Goal: Task Accomplishment & Management: Manage account settings

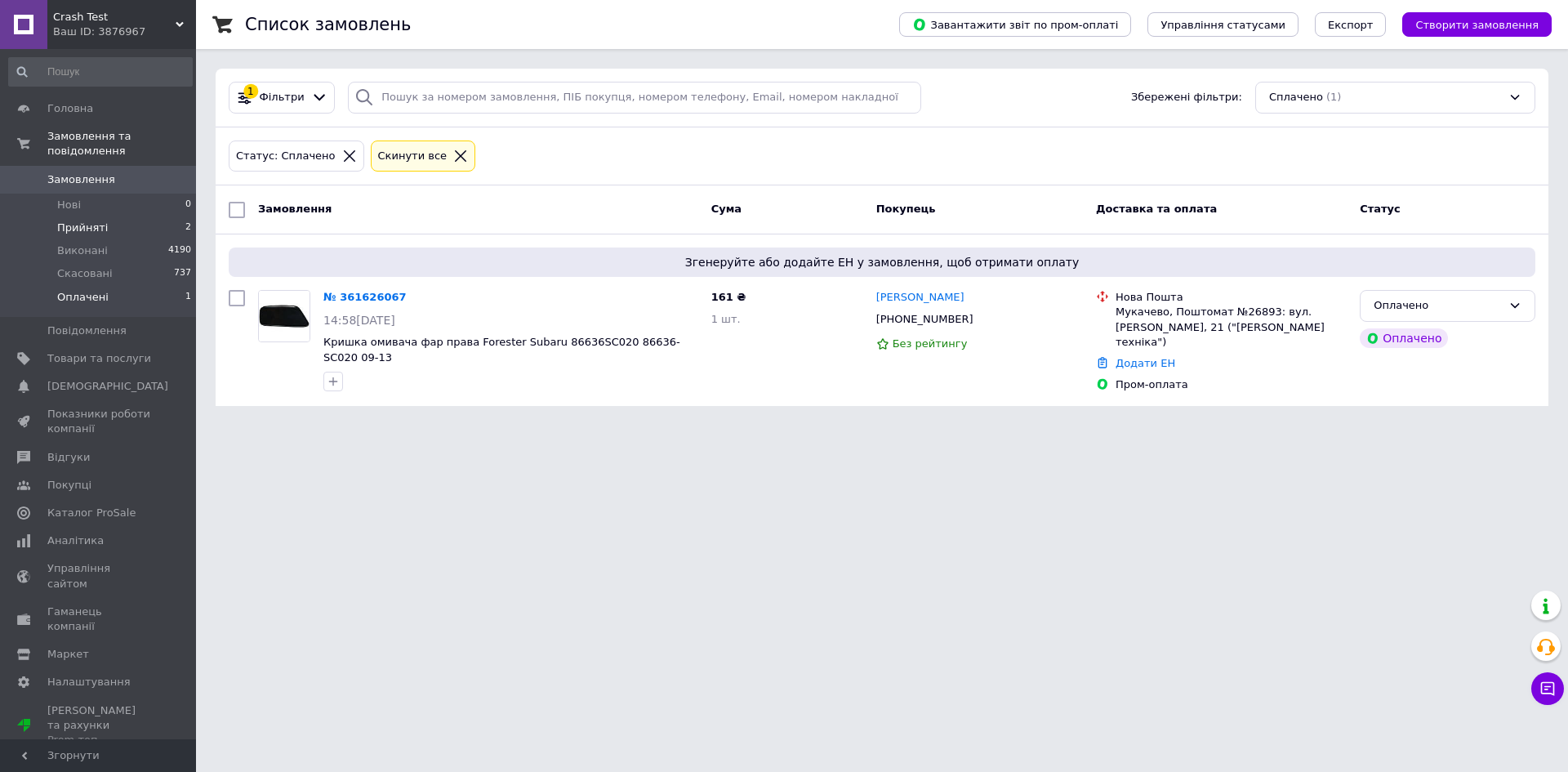
click at [84, 221] on span "Прийняті" at bounding box center [82, 228] width 50 height 15
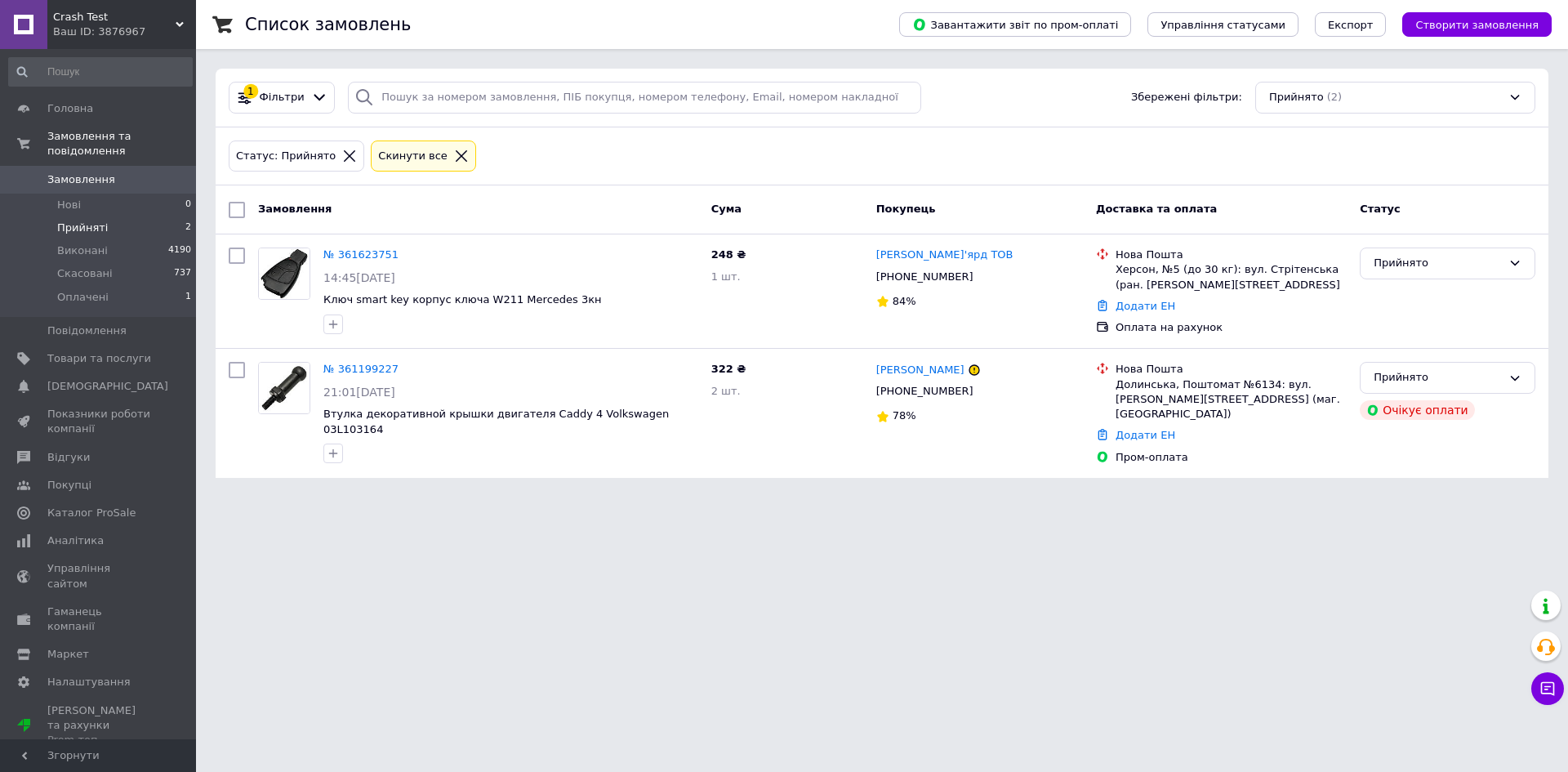
click at [585, 189] on div "Замовлення Cума Покупець Доставка та оплата Статус" at bounding box center [882, 210] width 1333 height 49
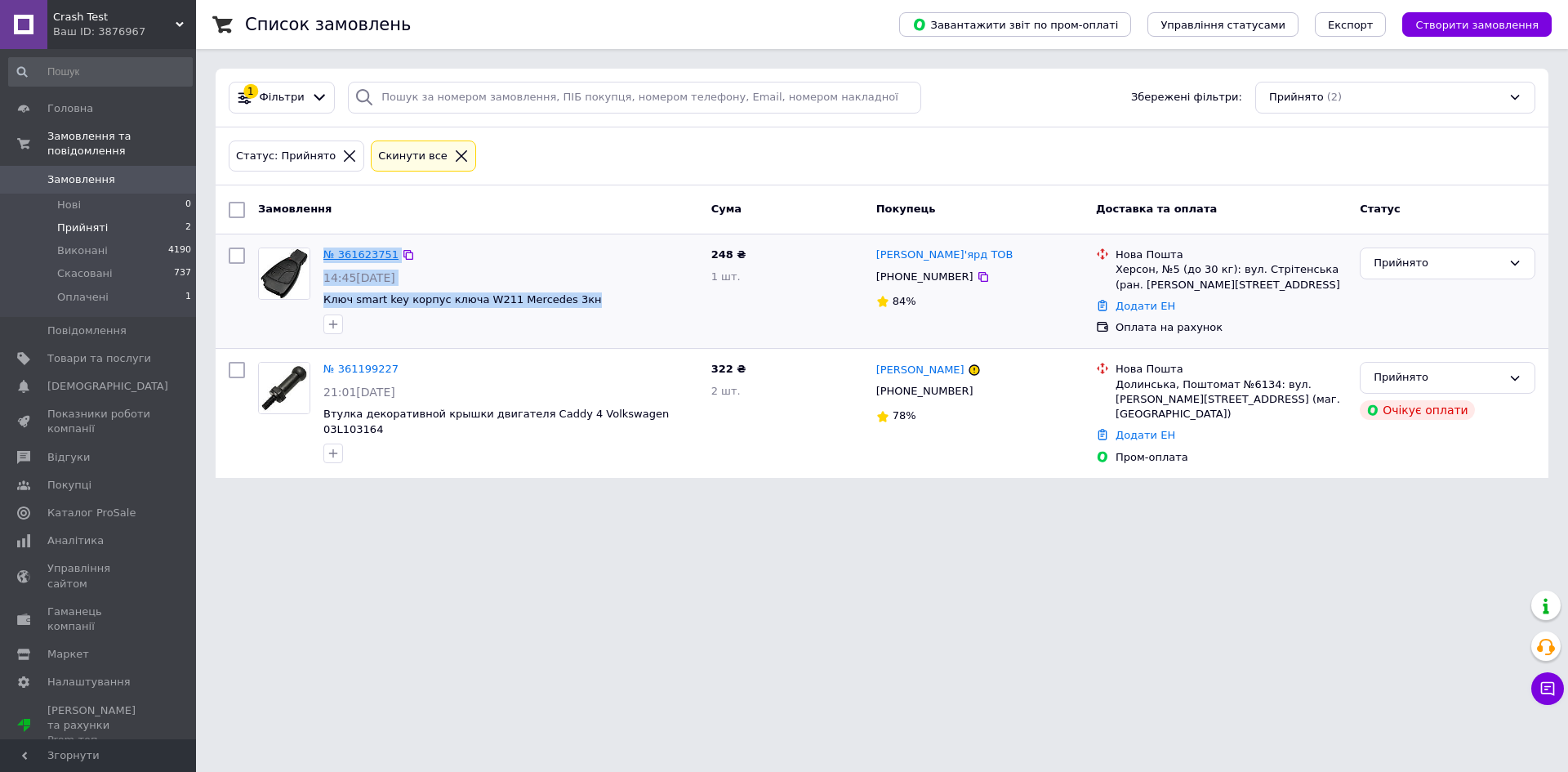
drag, startPoint x: 572, startPoint y: 299, endPoint x: 341, endPoint y: 256, distance: 235.0
click at [329, 255] on div "№ 361623751 14:45, 12.09.2025 Ключ smart key корпус ключа W211 Mercedes 3кн" at bounding box center [510, 290] width 388 height 99
copy div "№ 361623751 14:45, 12.09.2025 Ключ smart key корпус ключа W211 Mercedes 3кн"
click at [1405, 266] on div "Прийнято" at bounding box center [1437, 263] width 129 height 17
click at [1413, 323] on li "Скасовано" at bounding box center [1448, 327] width 174 height 30
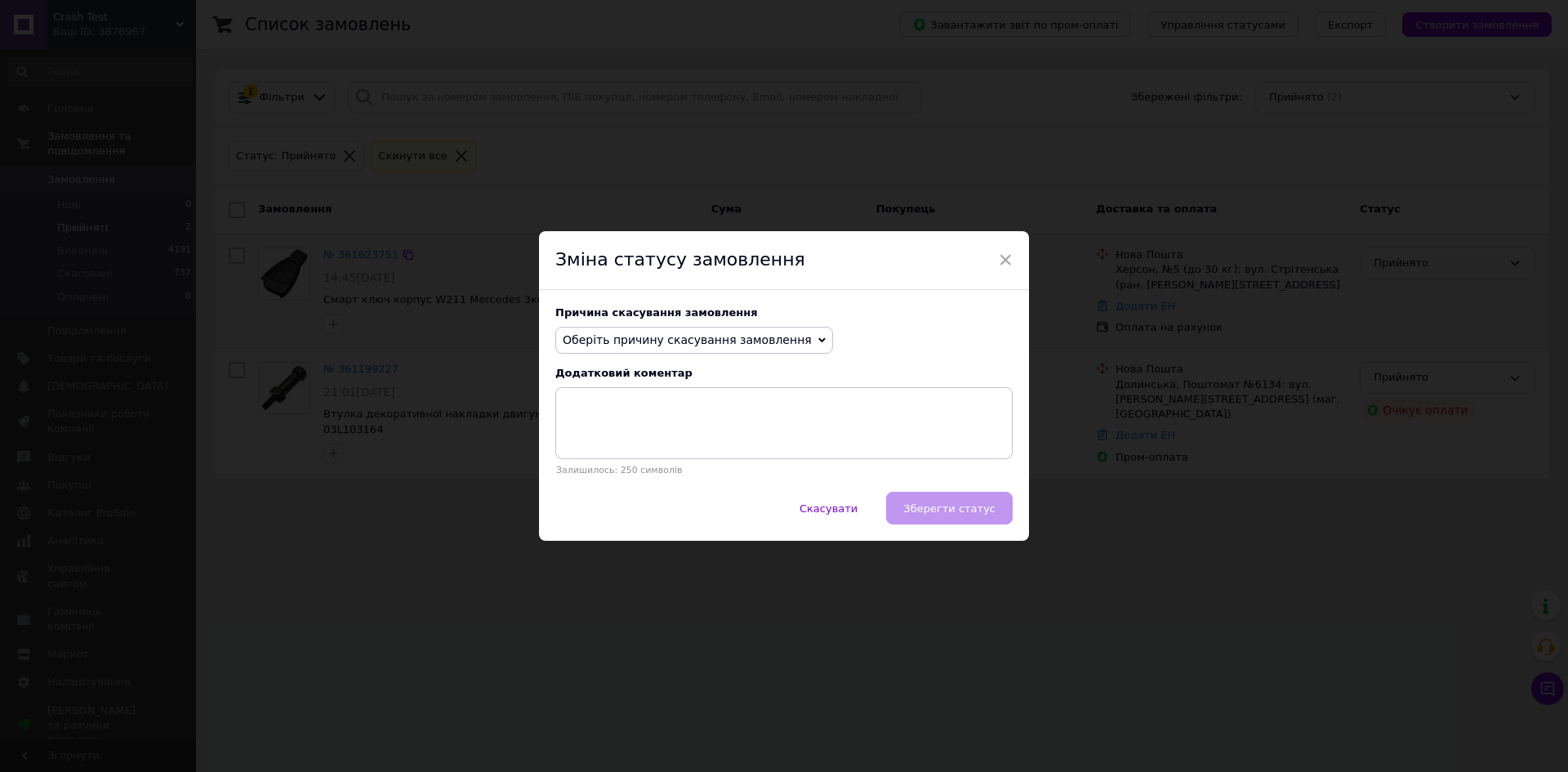
click at [699, 345] on span "Оберіть причину скасування замовлення" at bounding box center [687, 339] width 249 height 13
click at [667, 438] on li "На прохання покупця" at bounding box center [694, 441] width 277 height 23
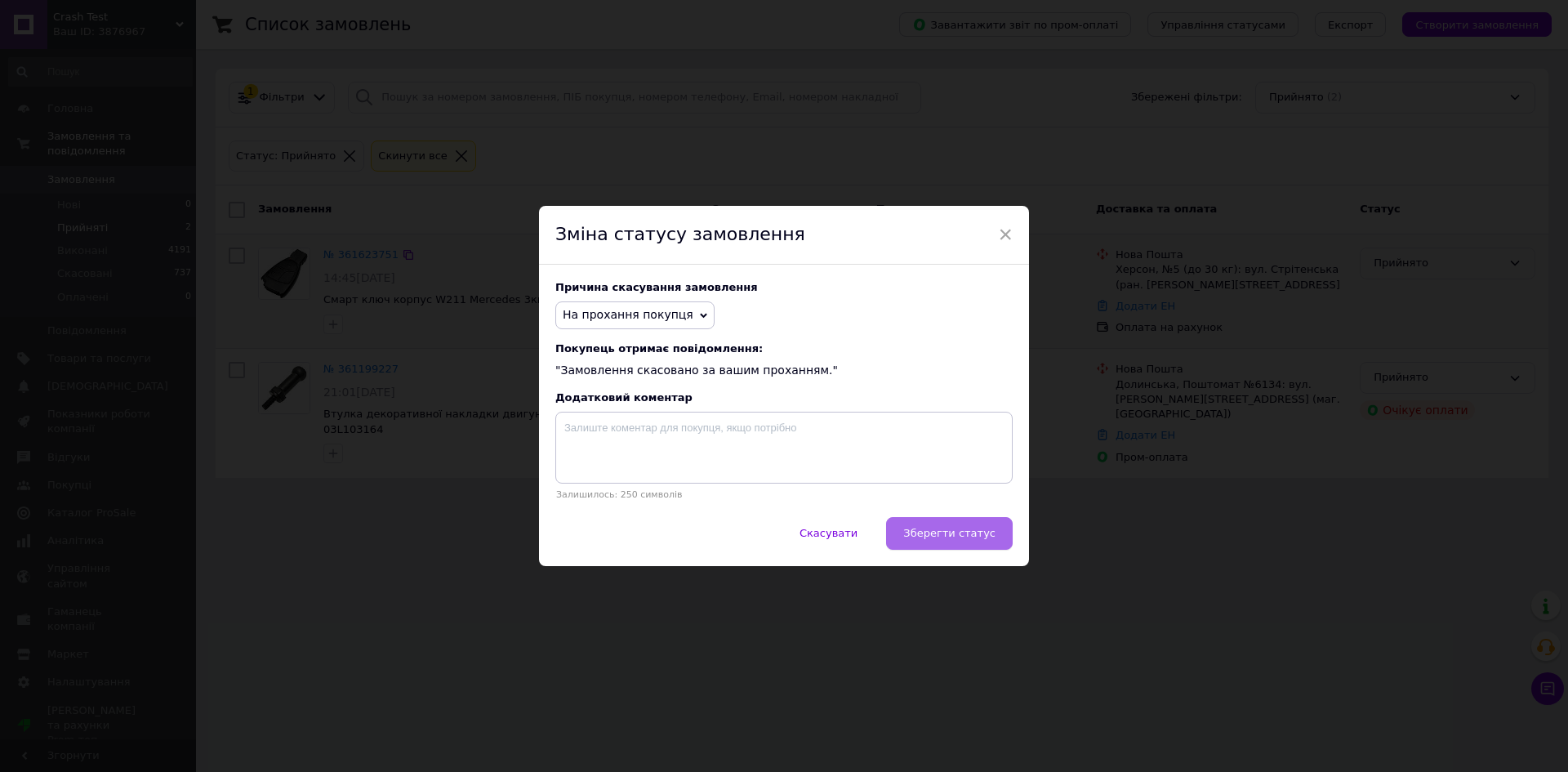
click at [973, 535] on span "Зберегти статус" at bounding box center [949, 532] width 92 height 12
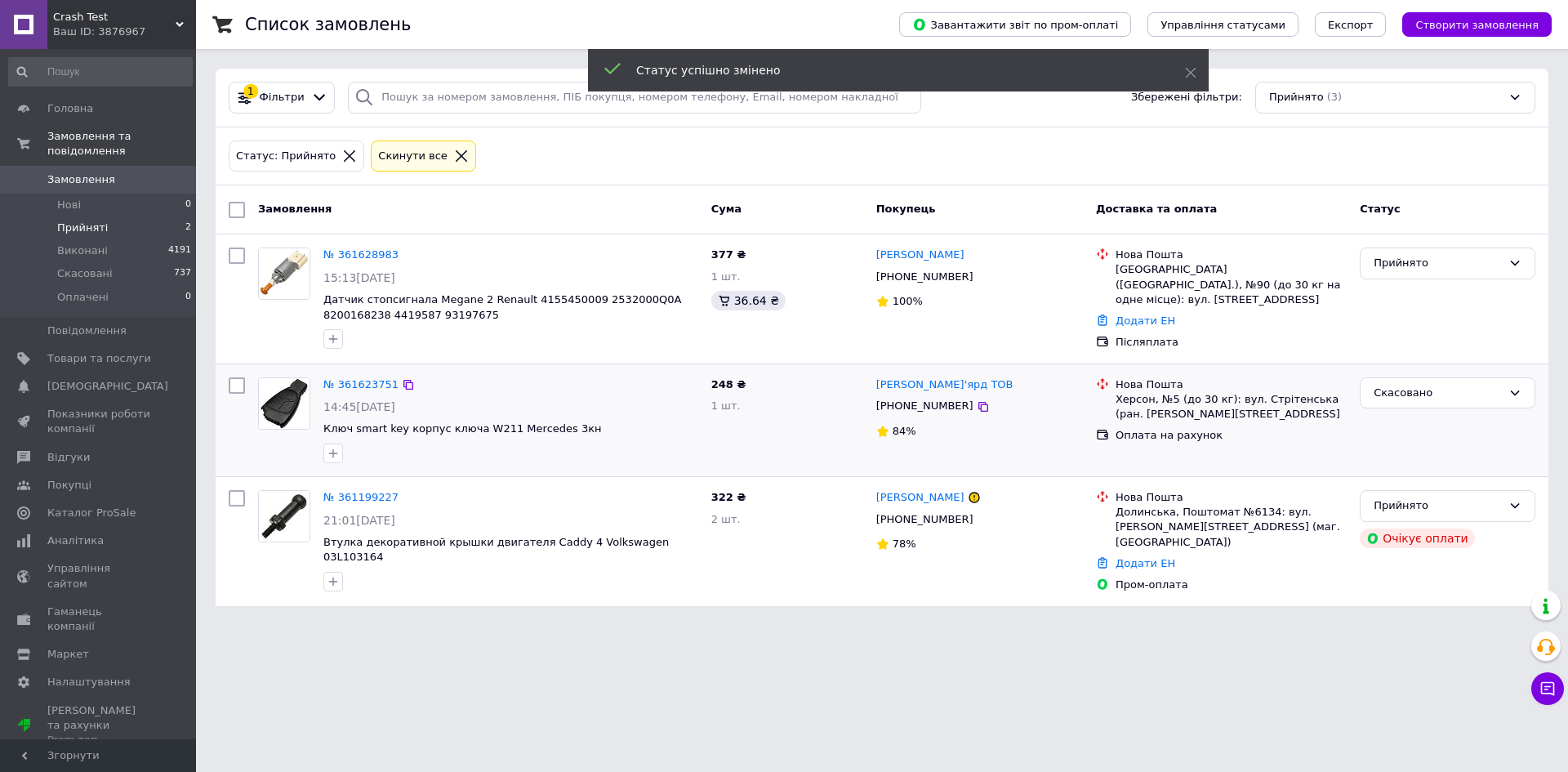
drag, startPoint x: 398, startPoint y: 383, endPoint x: 416, endPoint y: 409, distance: 31.6
click at [402, 384] on icon at bounding box center [408, 384] width 13 height 13
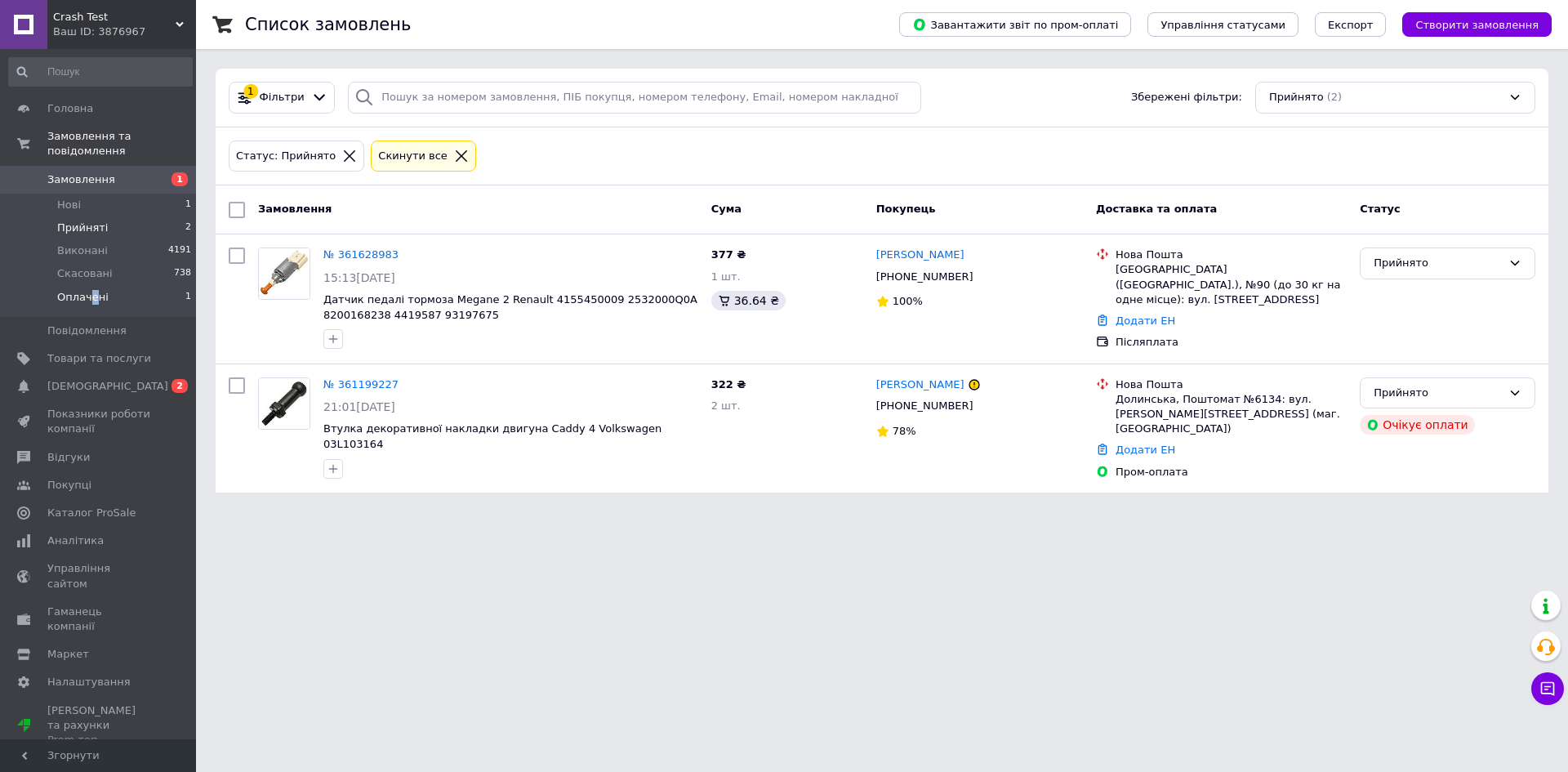
click at [92, 290] on span "Оплачені" at bounding box center [83, 297] width 51 height 15
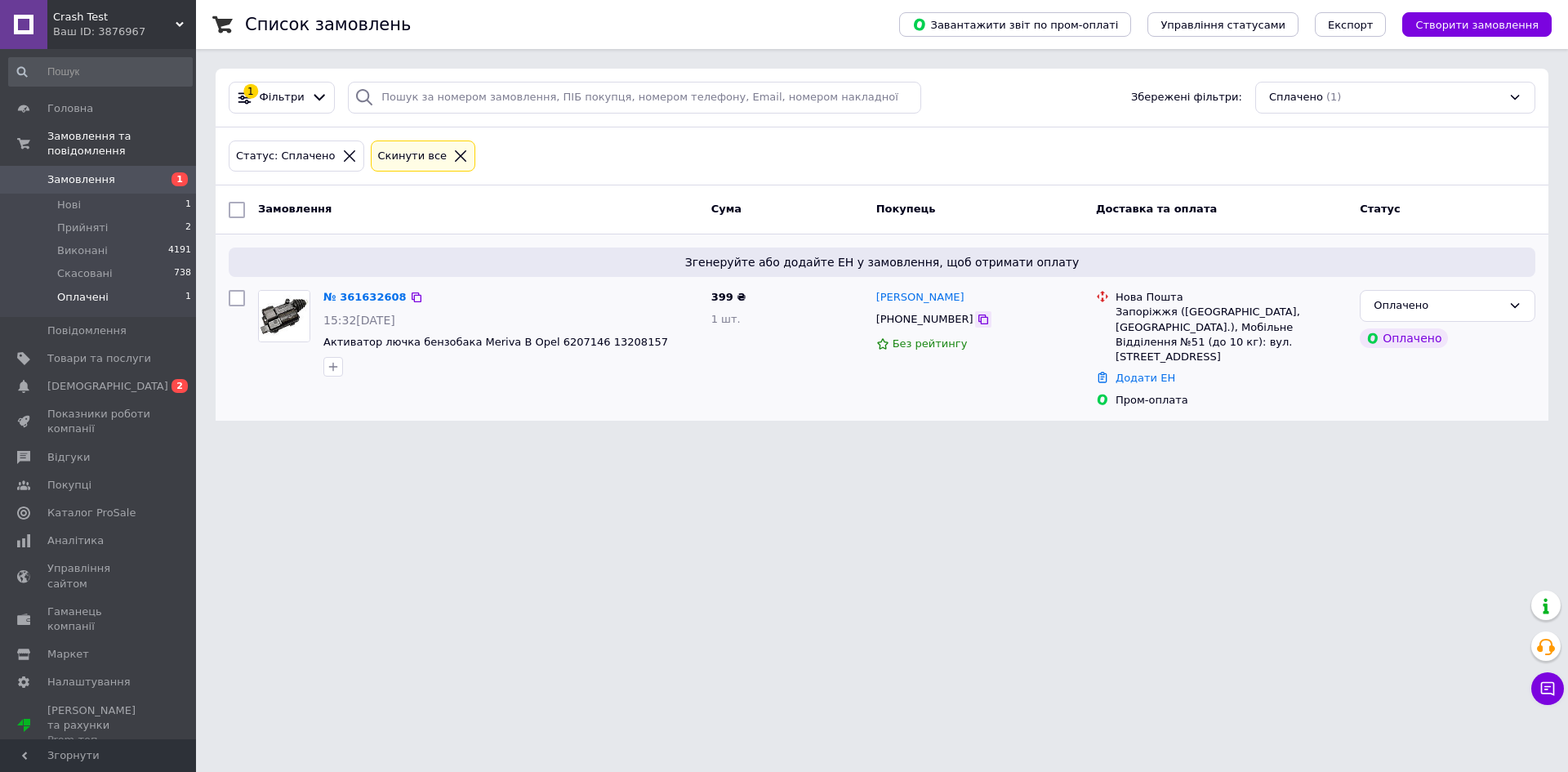
click at [977, 321] on icon at bounding box center [983, 319] width 13 height 13
click at [82, 196] on li "Нові 1" at bounding box center [100, 204] width 201 height 23
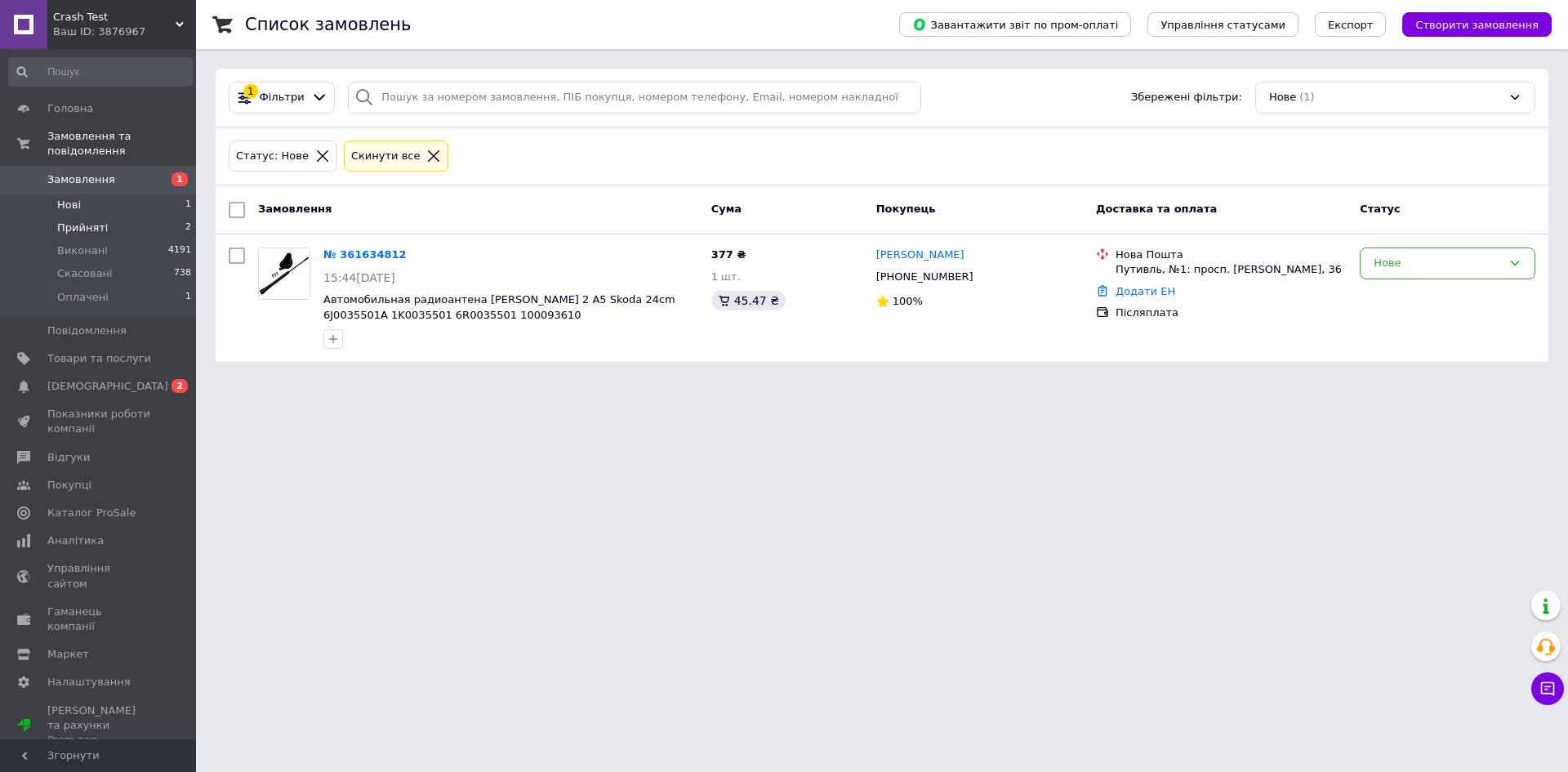
click at [86, 221] on span "Прийняті" at bounding box center [82, 228] width 50 height 15
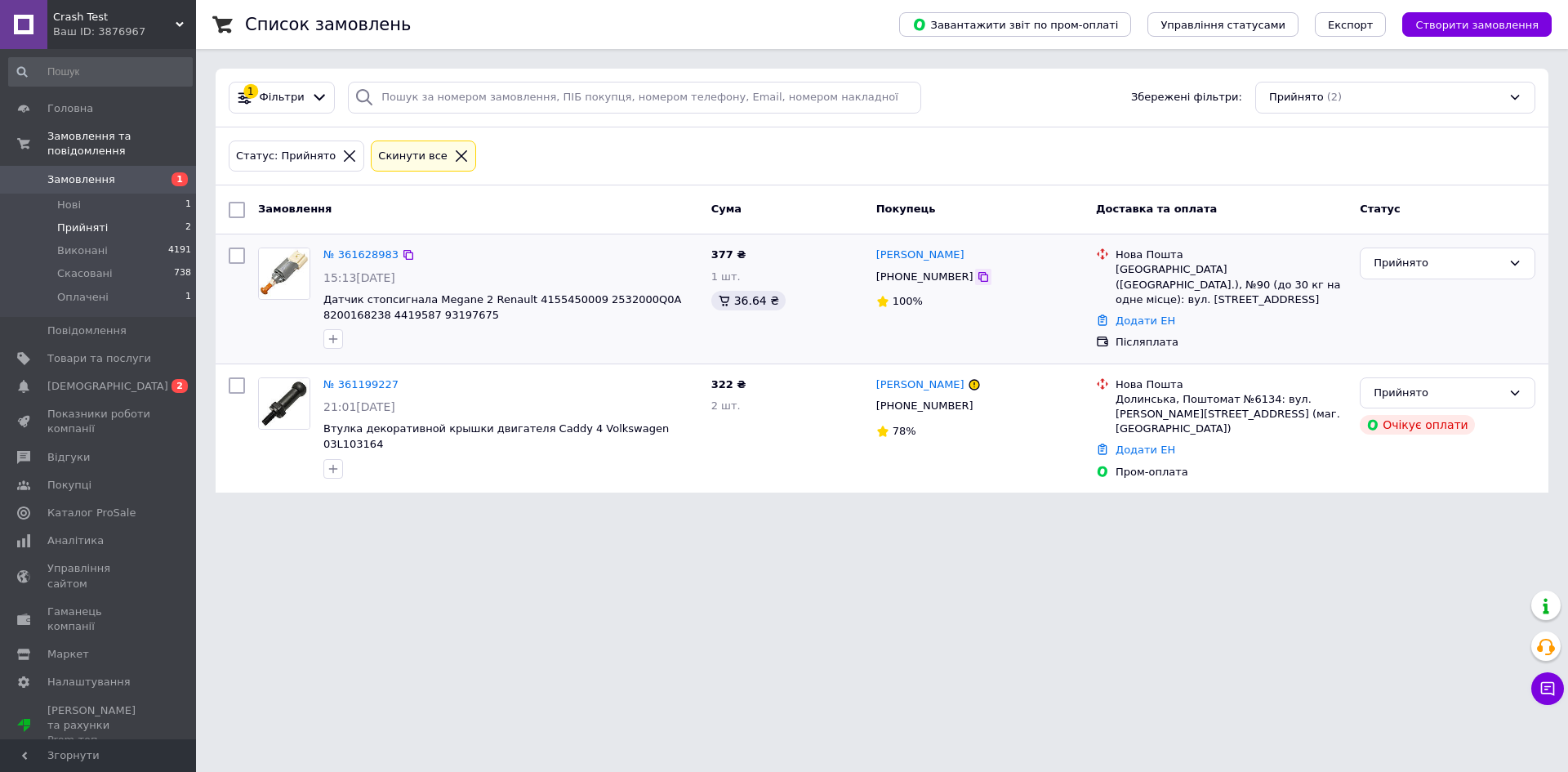
click at [978, 282] on icon at bounding box center [983, 276] width 10 height 10
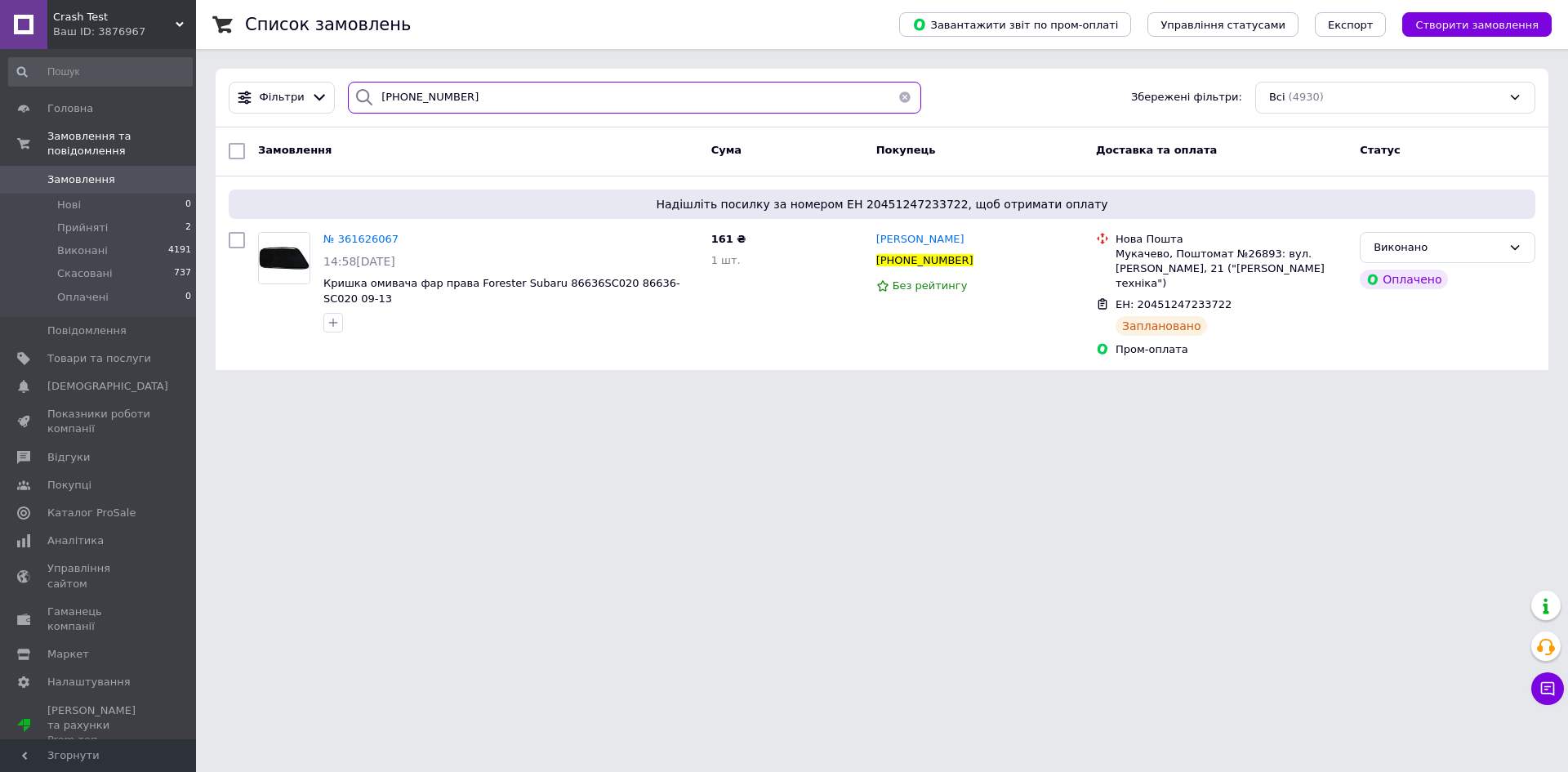
drag, startPoint x: 468, startPoint y: 99, endPoint x: 335, endPoint y: 98, distance: 133.0
click at [341, 98] on div "+380676831619" at bounding box center [634, 98] width 587 height 32
paste input "5102991"
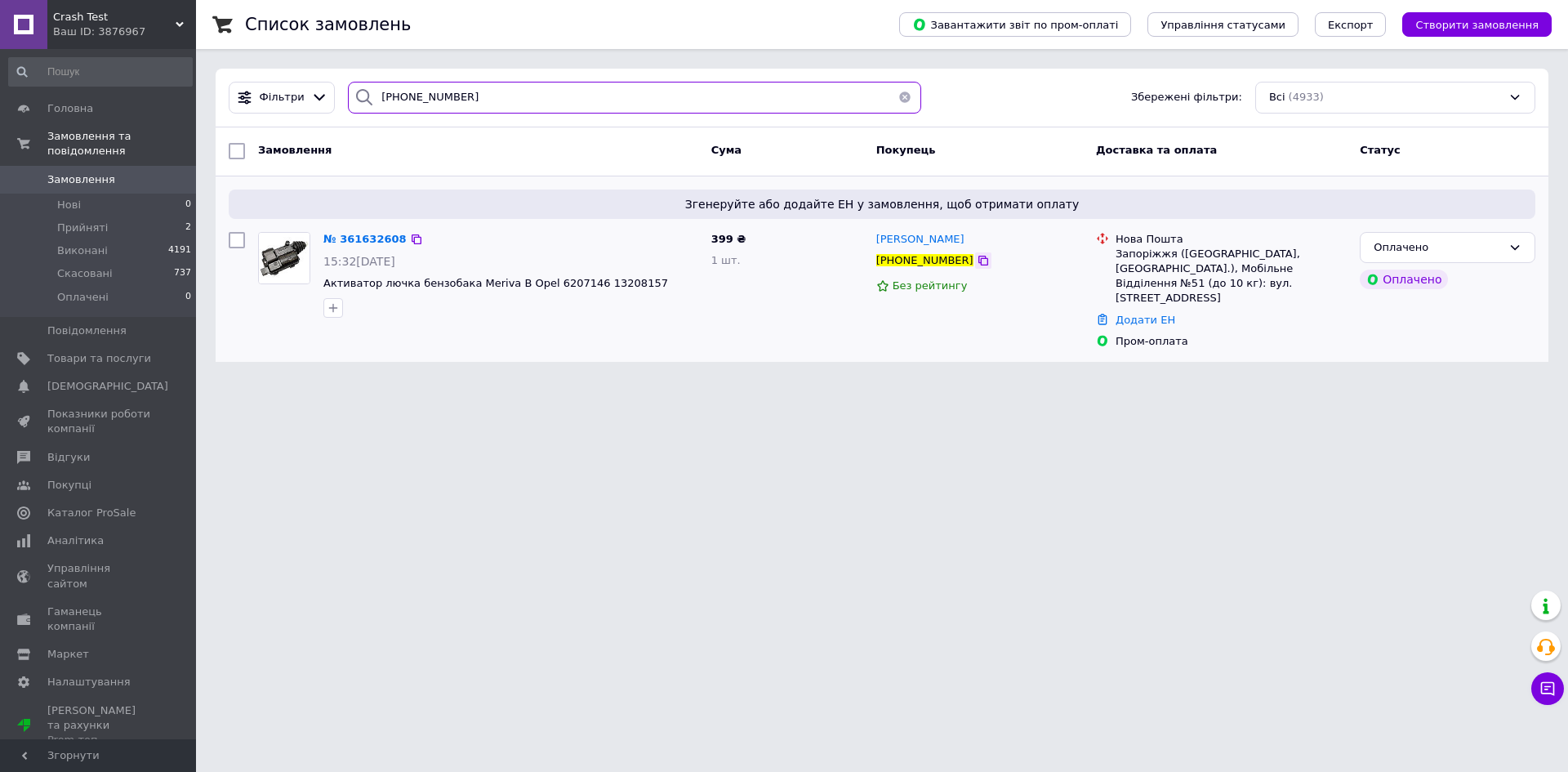
type input "[PHONE_NUMBER]"
click at [977, 267] on icon at bounding box center [983, 260] width 13 height 13
click at [410, 241] on icon at bounding box center [416, 239] width 13 height 13
click at [412, 236] on icon at bounding box center [416, 239] width 10 height 10
click at [361, 235] on span "№ 361632608" at bounding box center [364, 238] width 83 height 12
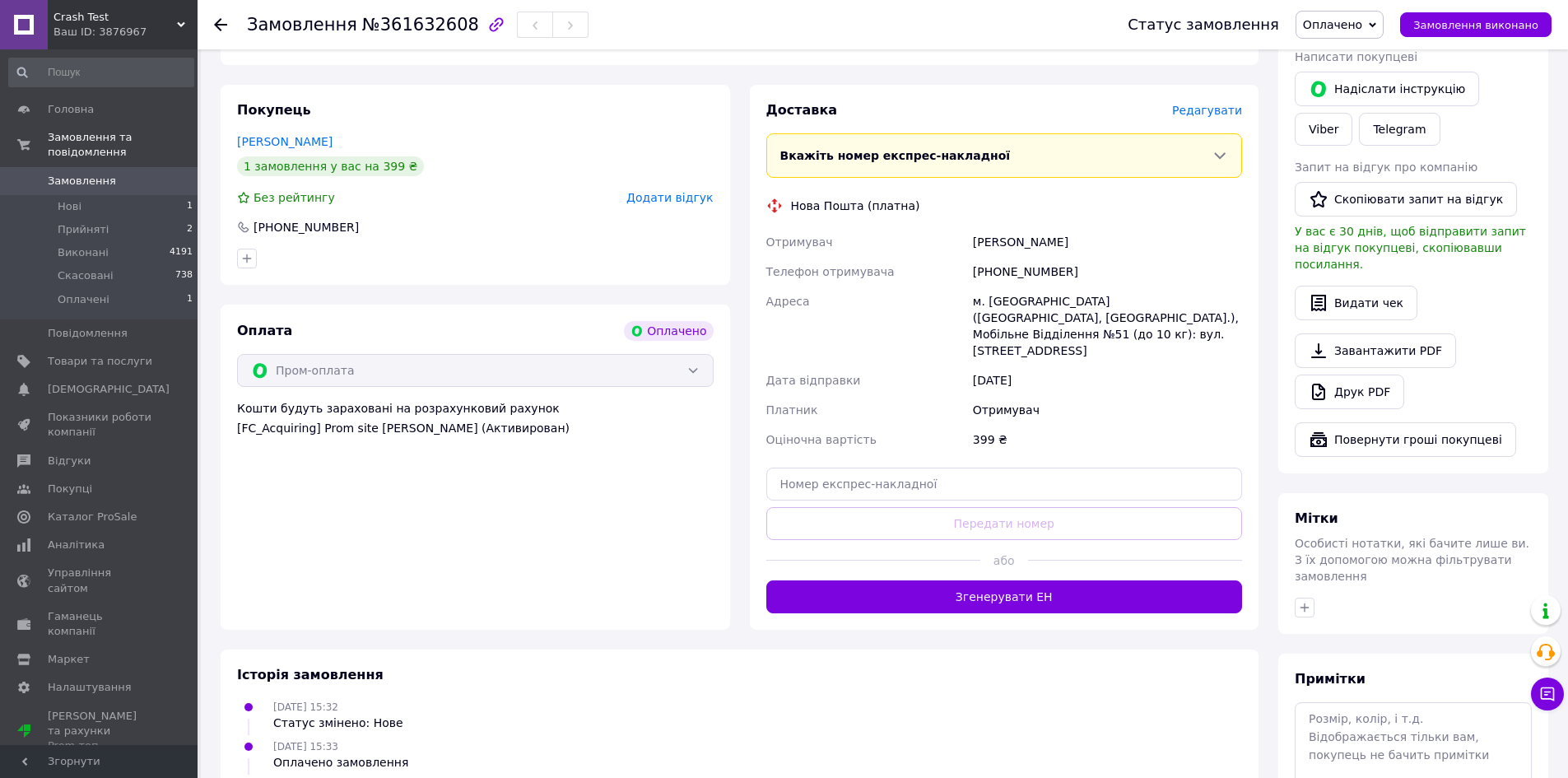
scroll to position [741, 0]
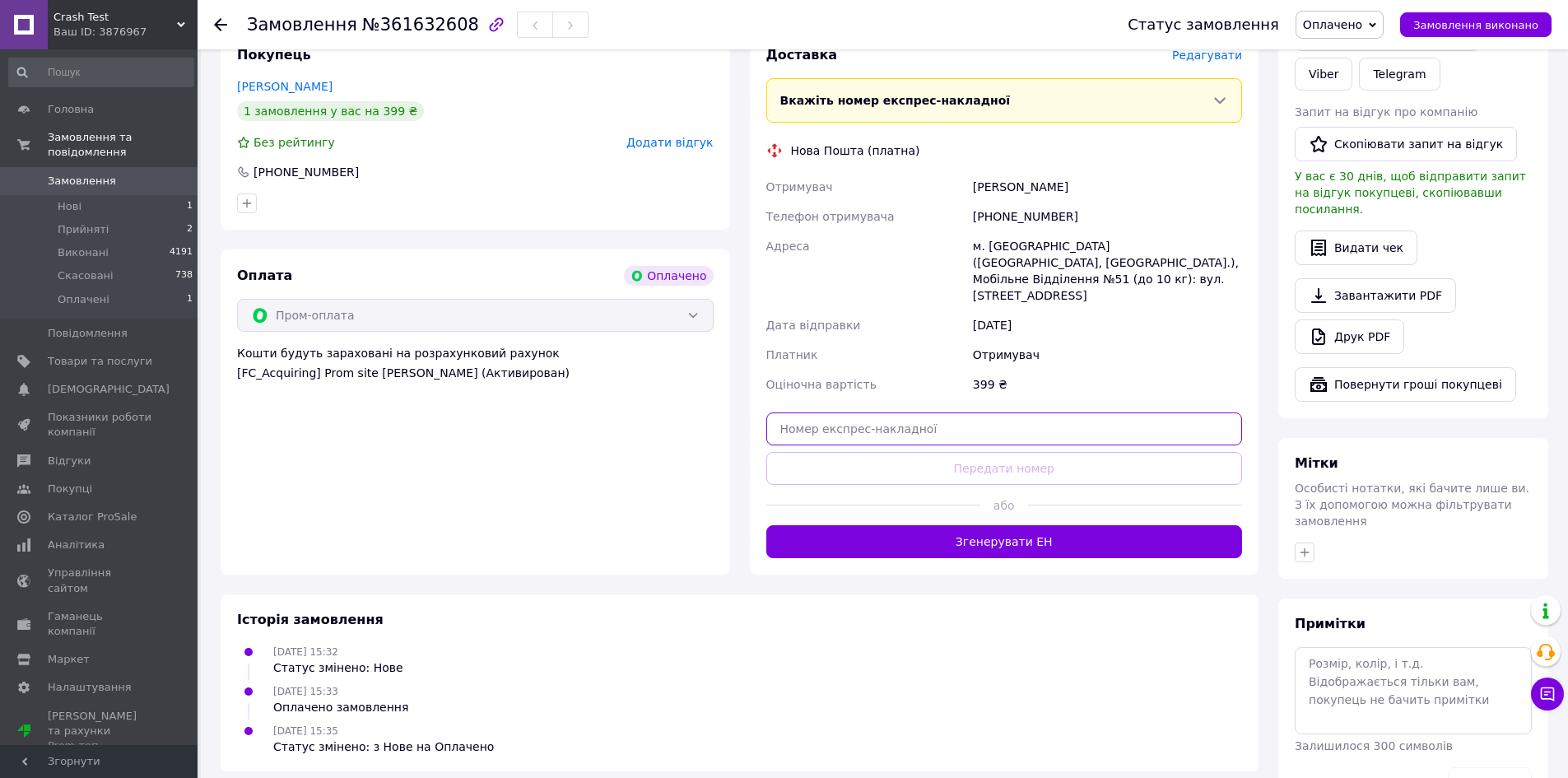
click at [973, 412] on input "text" at bounding box center [1004, 429] width 476 height 33
paste input "20451247290967"
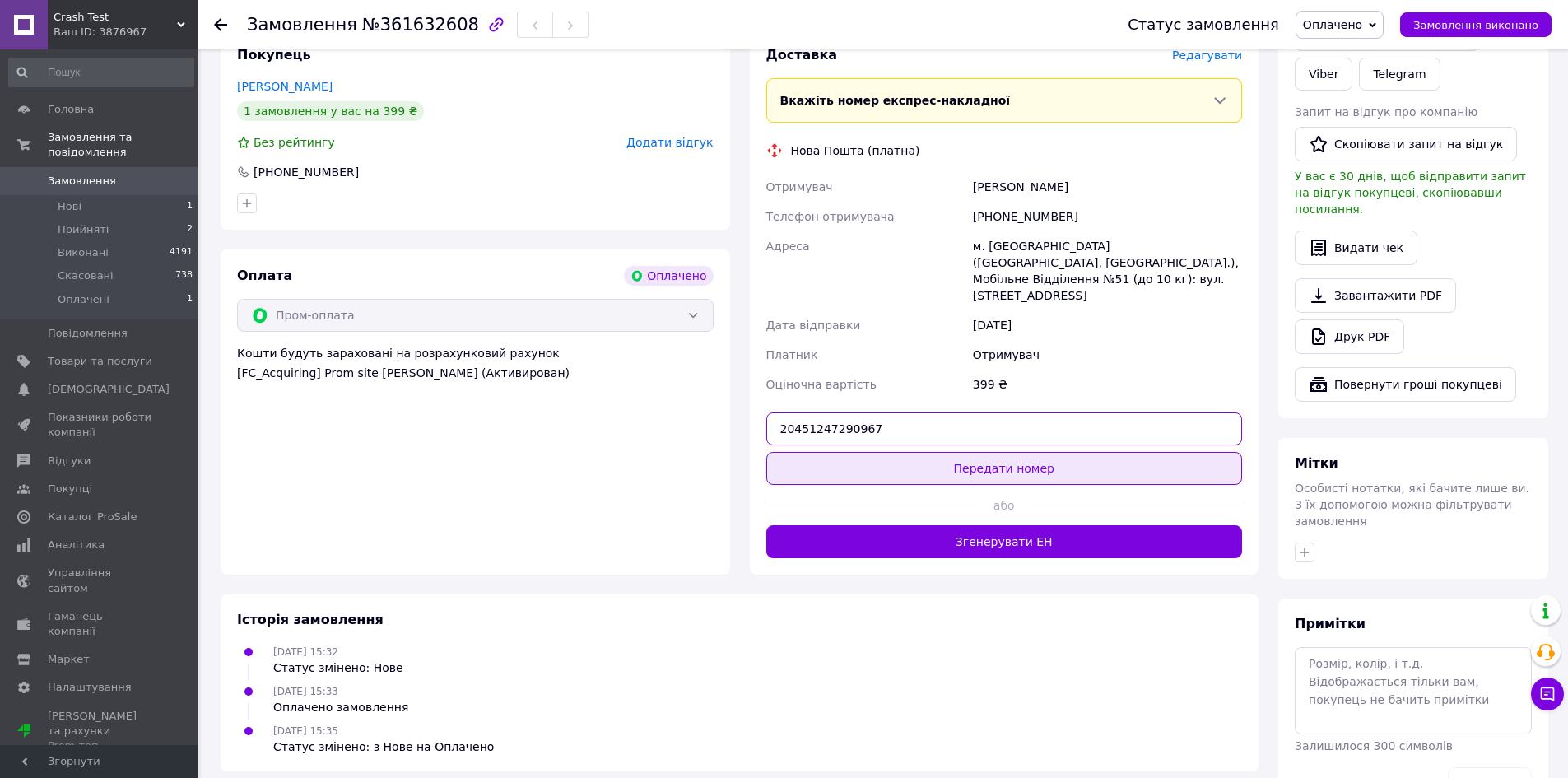
type input "20451247290967"
click at [1018, 452] on button "Передати номер" at bounding box center [1004, 468] width 476 height 33
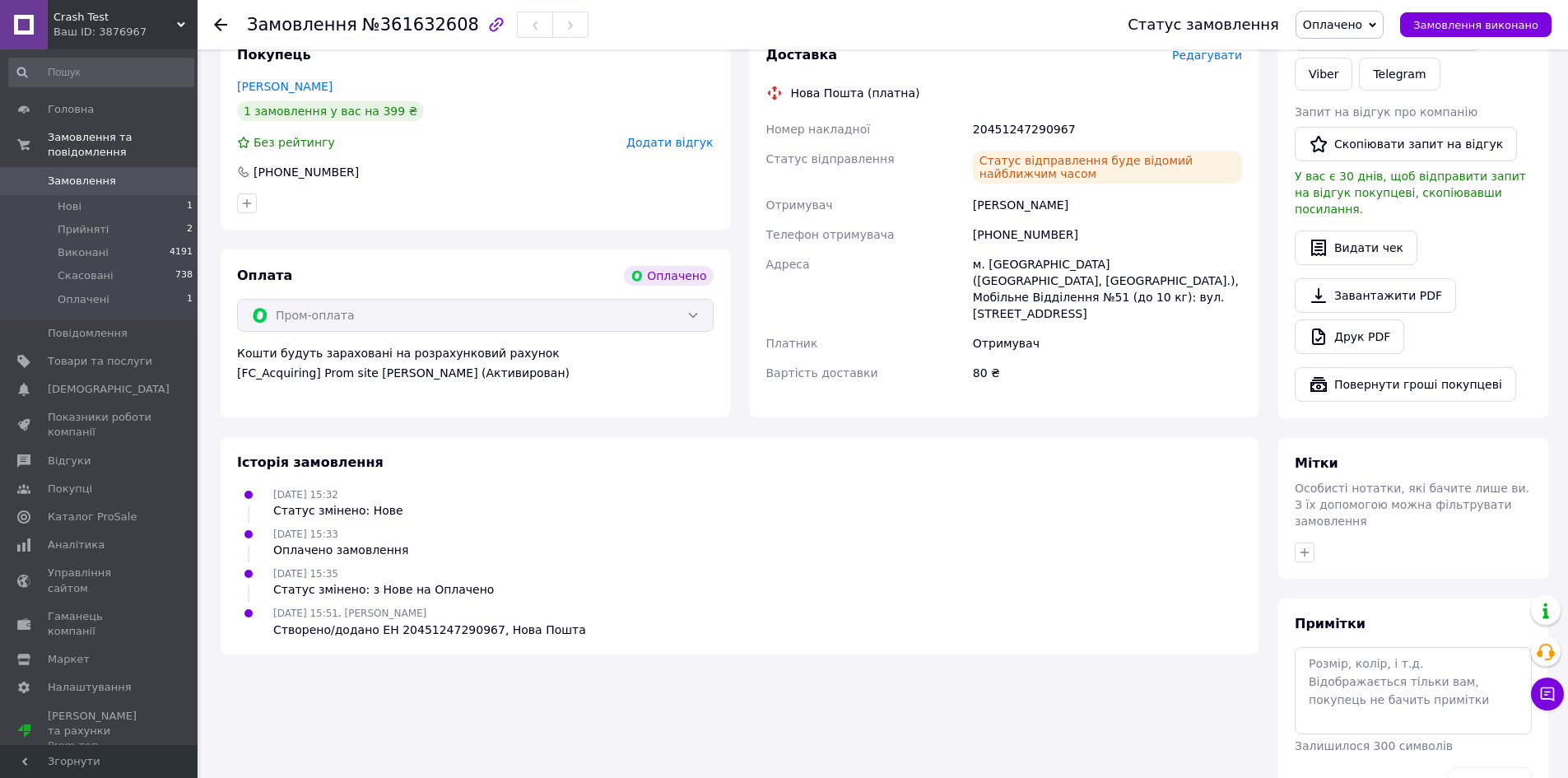
click at [1346, 22] on span "Оплачено" at bounding box center [1333, 25] width 59 height 13
click at [1360, 78] on li "Виконано" at bounding box center [1340, 82] width 86 height 25
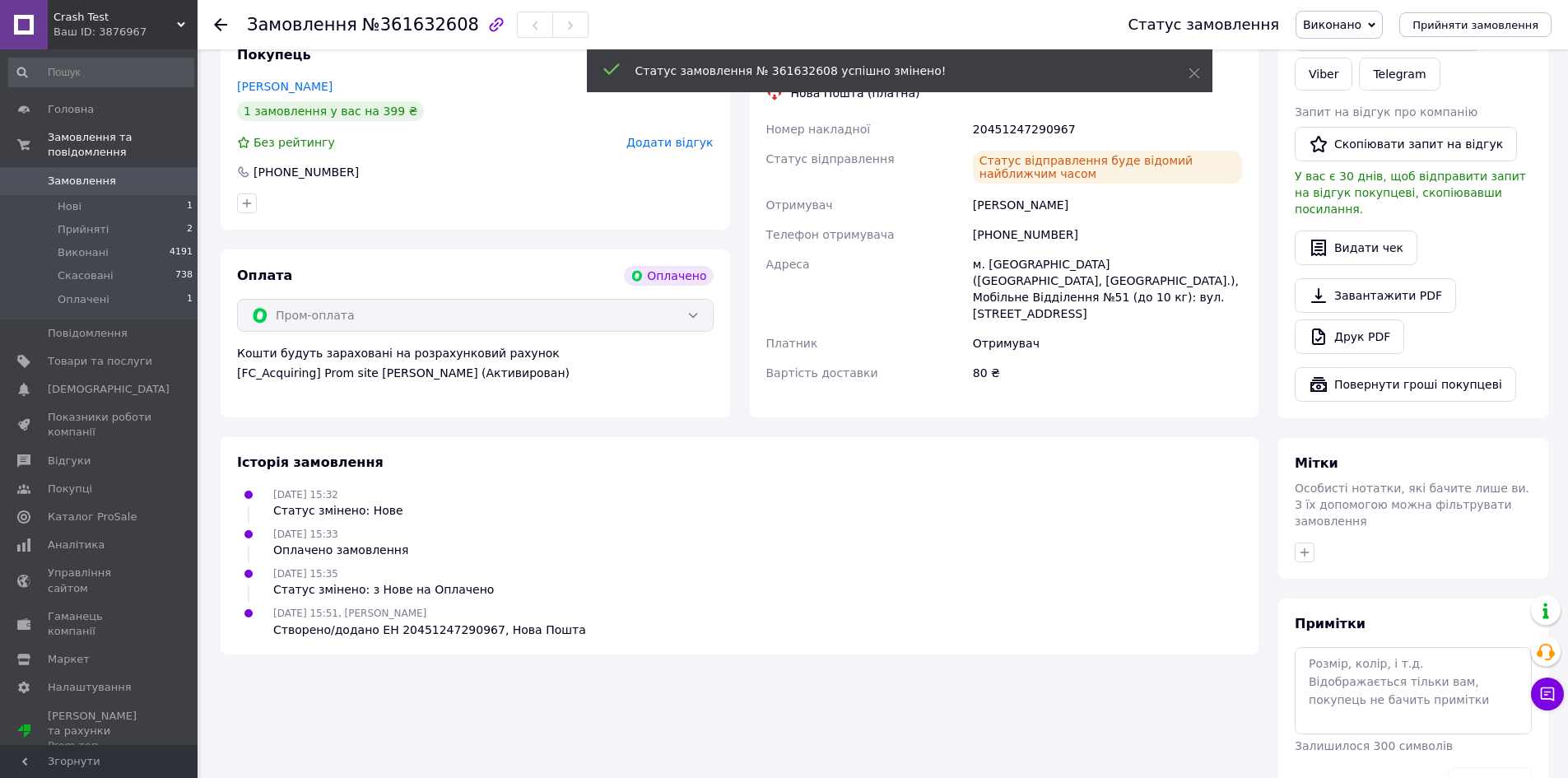
click at [221, 22] on icon at bounding box center [221, 25] width 13 height 13
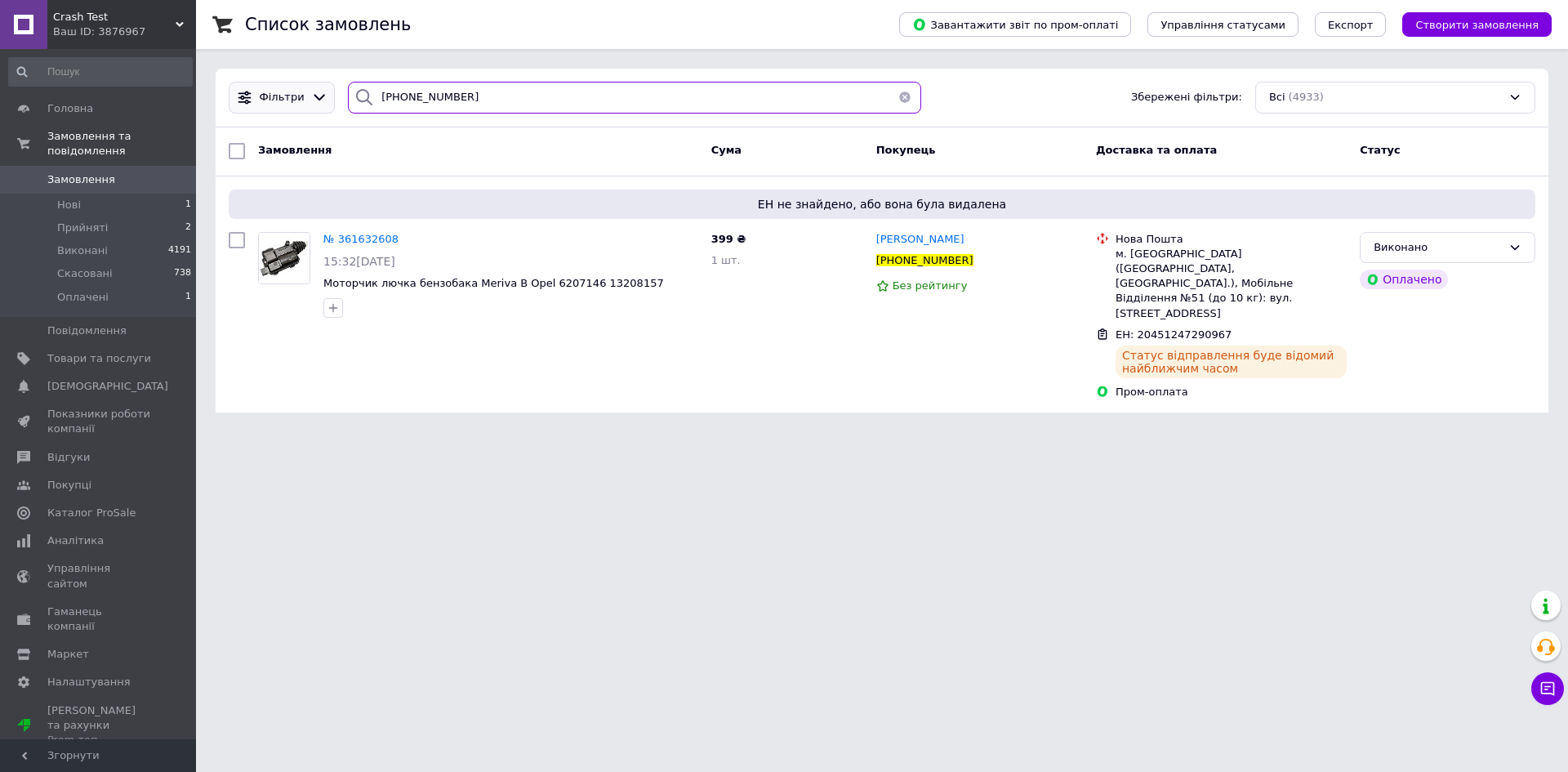
drag, startPoint x: 478, startPoint y: 89, endPoint x: 323, endPoint y: 95, distance: 155.1
click at [311, 94] on div "Фільтри +380675102991 Збережені фільтри: Всі (4933)" at bounding box center [882, 98] width 1320 height 32
paste input "966462418"
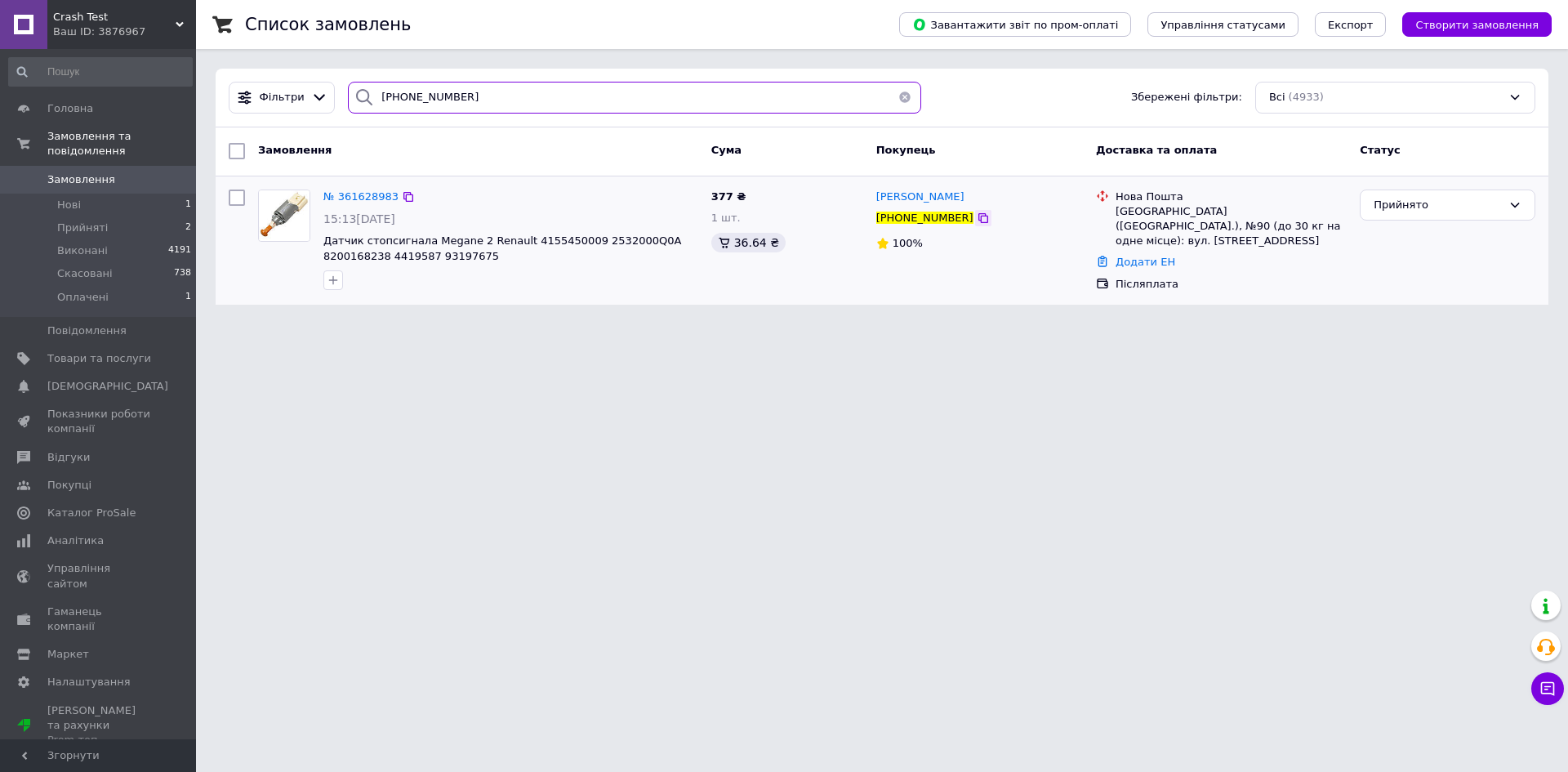
type input "+380966462418"
click at [977, 218] on icon at bounding box center [983, 218] width 13 height 13
click at [977, 220] on icon at bounding box center [983, 218] width 13 height 13
drag, startPoint x: 967, startPoint y: 221, endPoint x: 917, endPoint y: 329, distance: 119.0
click at [977, 220] on icon at bounding box center [983, 218] width 13 height 13
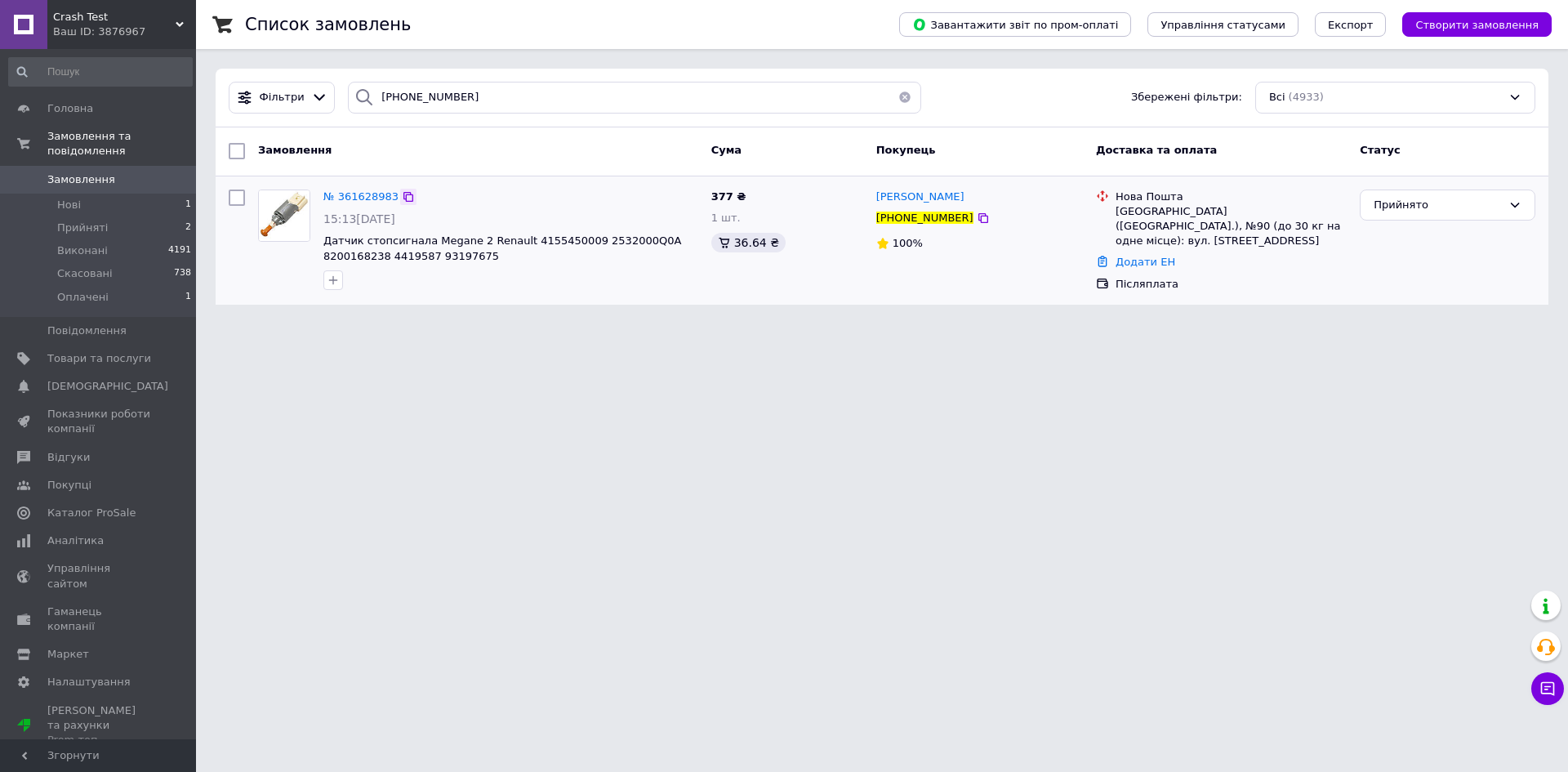
click at [403, 194] on icon at bounding box center [408, 196] width 10 height 10
click at [350, 196] on span "№ 361628983" at bounding box center [361, 196] width 75 height 12
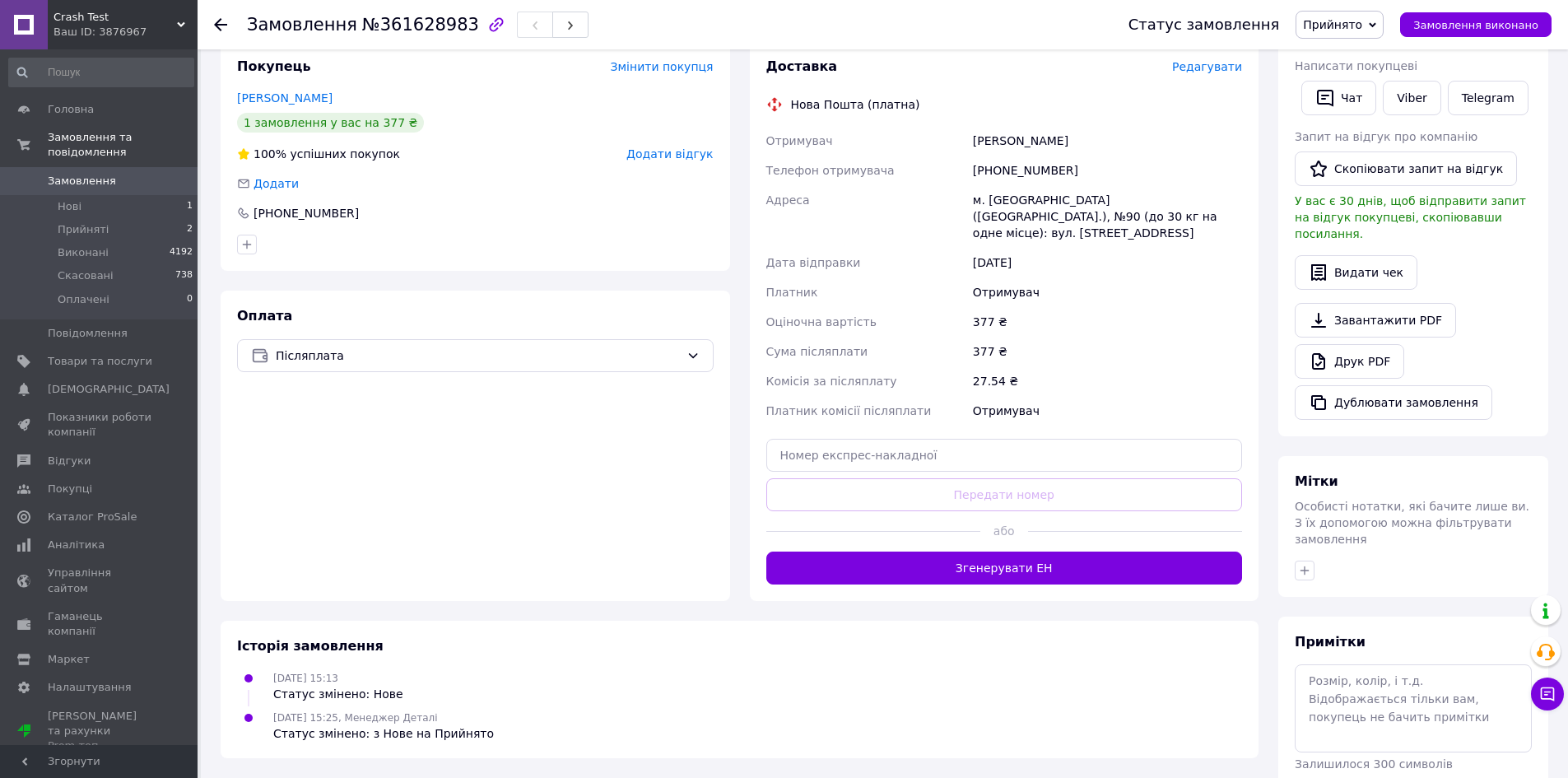
scroll to position [329, 0]
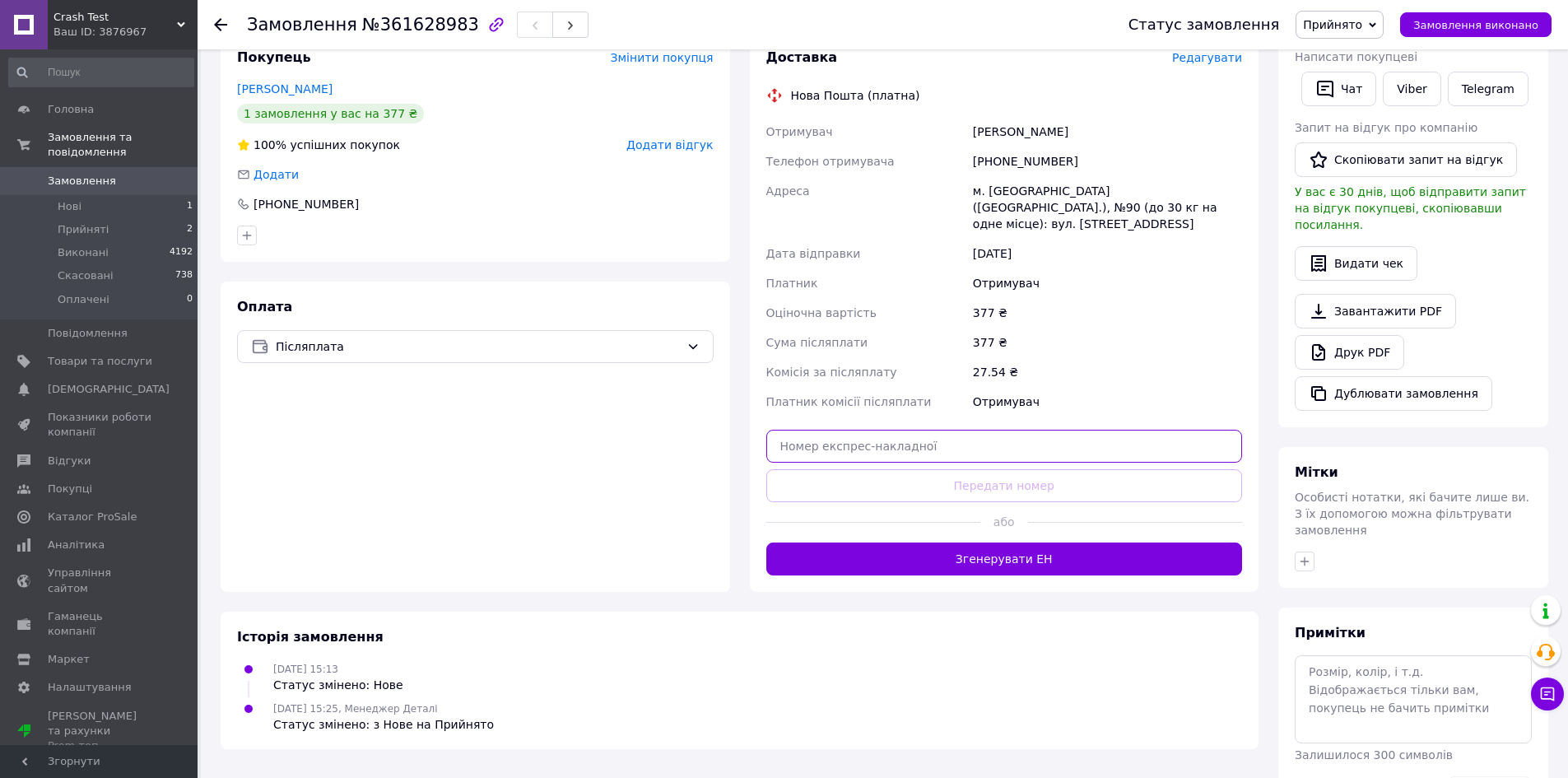
click at [971, 429] on input "text" at bounding box center [1004, 446] width 476 height 33
paste input "20451247294890"
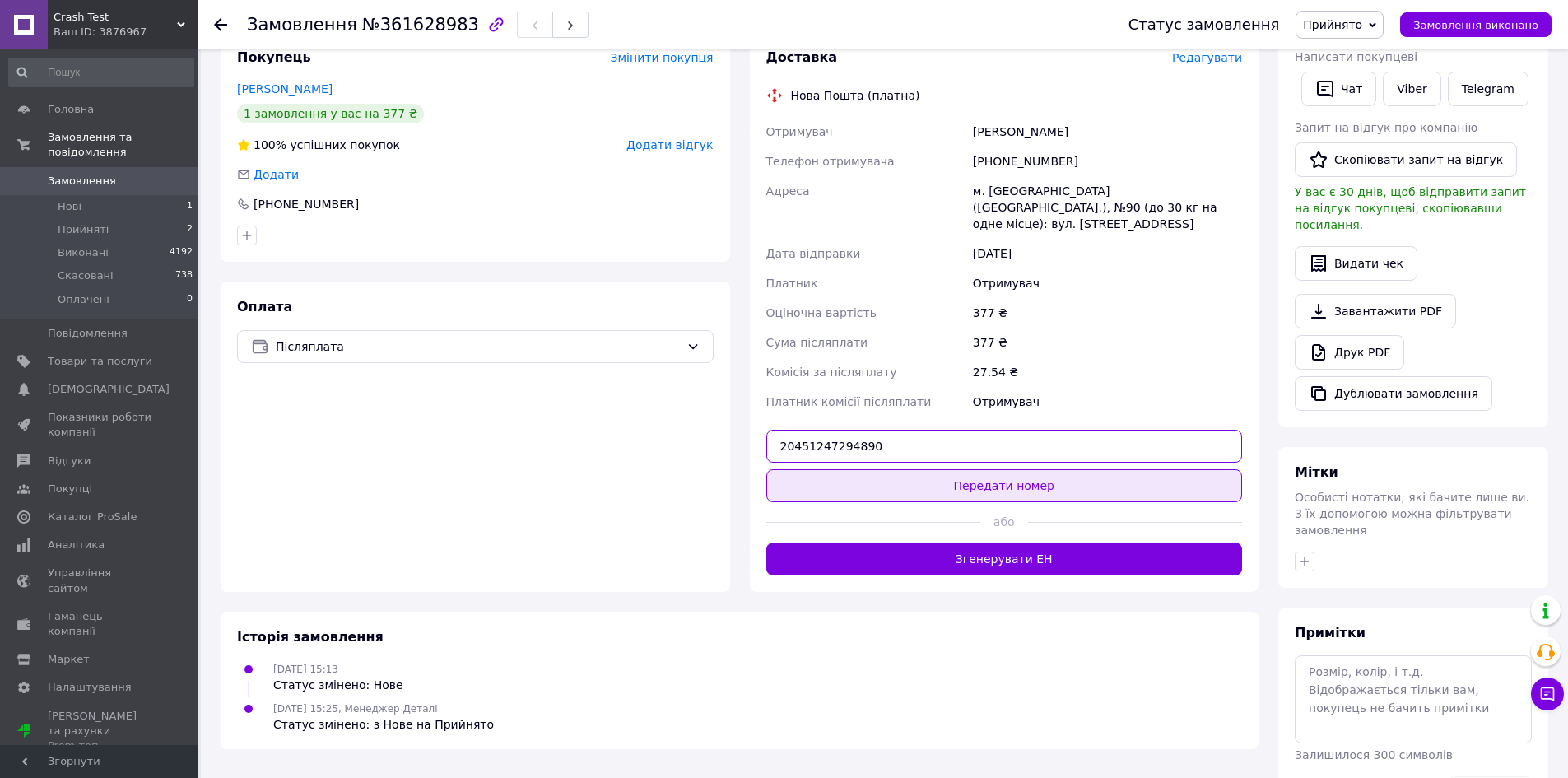
type input "20451247294890"
click at [991, 469] on button "Передати номер" at bounding box center [1004, 486] width 476 height 33
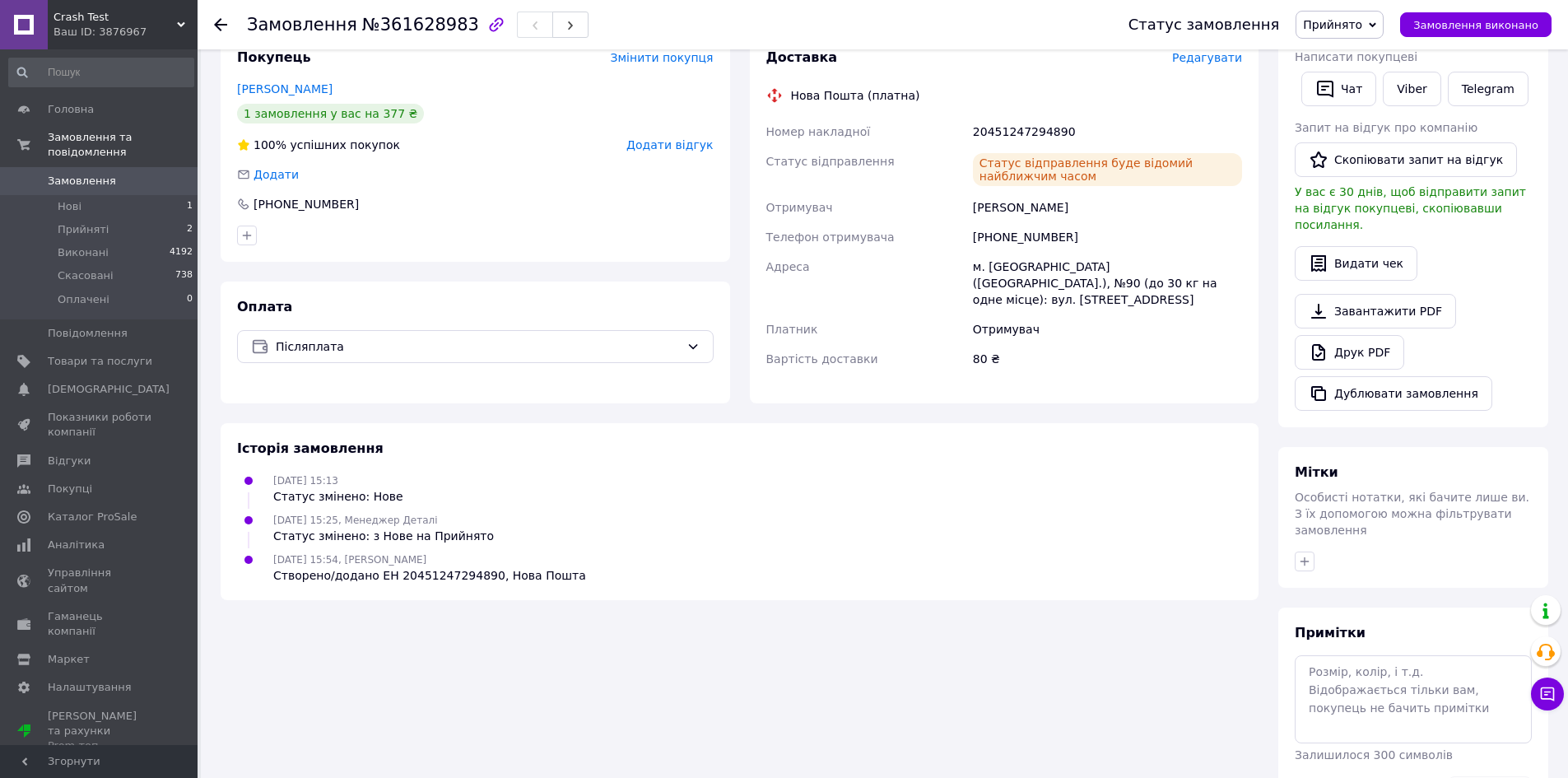
click at [1344, 30] on span "Прийнято" at bounding box center [1333, 25] width 59 height 13
click at [1345, 56] on li "Виконано" at bounding box center [1340, 57] width 86 height 25
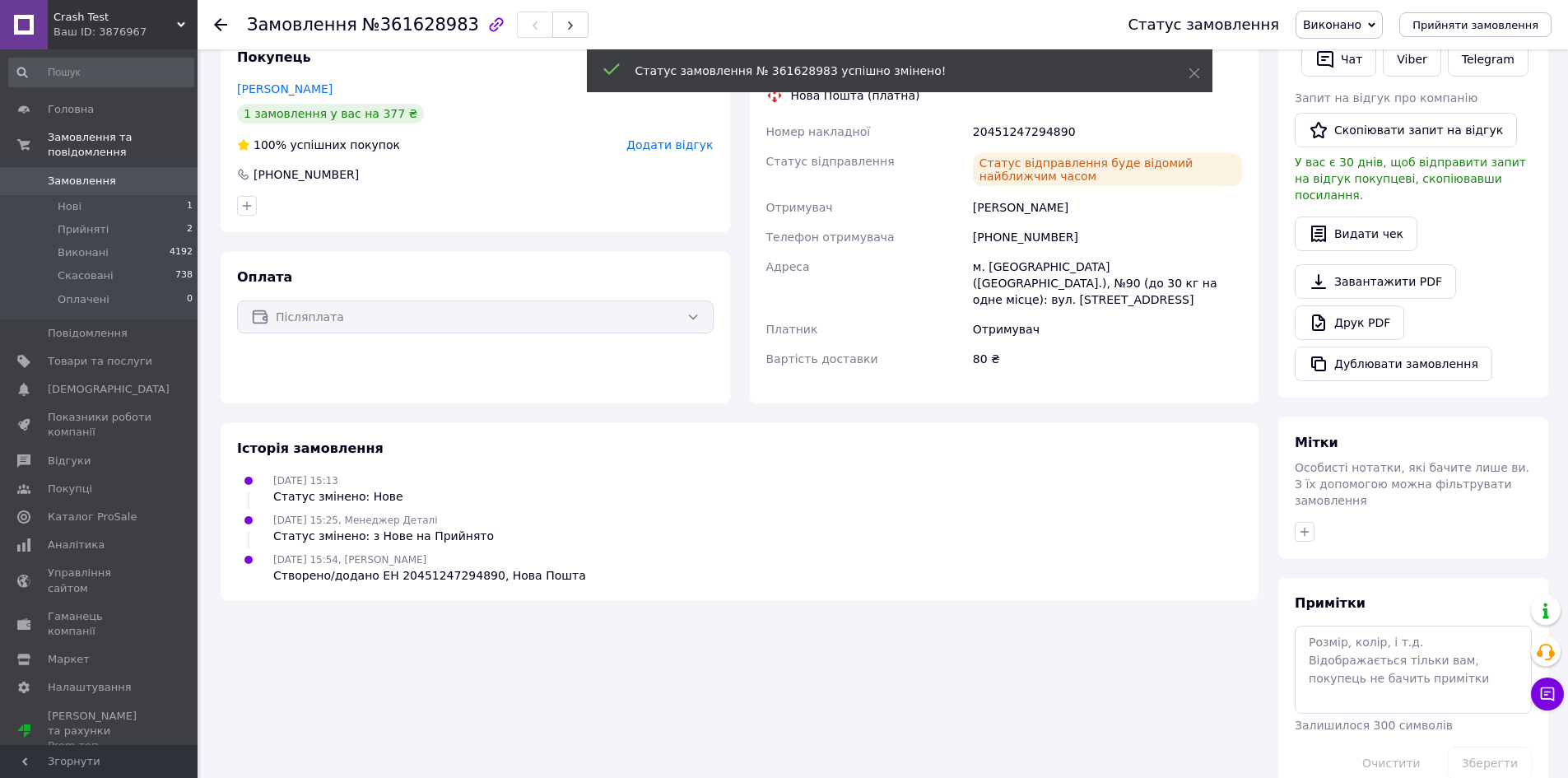
click at [221, 27] on icon at bounding box center [221, 25] width 13 height 13
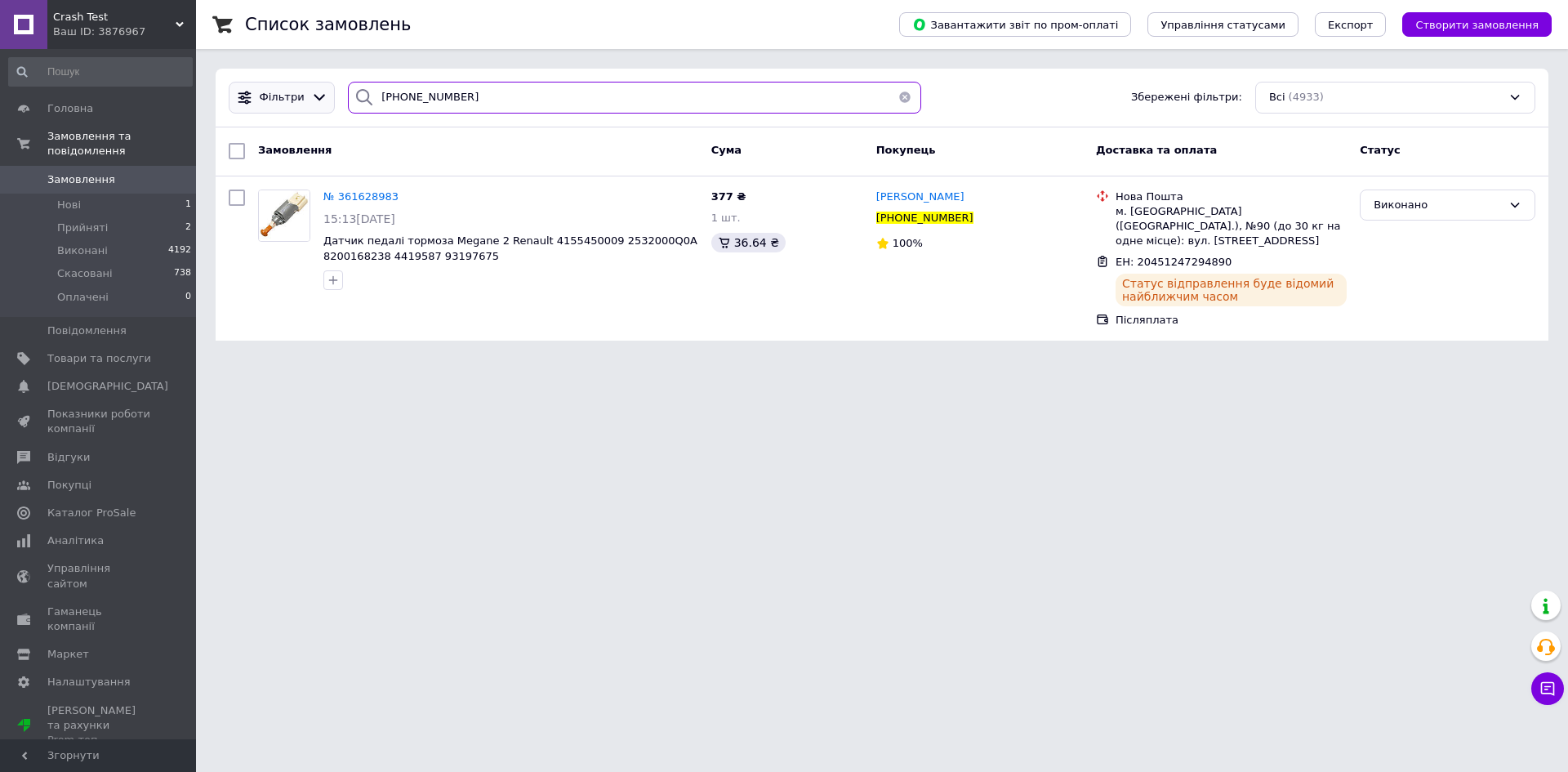
drag, startPoint x: 461, startPoint y: 94, endPoint x: 321, endPoint y: 85, distance: 140.3
click at [321, 85] on div "Фільтри +380966462418 Збережені фільтри: Всі (4933)" at bounding box center [882, 98] width 1320 height 32
paste input "662786196"
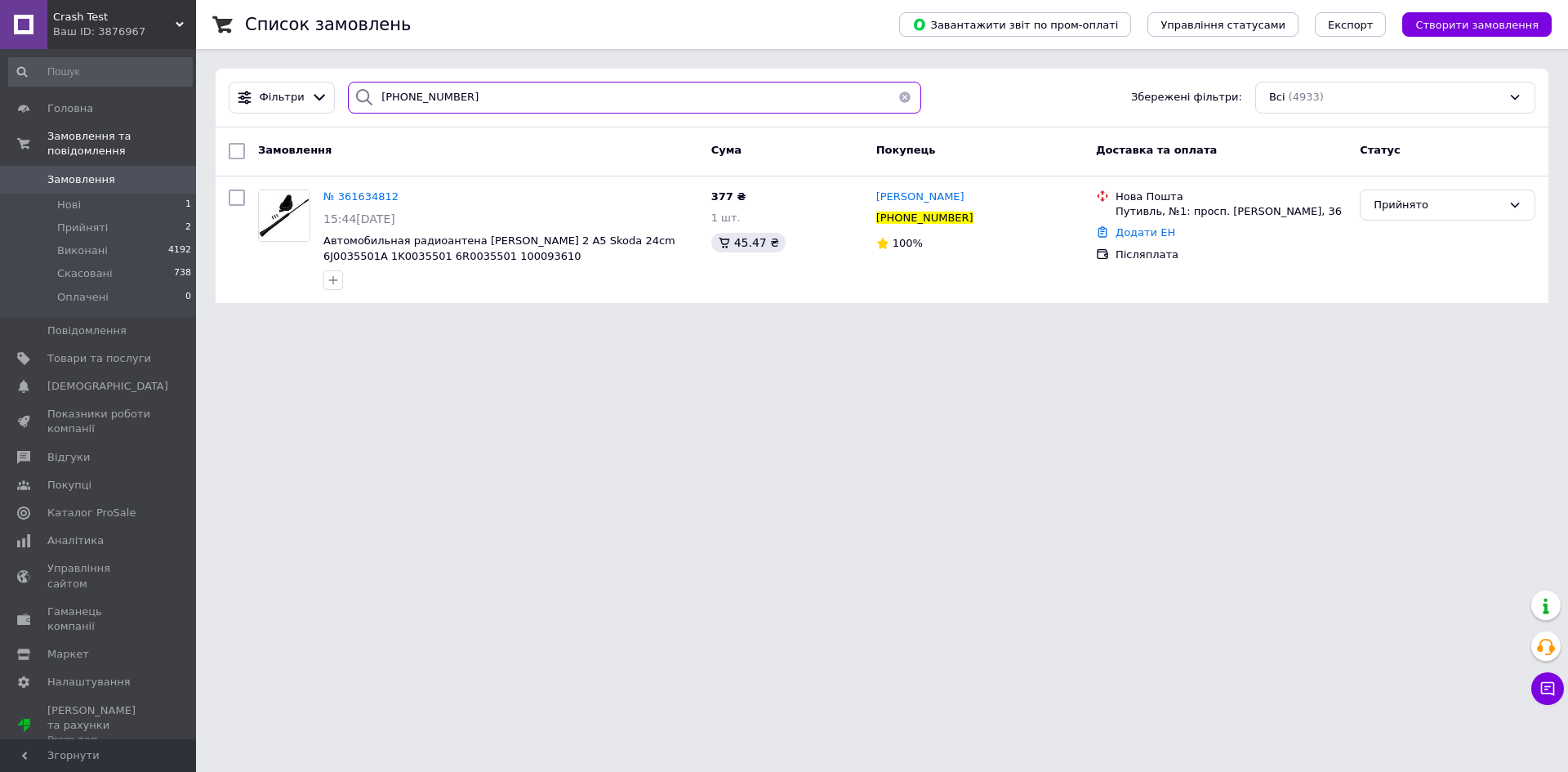
type input "+380662786196"
click at [403, 194] on icon at bounding box center [408, 196] width 10 height 10
click at [977, 218] on icon at bounding box center [983, 218] width 13 height 13
click at [403, 192] on icon at bounding box center [408, 196] width 10 height 10
click at [368, 196] on span "№ 361634812" at bounding box center [361, 196] width 75 height 12
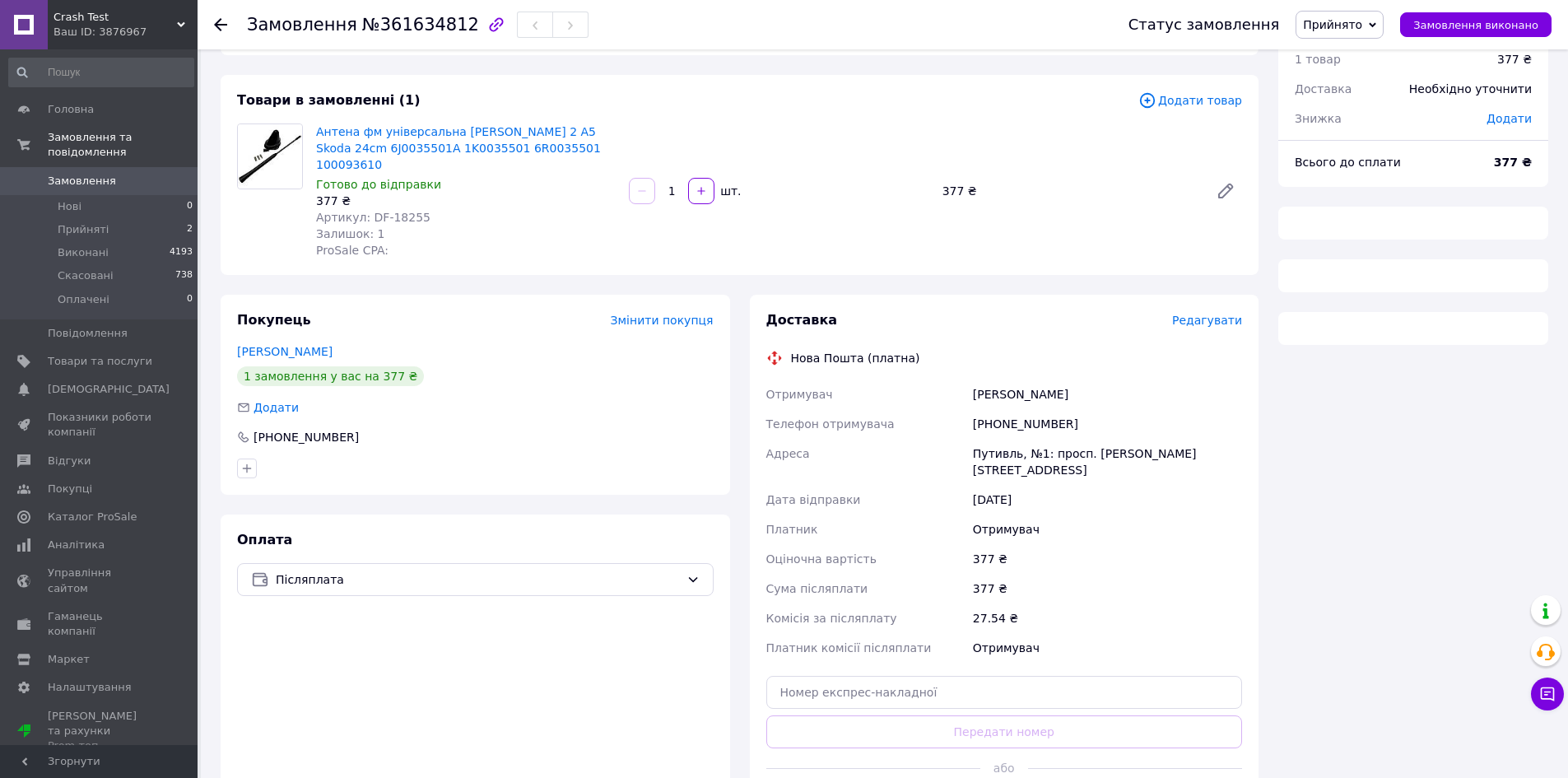
scroll to position [166, 0]
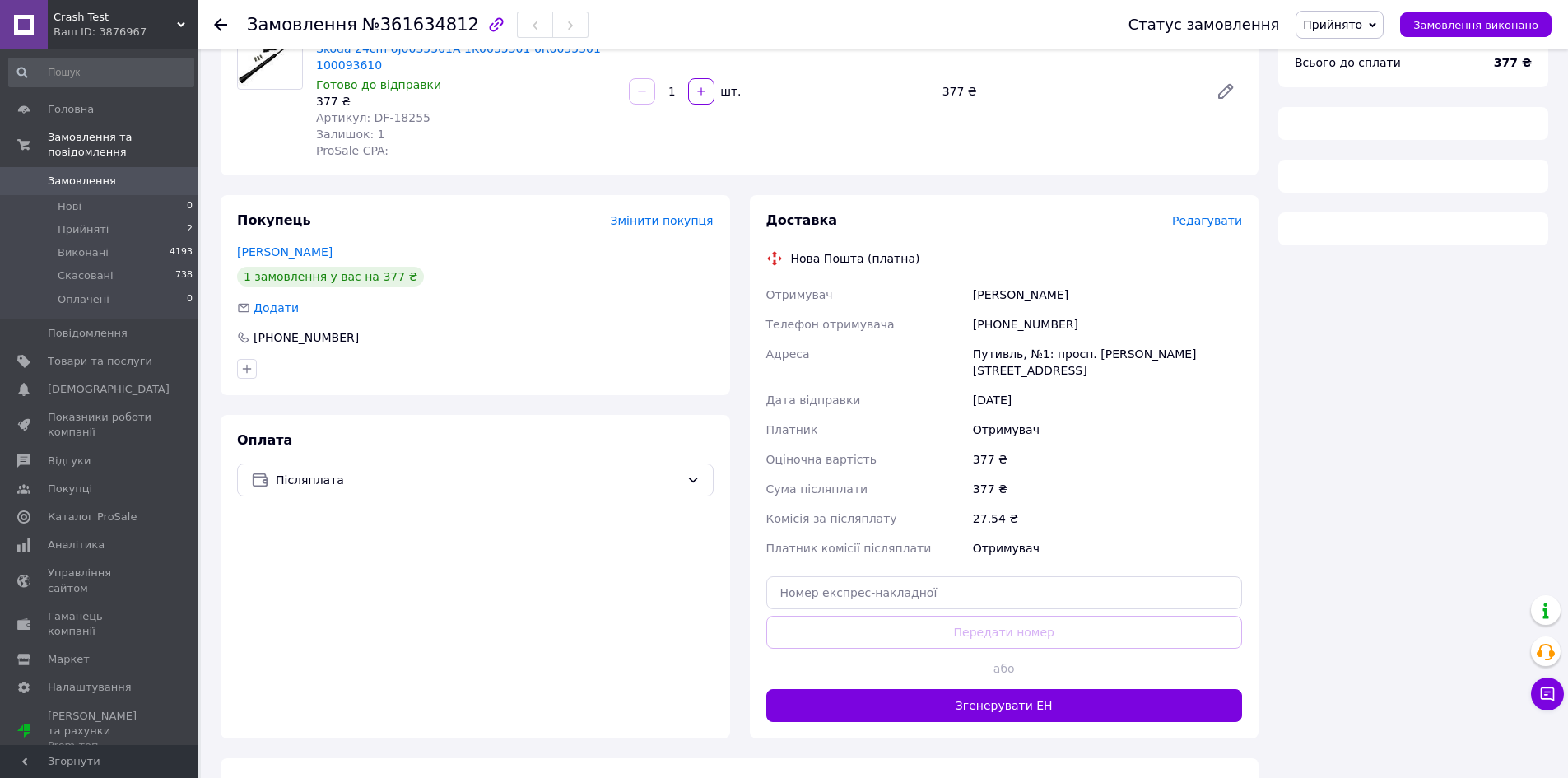
click at [967, 577] on div "Доставка Редагувати Нова Пошта (платна) Отримувач Гончаров Женя Телефон отримув…" at bounding box center [1004, 466] width 476 height 510
click at [968, 577] on input "text" at bounding box center [1004, 593] width 476 height 33
paste input "20451247304383"
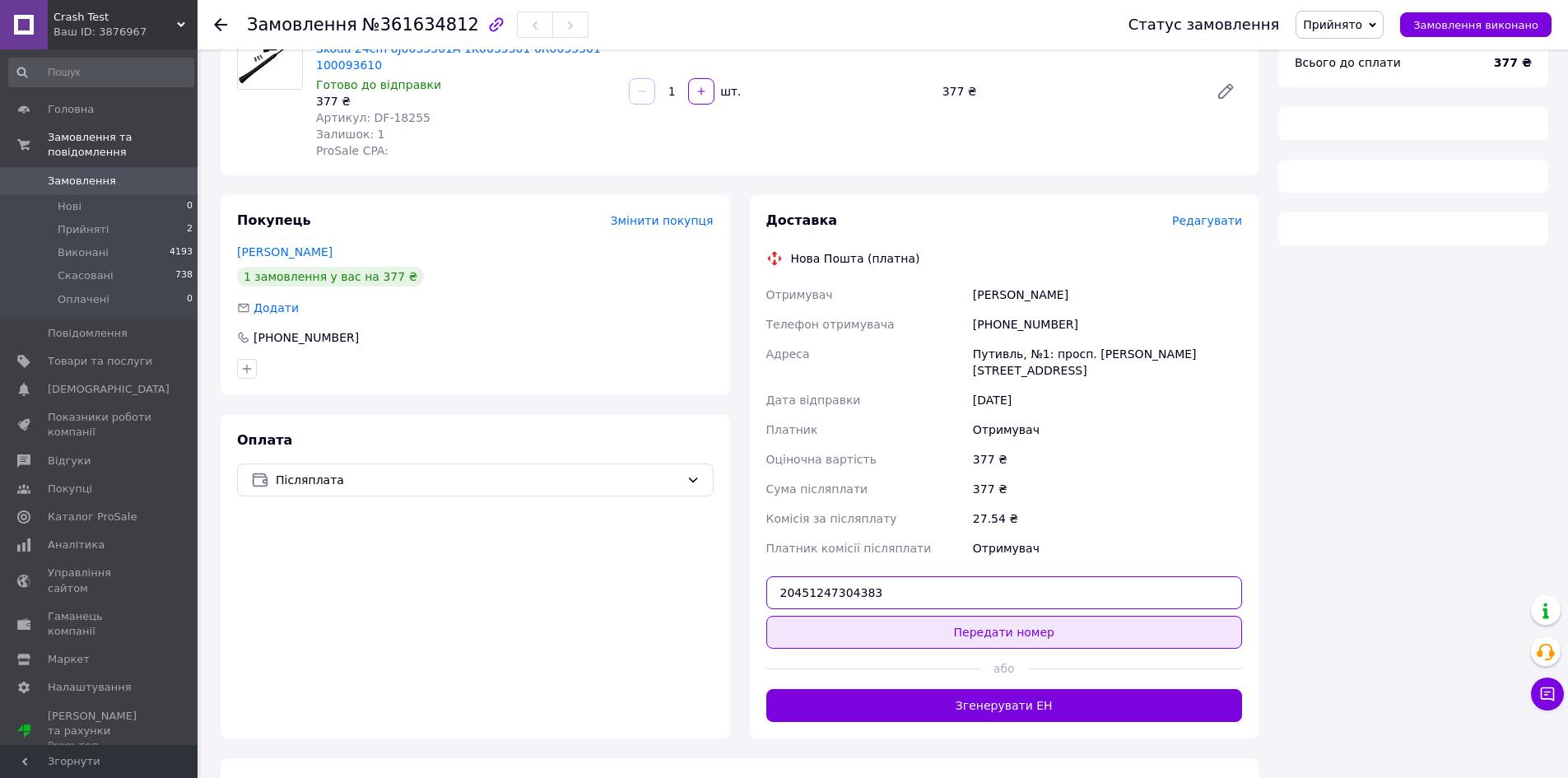
type input "20451247304383"
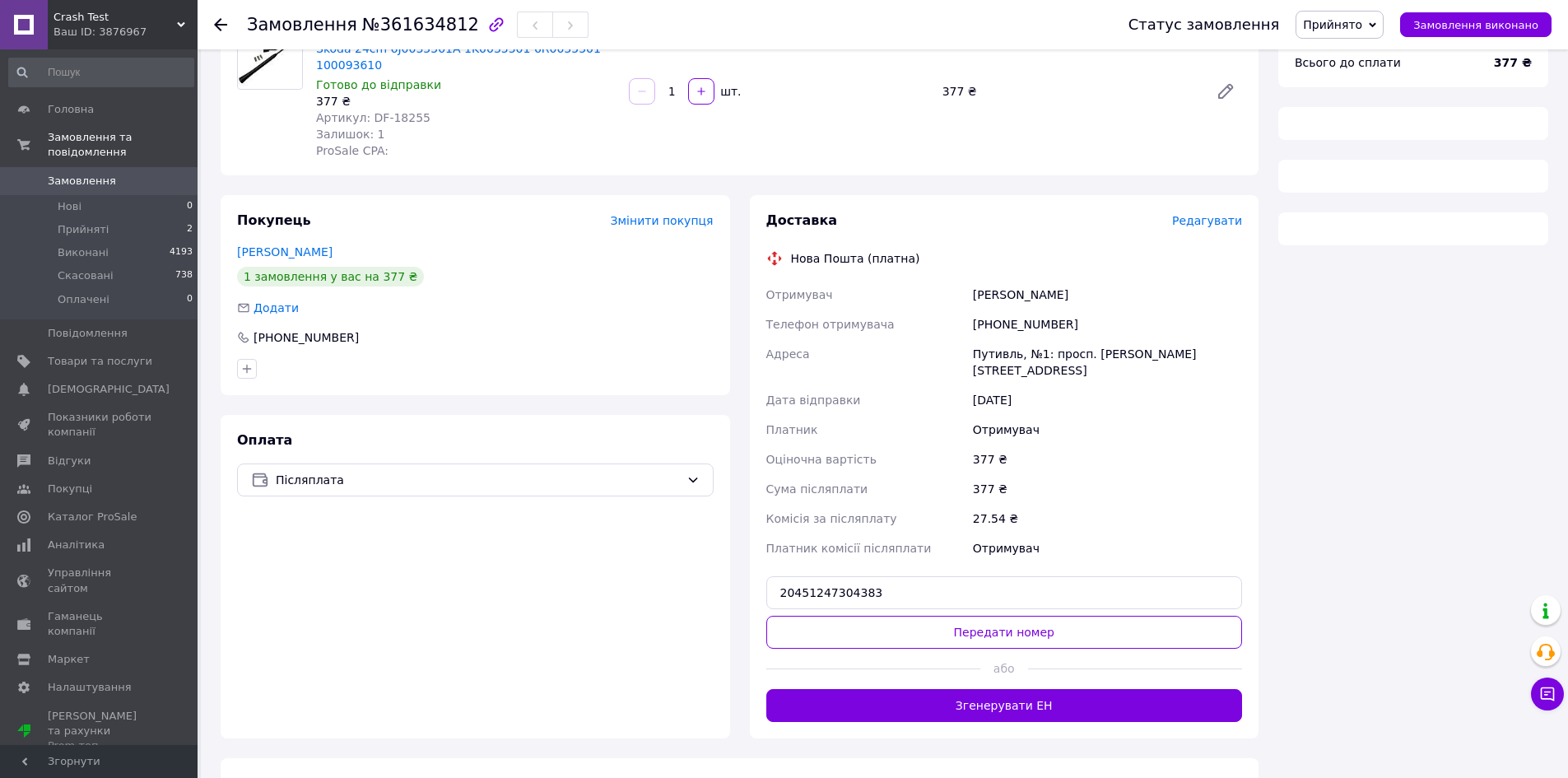
click at [1025, 615] on button "Передати номер" at bounding box center [1004, 632] width 476 height 33
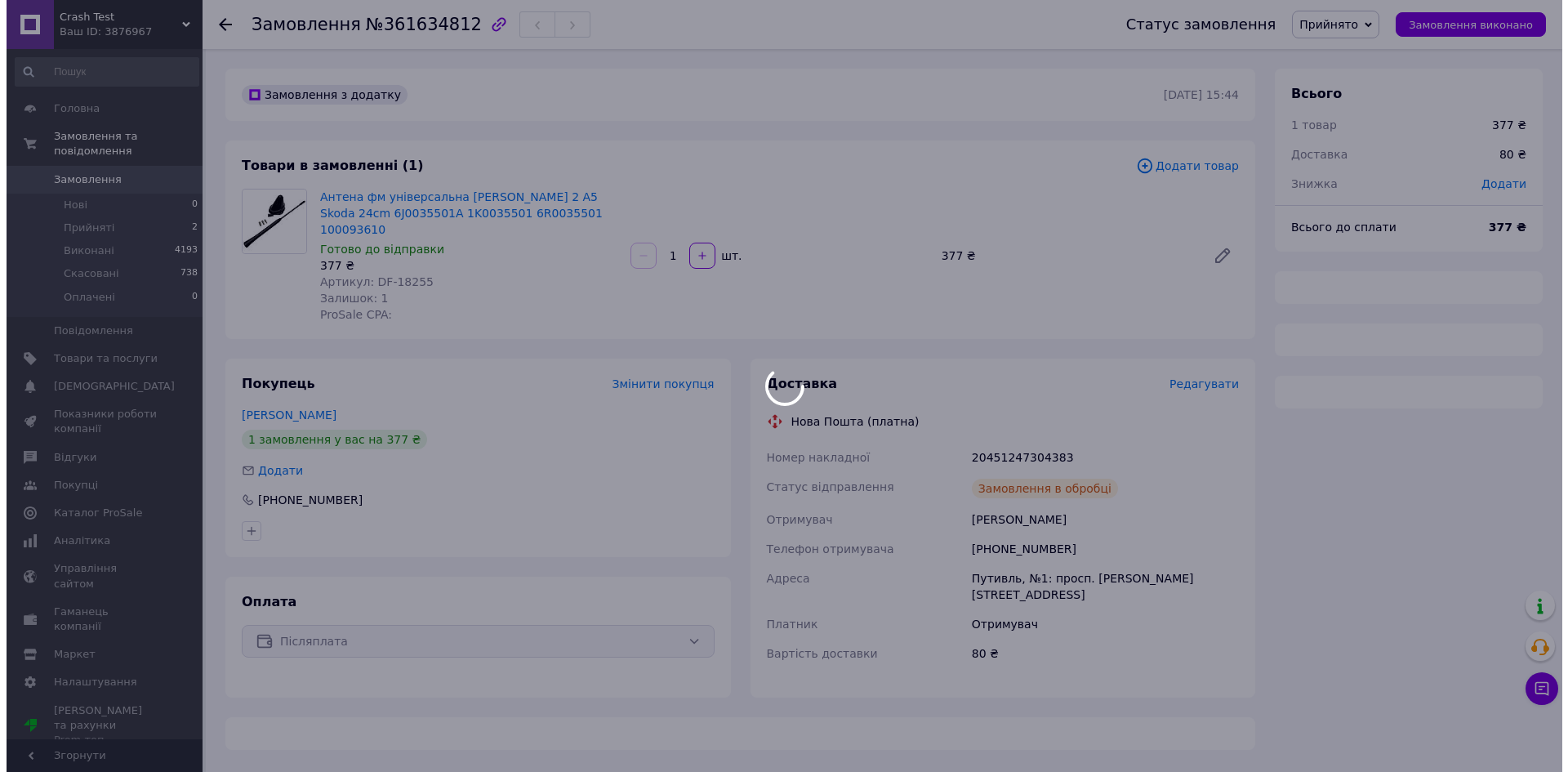
scroll to position [0, 0]
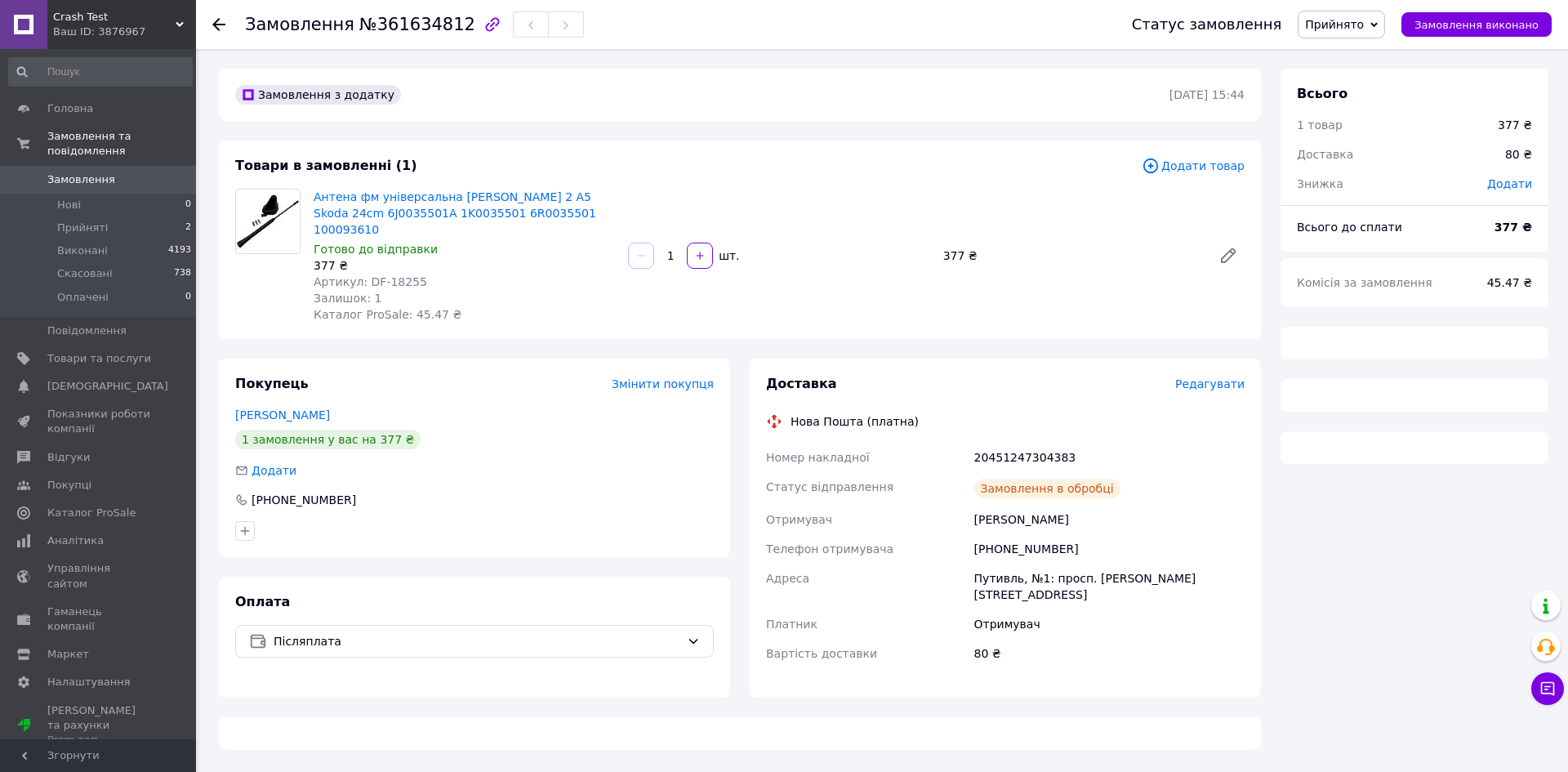
click at [1357, 29] on span "Прийнято" at bounding box center [1334, 25] width 58 height 13
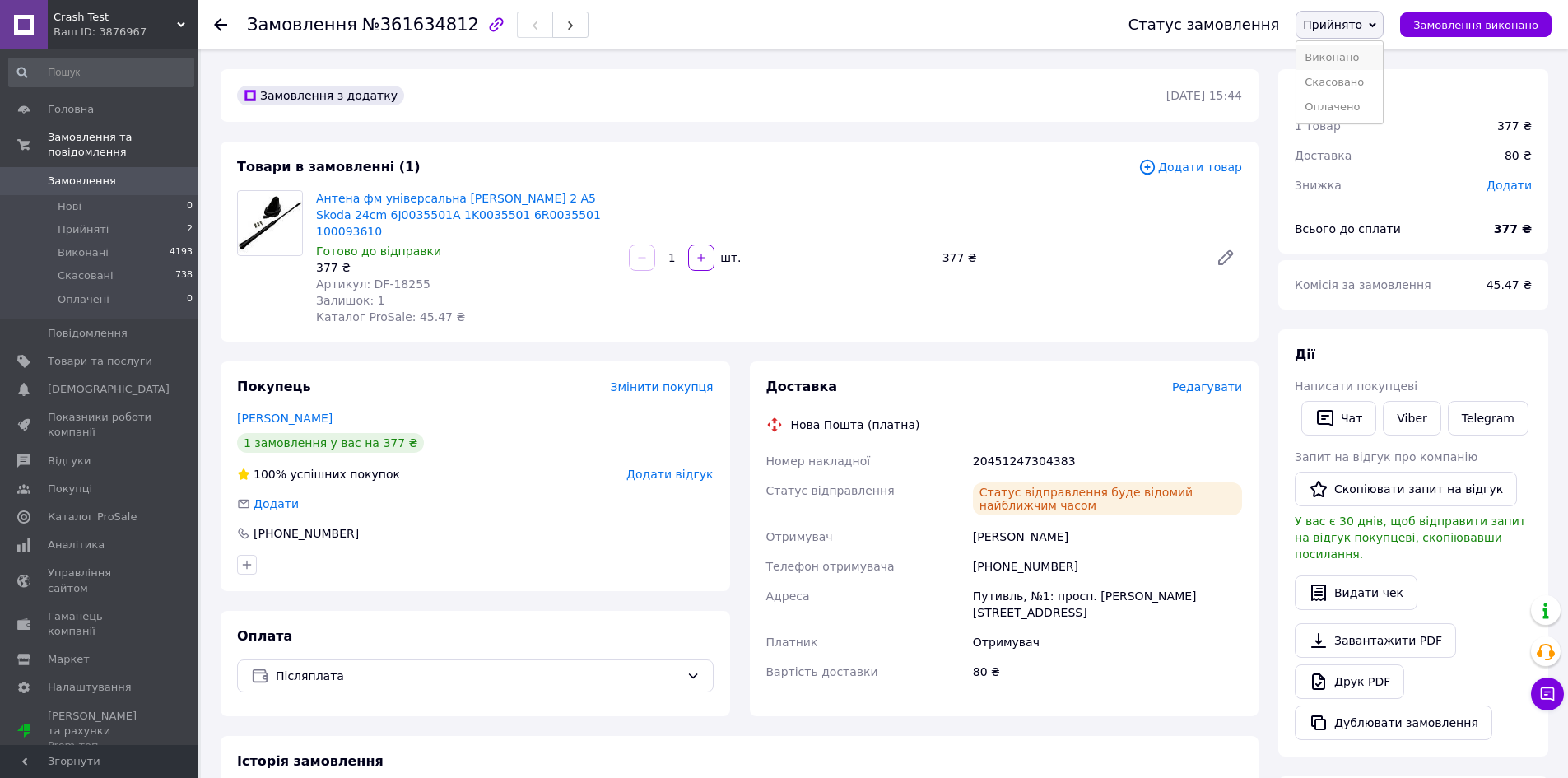
click at [1369, 56] on li "Виконано" at bounding box center [1340, 57] width 86 height 25
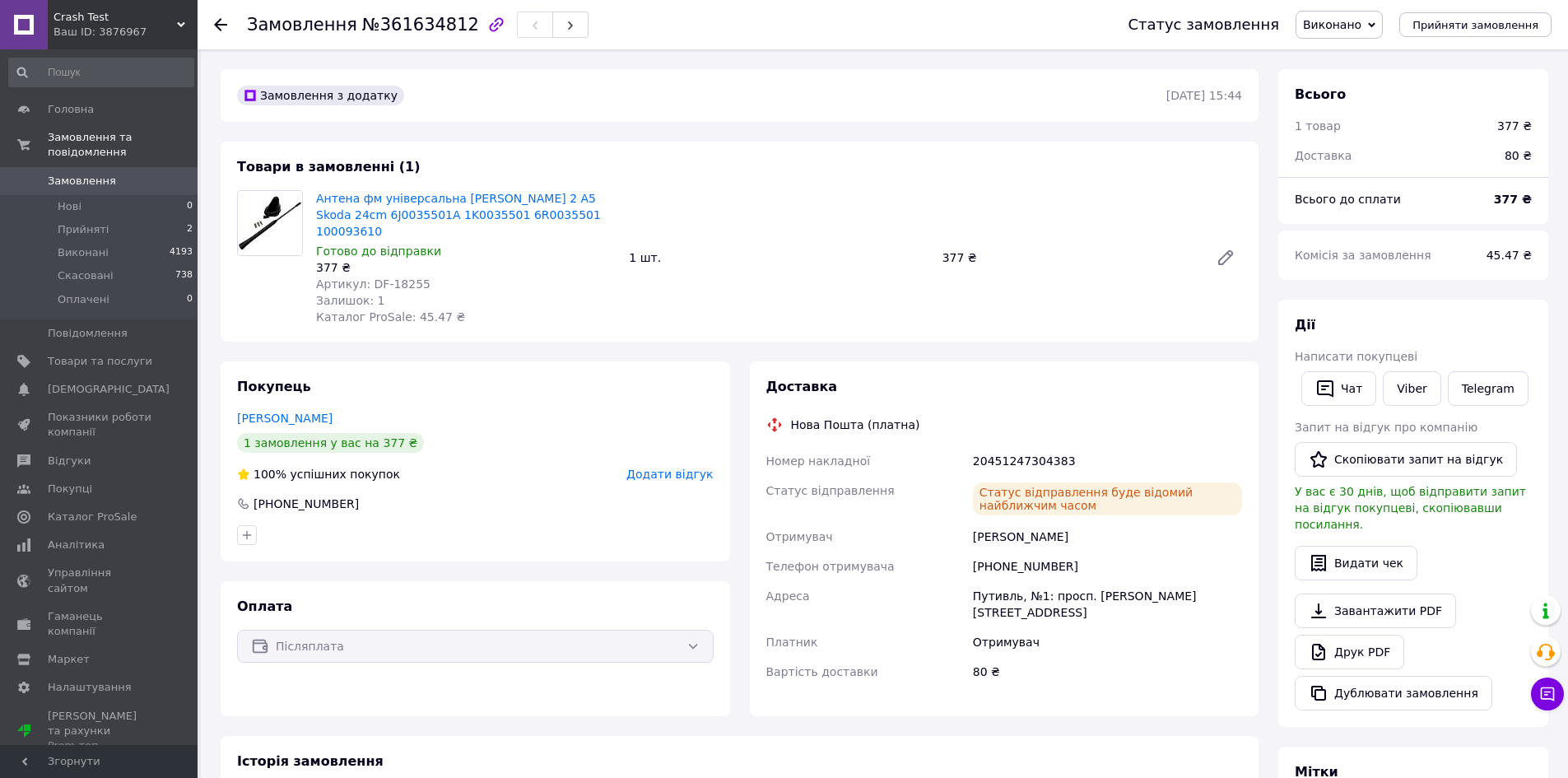
click at [220, 25] on use at bounding box center [221, 25] width 13 height 13
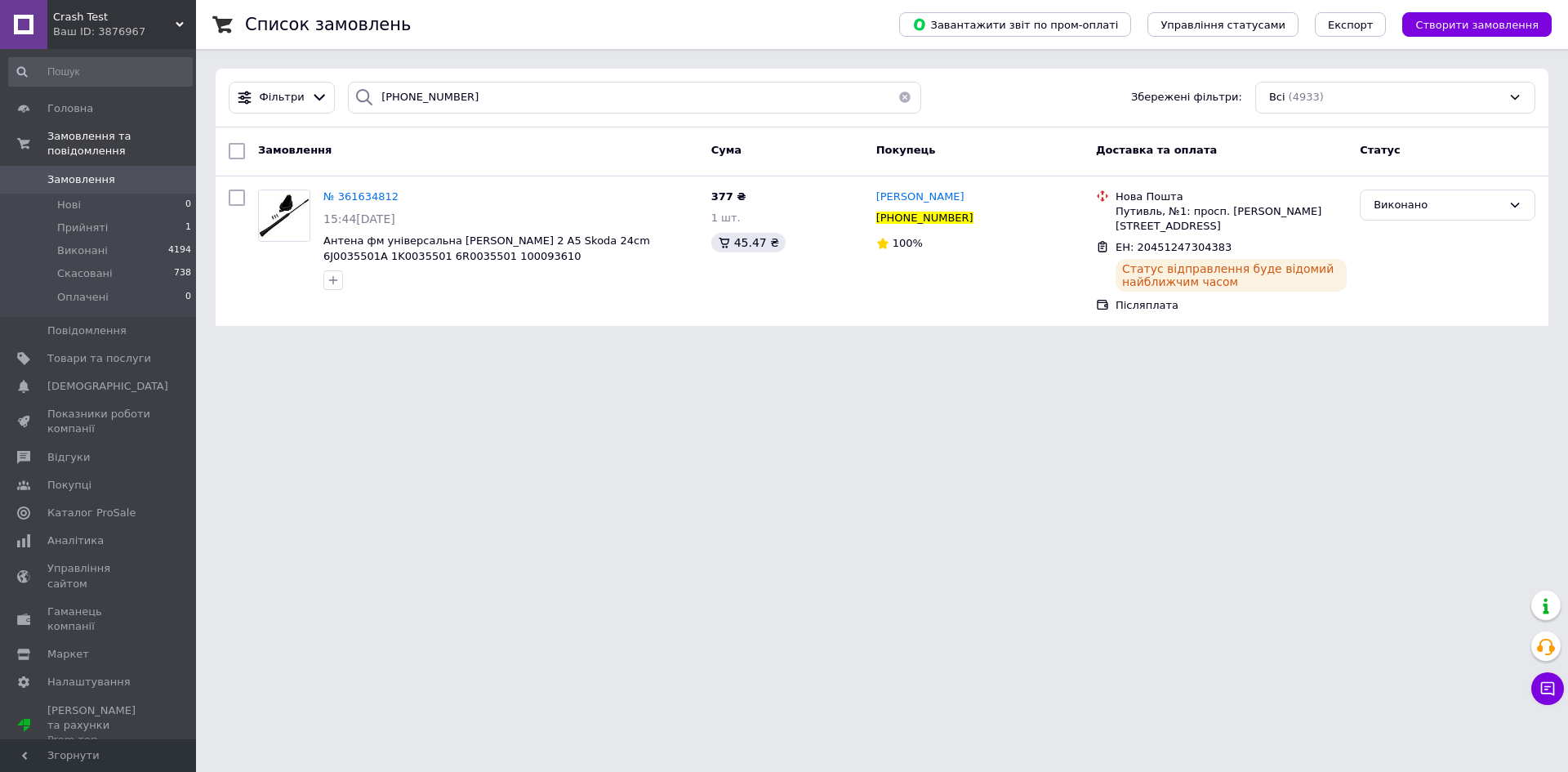
click at [819, 346] on html "Crash Test Ваш ID: 3876967 Сайт Crash Test Кабінет покупця Перевірити стан сист…" at bounding box center [784, 172] width 1568 height 346
drag, startPoint x: 452, startPoint y: 98, endPoint x: 342, endPoint y: 90, distance: 110.3
click at [341, 92] on div "+380662786196" at bounding box center [634, 98] width 587 height 32
paste input "361640085"
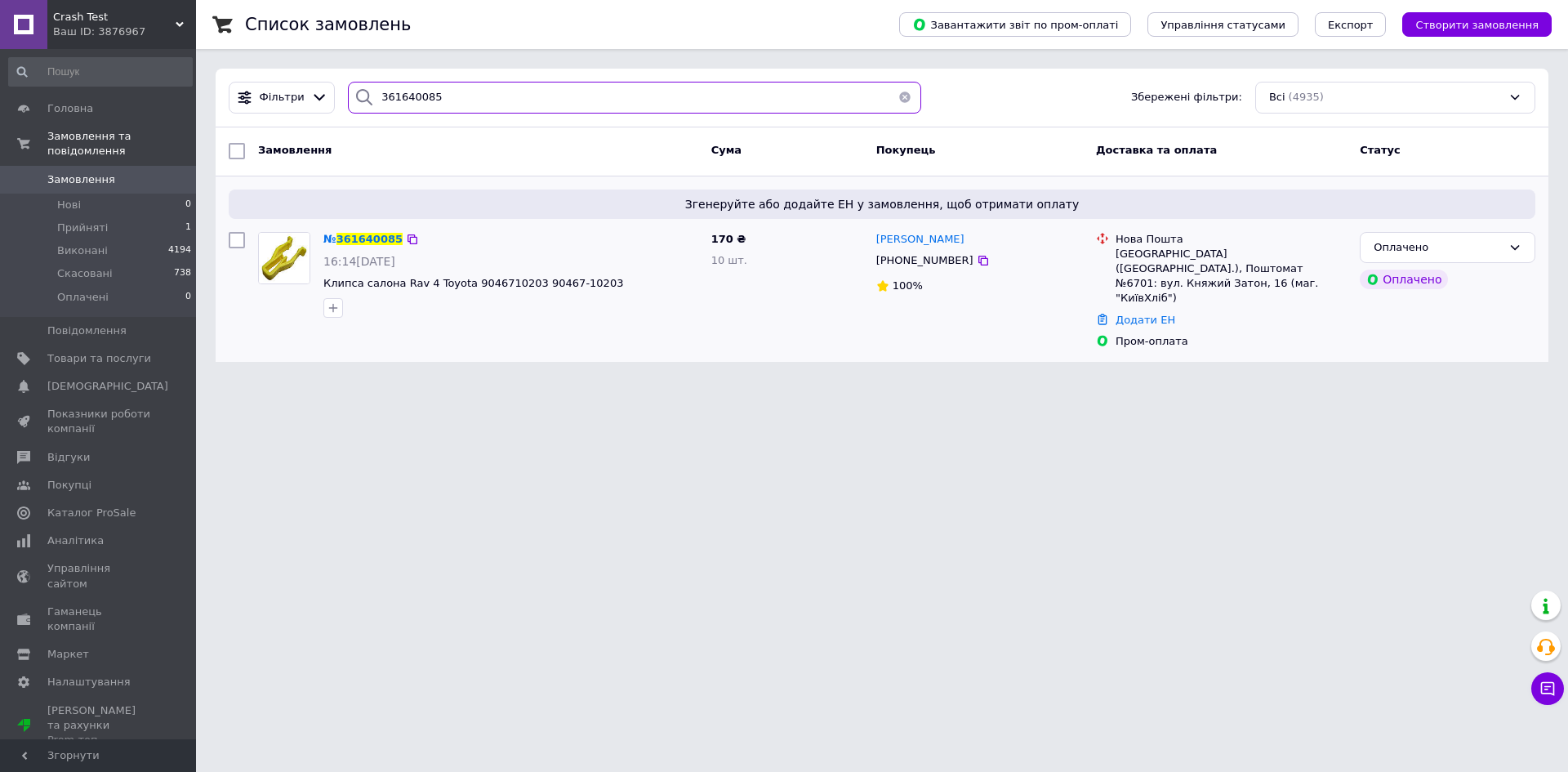
type input "361640085"
click at [970, 265] on div "+380683084488" at bounding box center [980, 261] width 210 height 18
click at [977, 261] on icon at bounding box center [983, 260] width 13 height 13
click at [407, 243] on icon at bounding box center [413, 239] width 13 height 13
click at [371, 238] on span "361640085" at bounding box center [370, 238] width 66 height 12
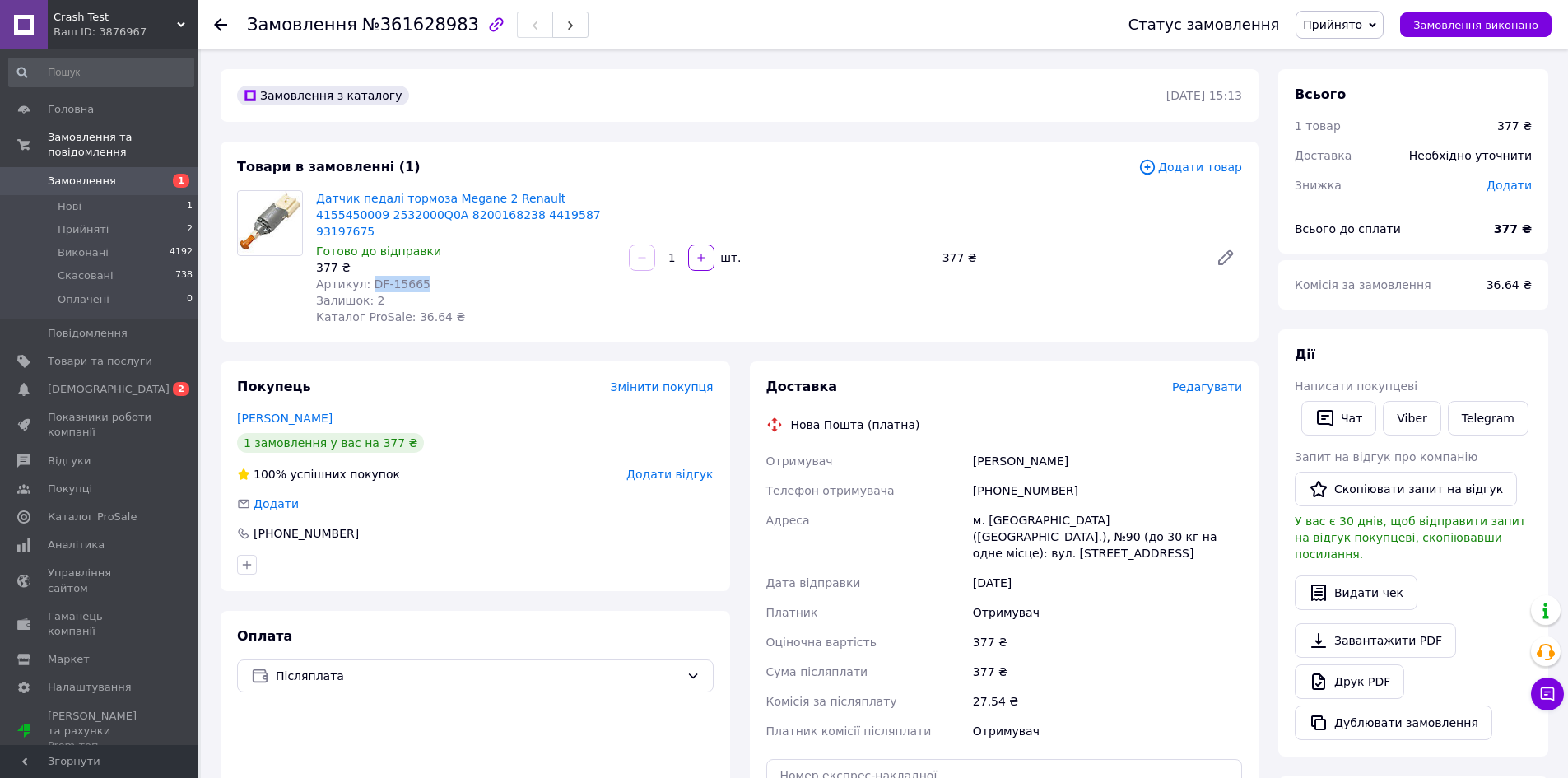
drag, startPoint x: 418, startPoint y: 265, endPoint x: 386, endPoint y: 271, distance: 32.6
click at [368, 276] on div "Артикул: DF-15665" at bounding box center [466, 284] width 300 height 17
copy span "DF-15665"
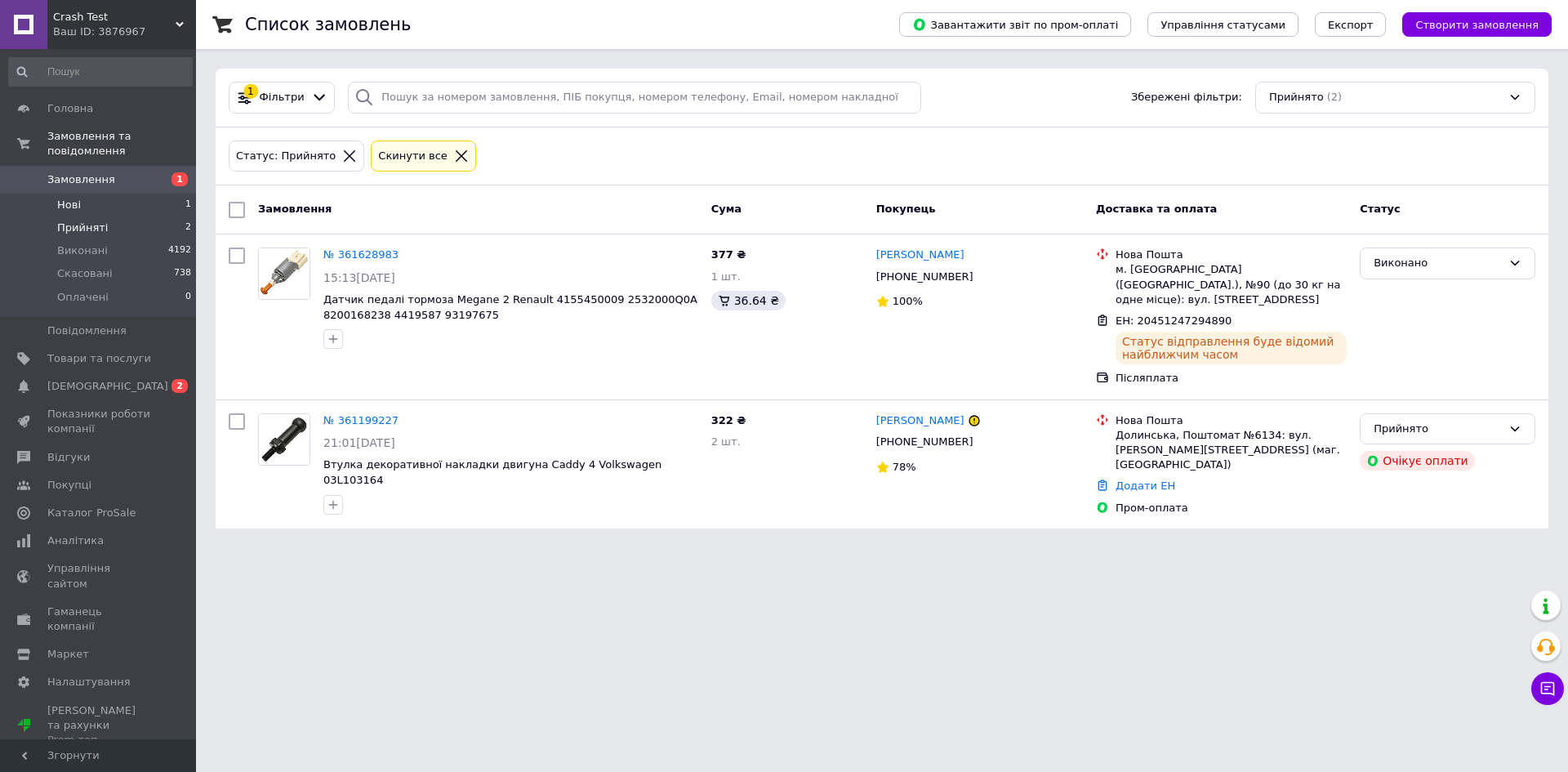
click at [99, 193] on li "Нові 1" at bounding box center [100, 204] width 201 height 23
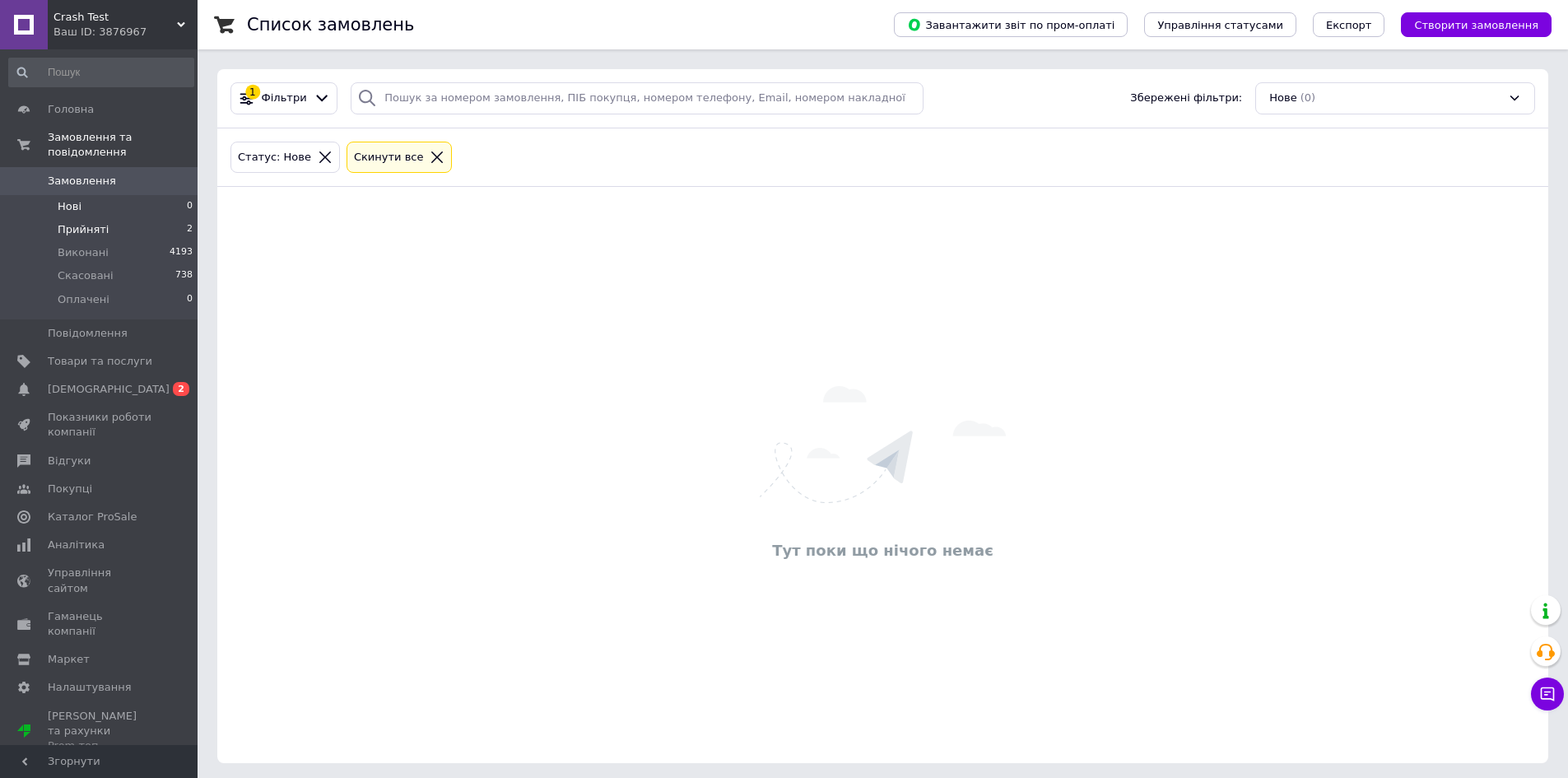
click at [112, 218] on li "Прийняті 2" at bounding box center [101, 229] width 202 height 23
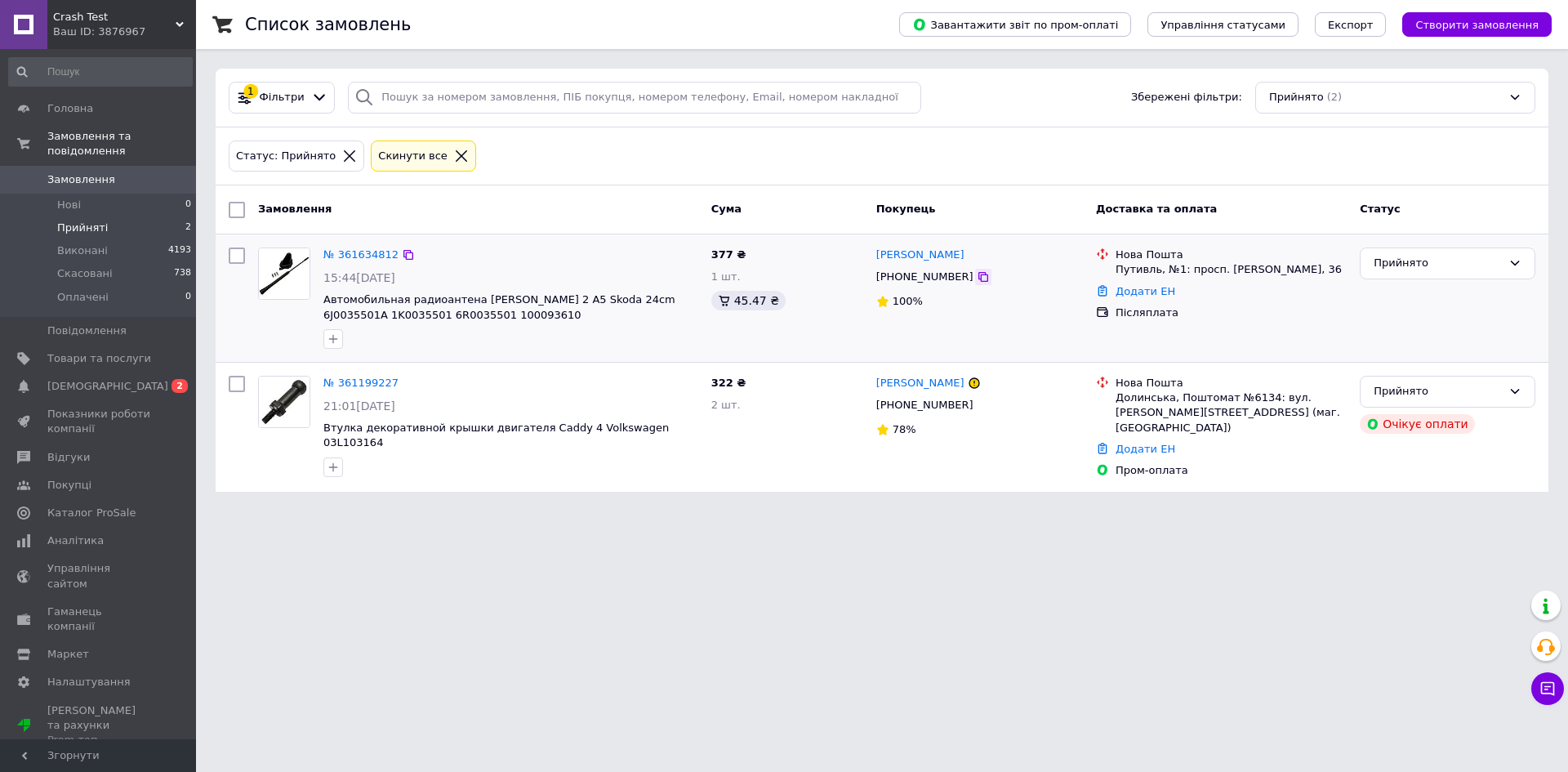
click at [978, 277] on icon at bounding box center [983, 276] width 10 height 10
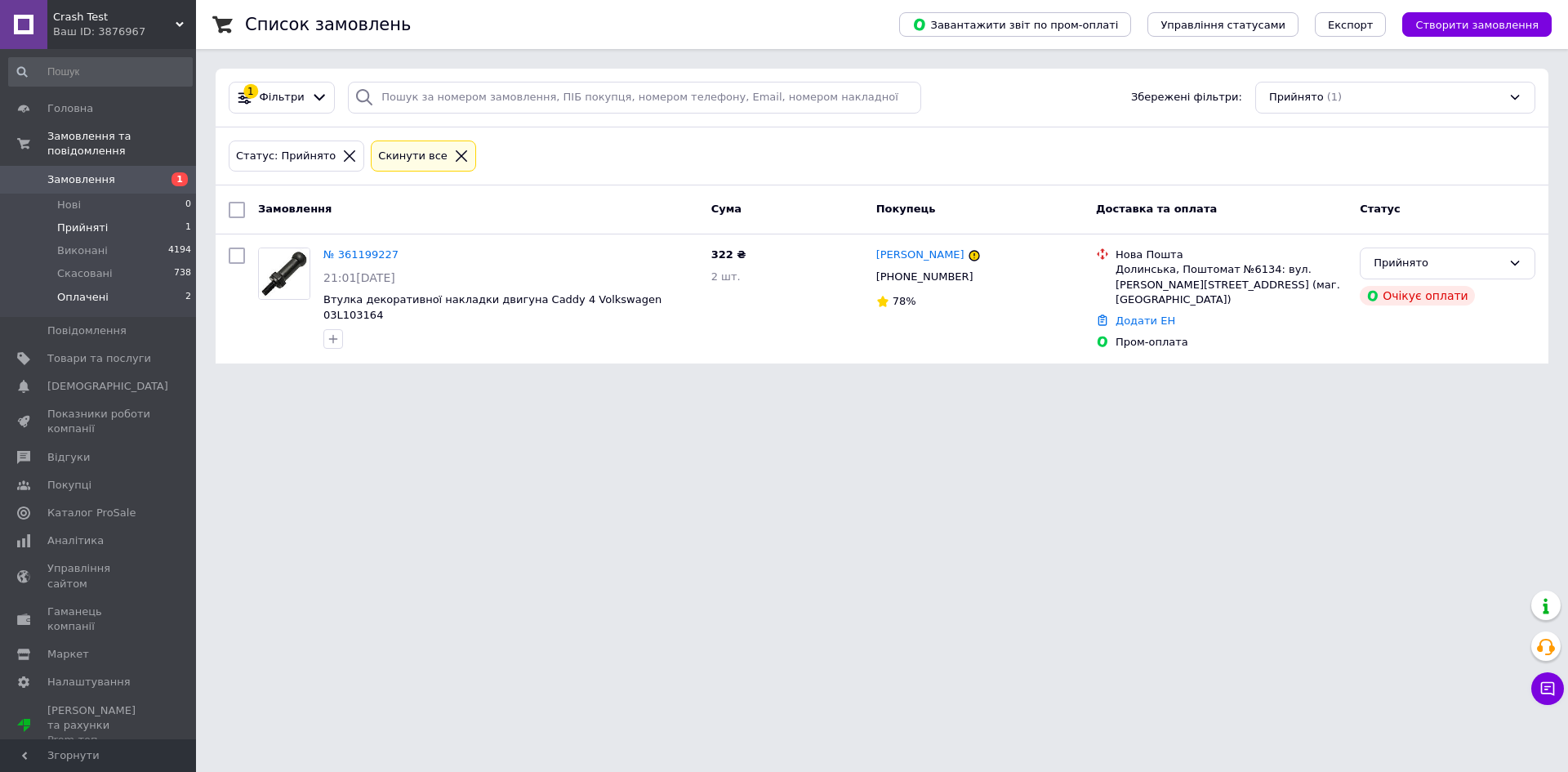
click at [99, 290] on span "Оплачені" at bounding box center [83, 297] width 51 height 15
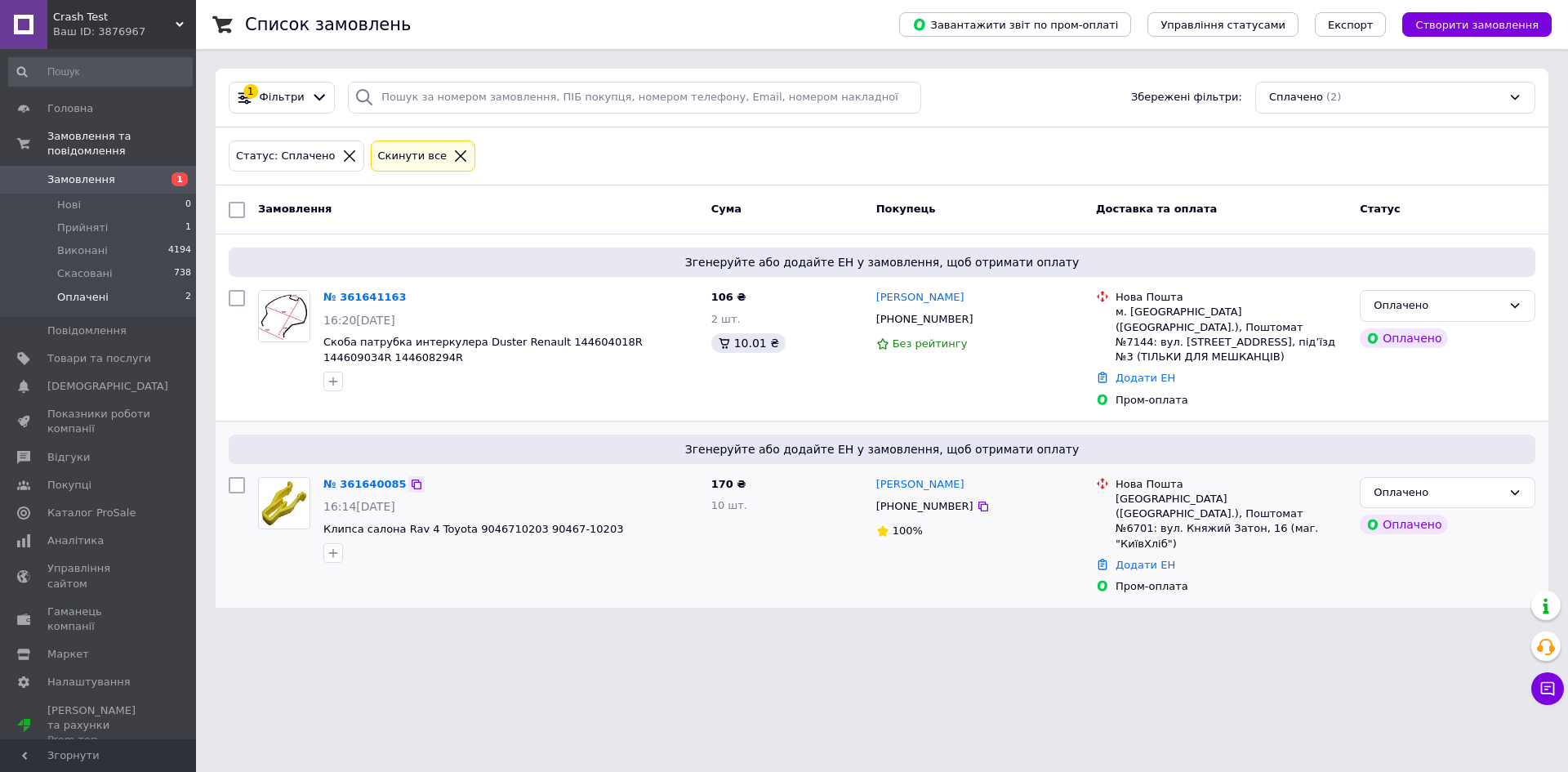
click at [410, 478] on icon at bounding box center [416, 485] width 13 height 13
click at [977, 323] on icon at bounding box center [983, 319] width 13 height 13
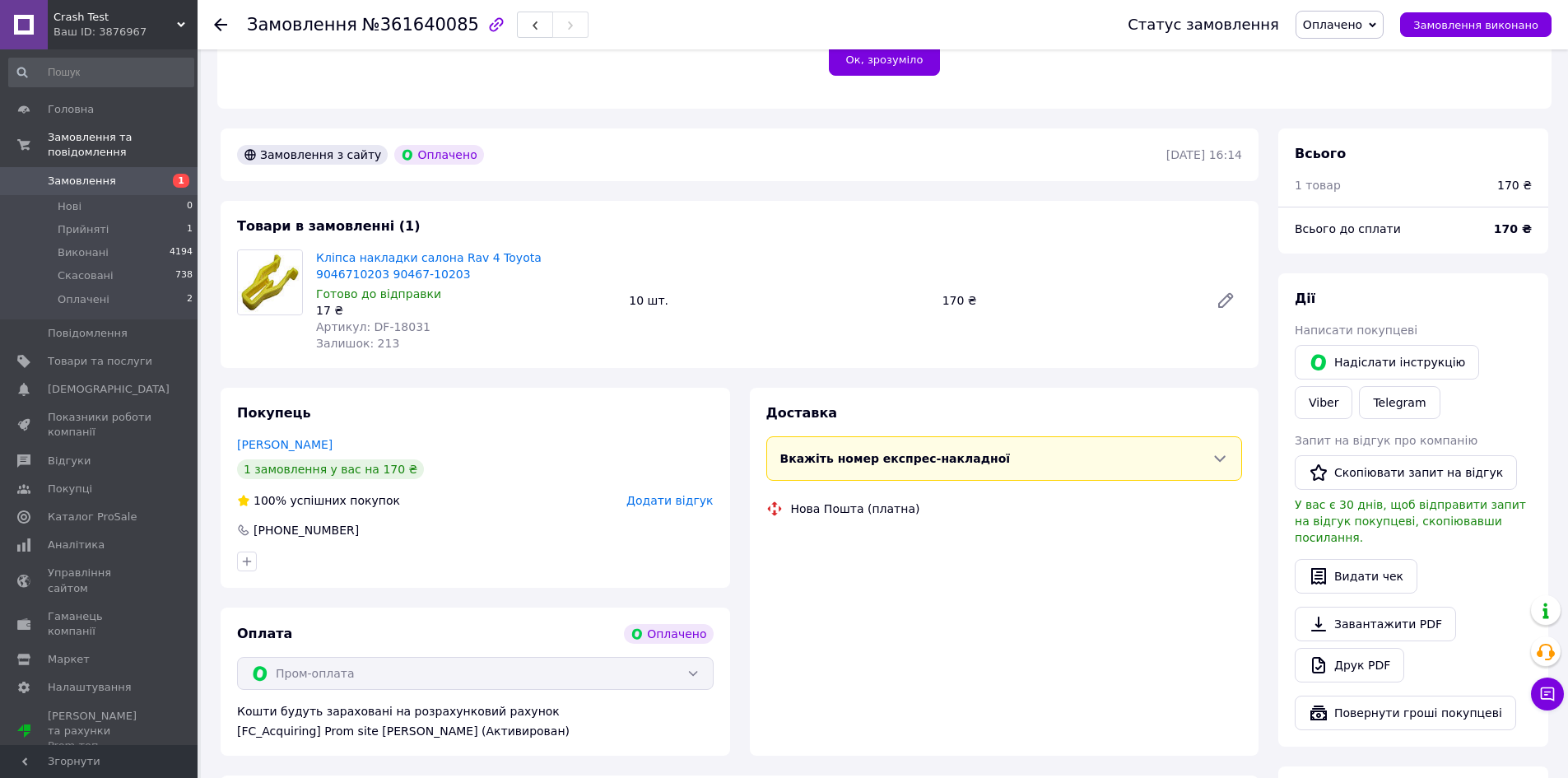
scroll to position [577, 0]
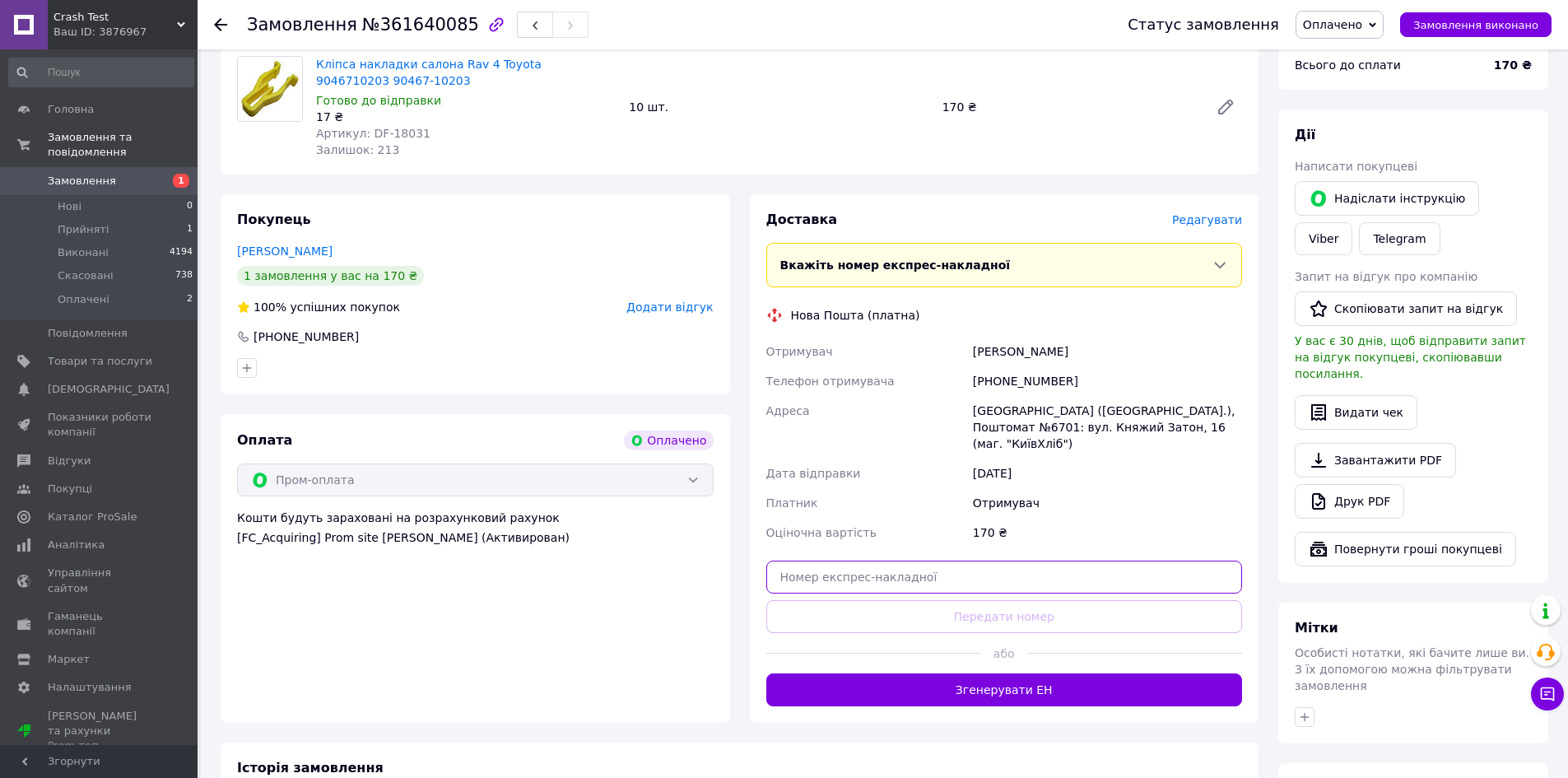
click at [1023, 560] on input "text" at bounding box center [1004, 577] width 476 height 33
paste input "20451247337145"
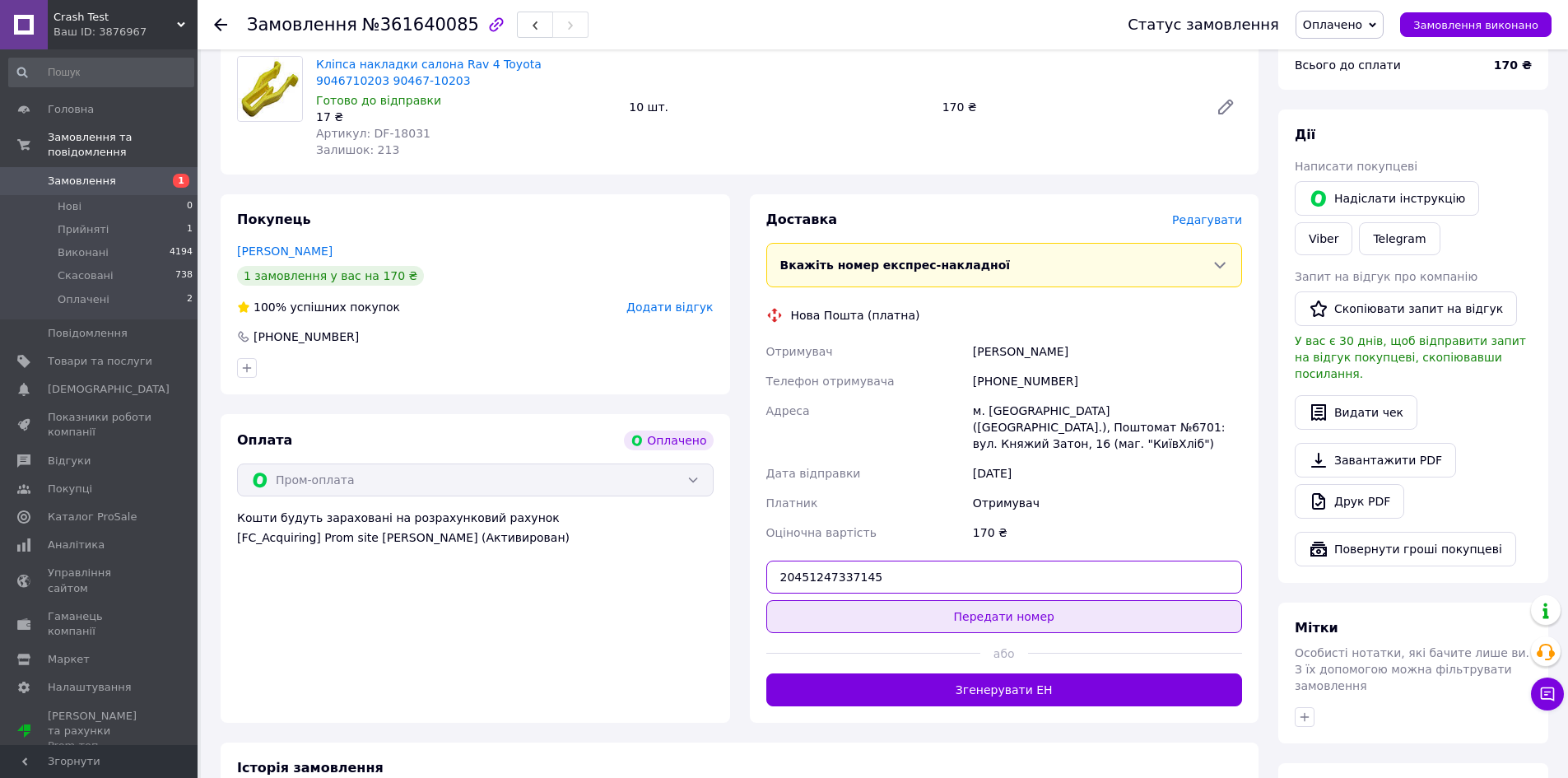
type input "20451247337145"
click at [1033, 600] on button "Передати номер" at bounding box center [1004, 616] width 476 height 33
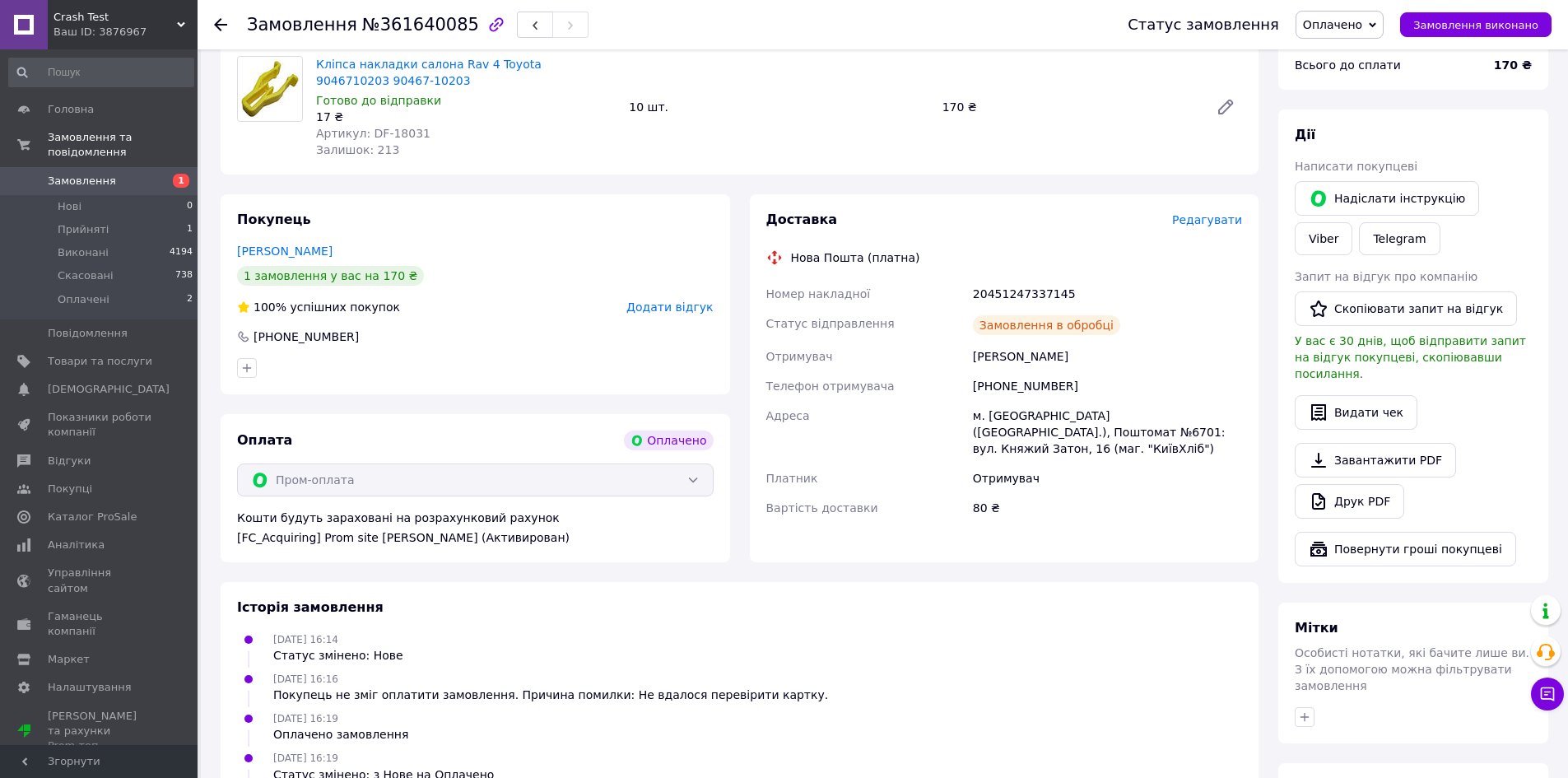
click at [1361, 28] on span "Оплачено" at bounding box center [1333, 25] width 59 height 13
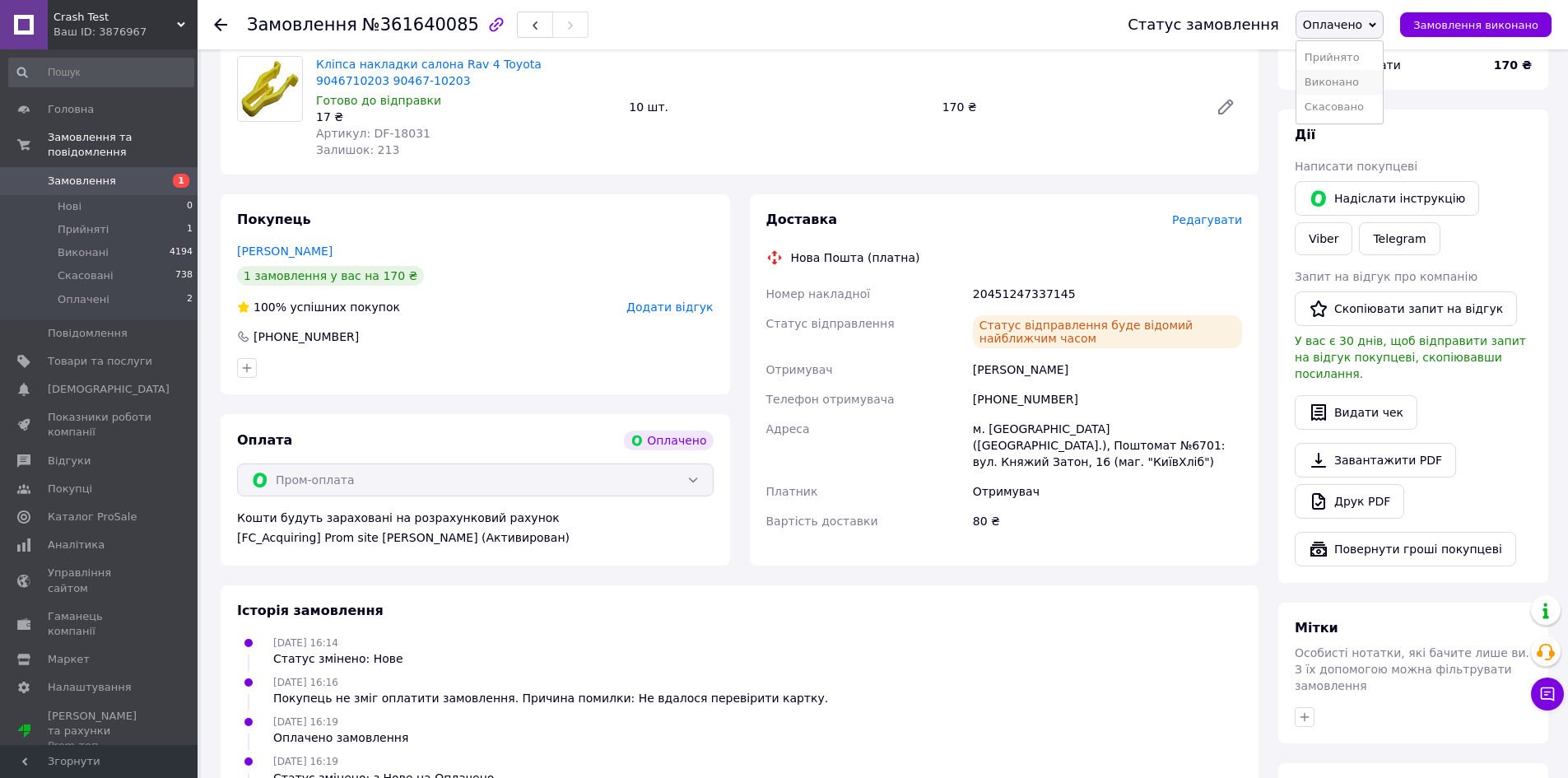
click at [1357, 78] on li "Виконано" at bounding box center [1340, 82] width 86 height 25
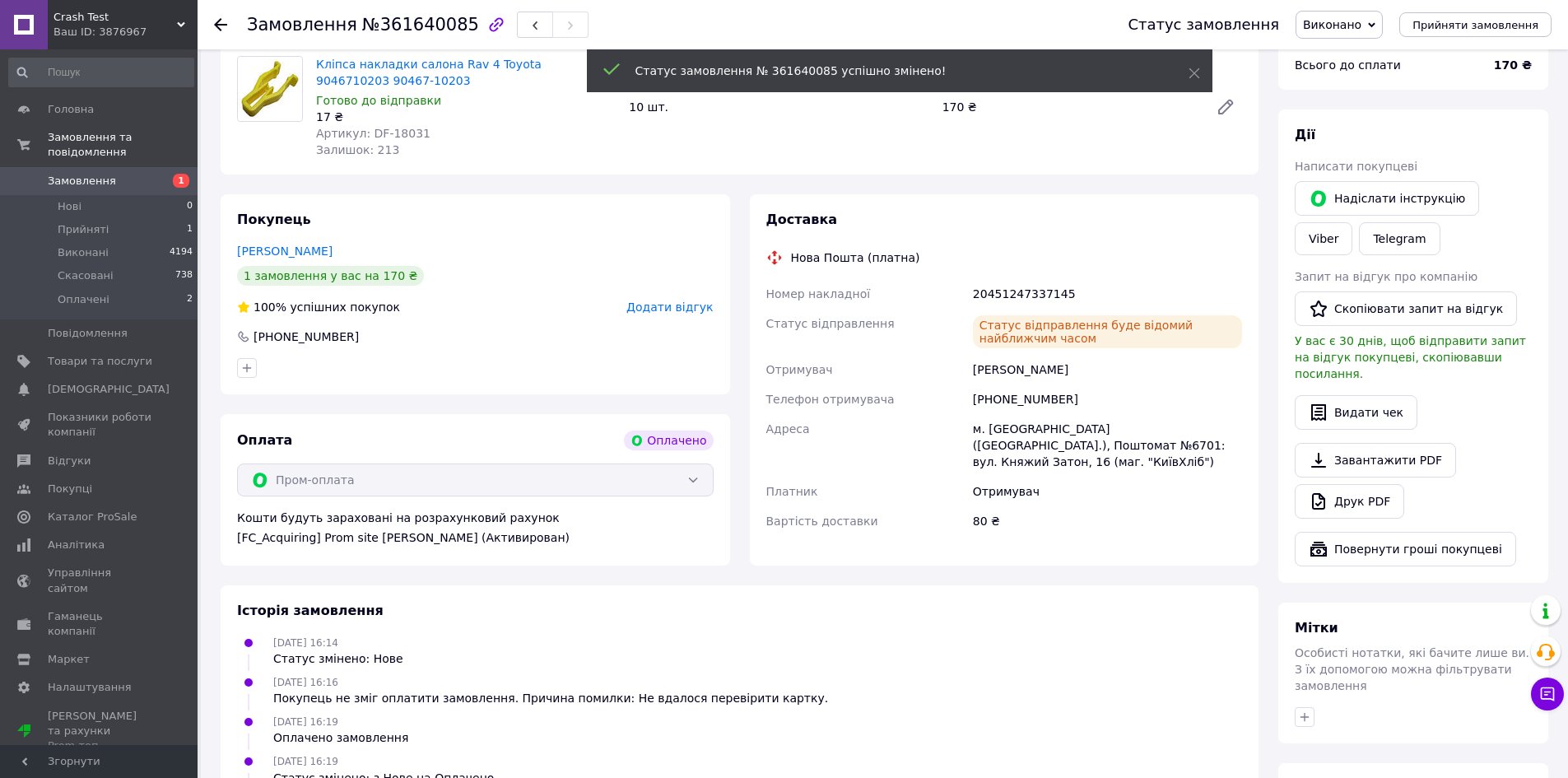
click at [225, 28] on icon at bounding box center [221, 25] width 13 height 13
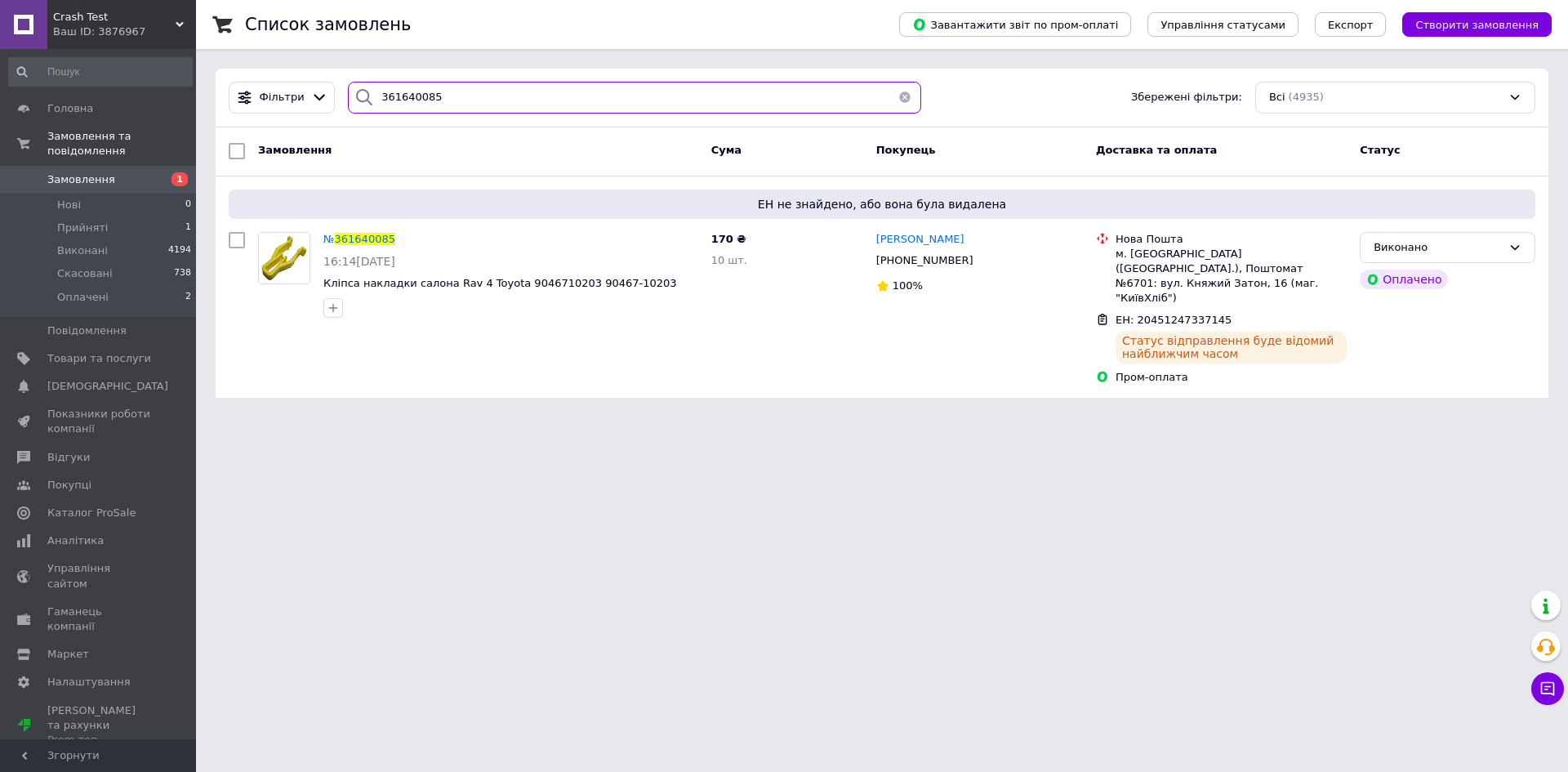
drag, startPoint x: 458, startPoint y: 103, endPoint x: 345, endPoint y: 89, distance: 113.9
click at [348, 84] on div "361640085" at bounding box center [634, 98] width 573 height 32
paste input "+380950761011"
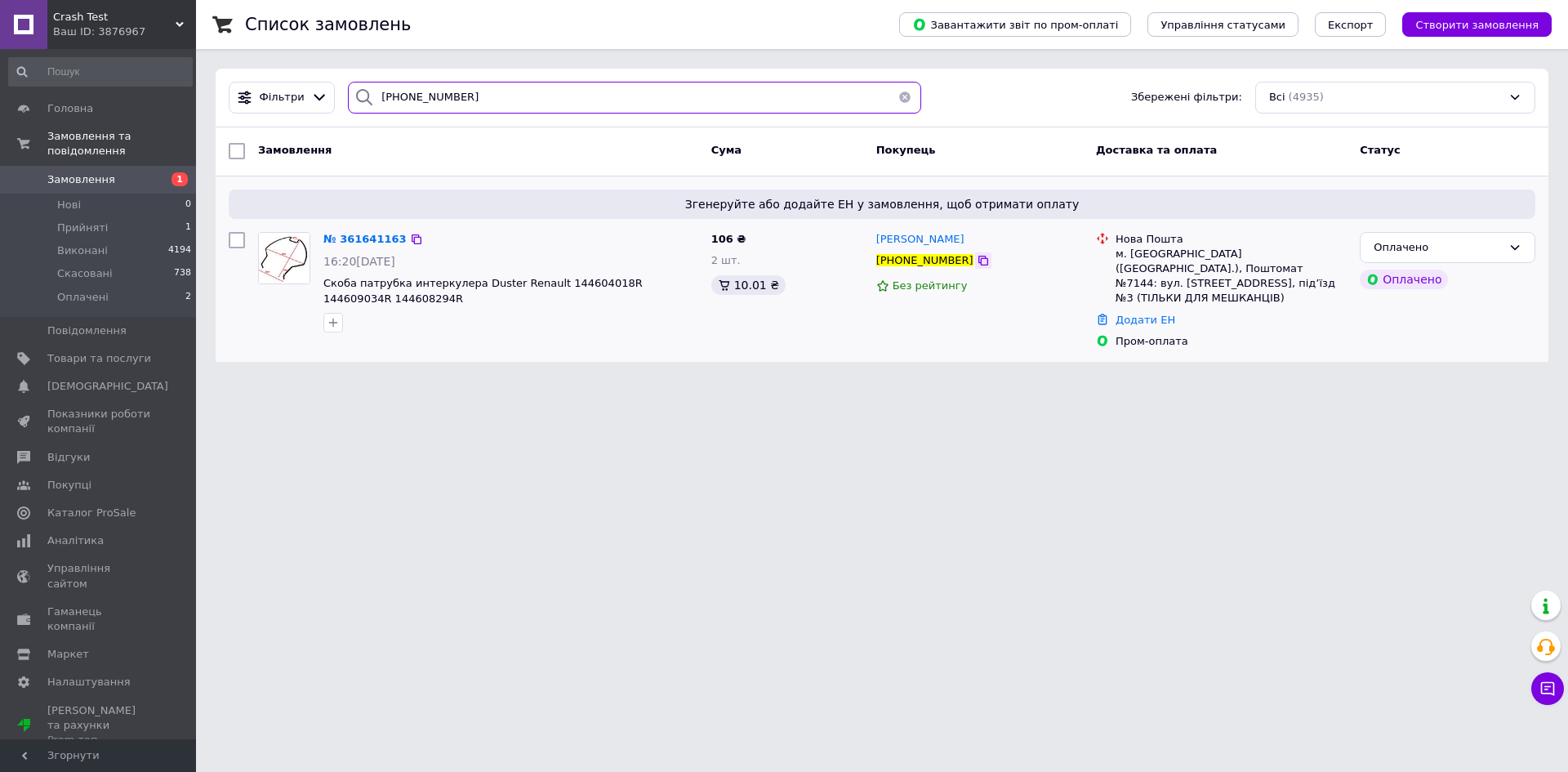
type input "[PHONE_NUMBER]"
click at [977, 261] on icon at bounding box center [983, 260] width 13 height 13
drag, startPoint x: 962, startPoint y: 261, endPoint x: 947, endPoint y: 281, distance: 25.0
click at [977, 261] on icon at bounding box center [983, 260] width 13 height 13
click at [410, 240] on icon at bounding box center [416, 239] width 13 height 13
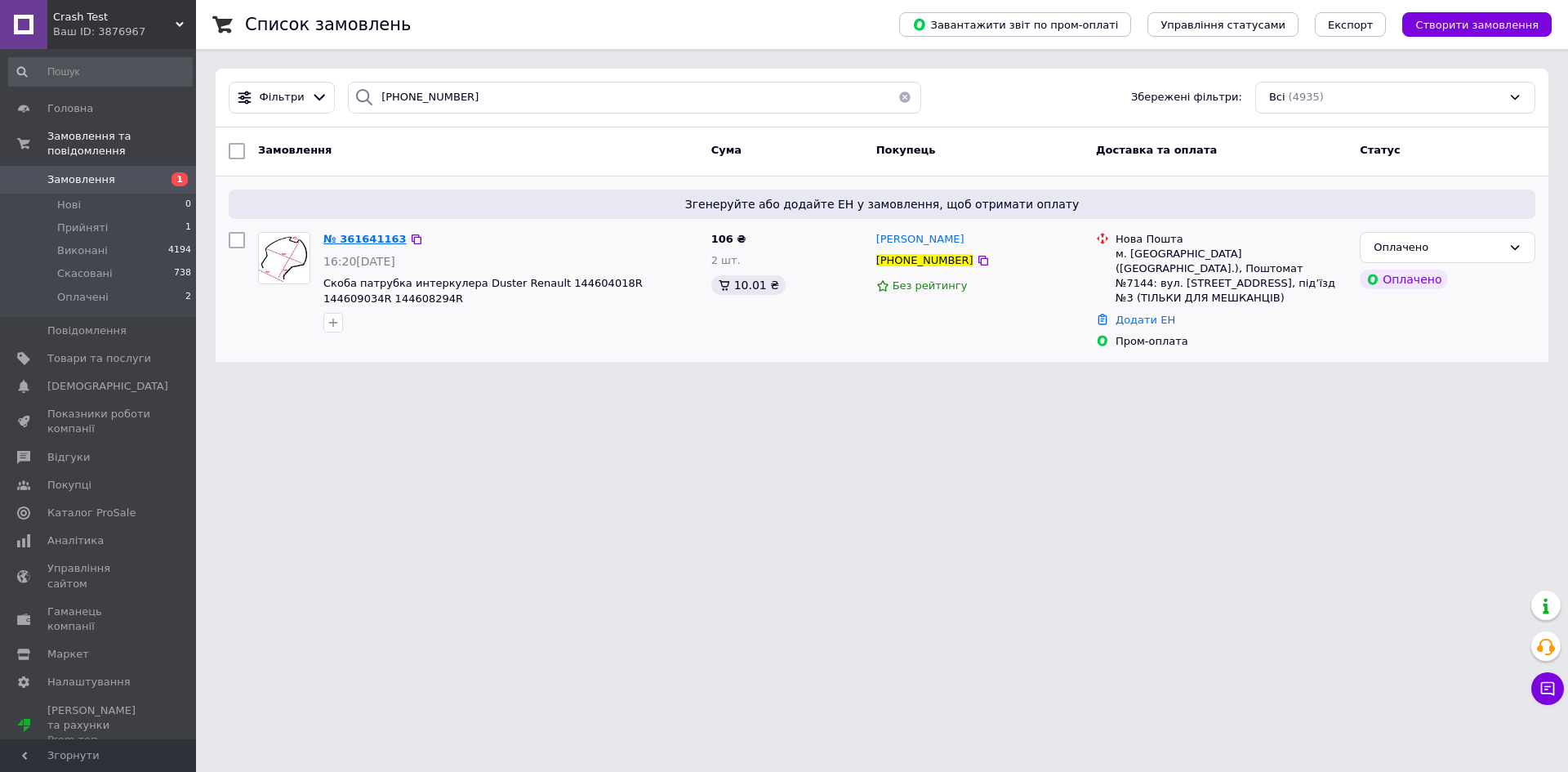
click at [370, 243] on span "№ 361641163" at bounding box center [364, 238] width 83 height 12
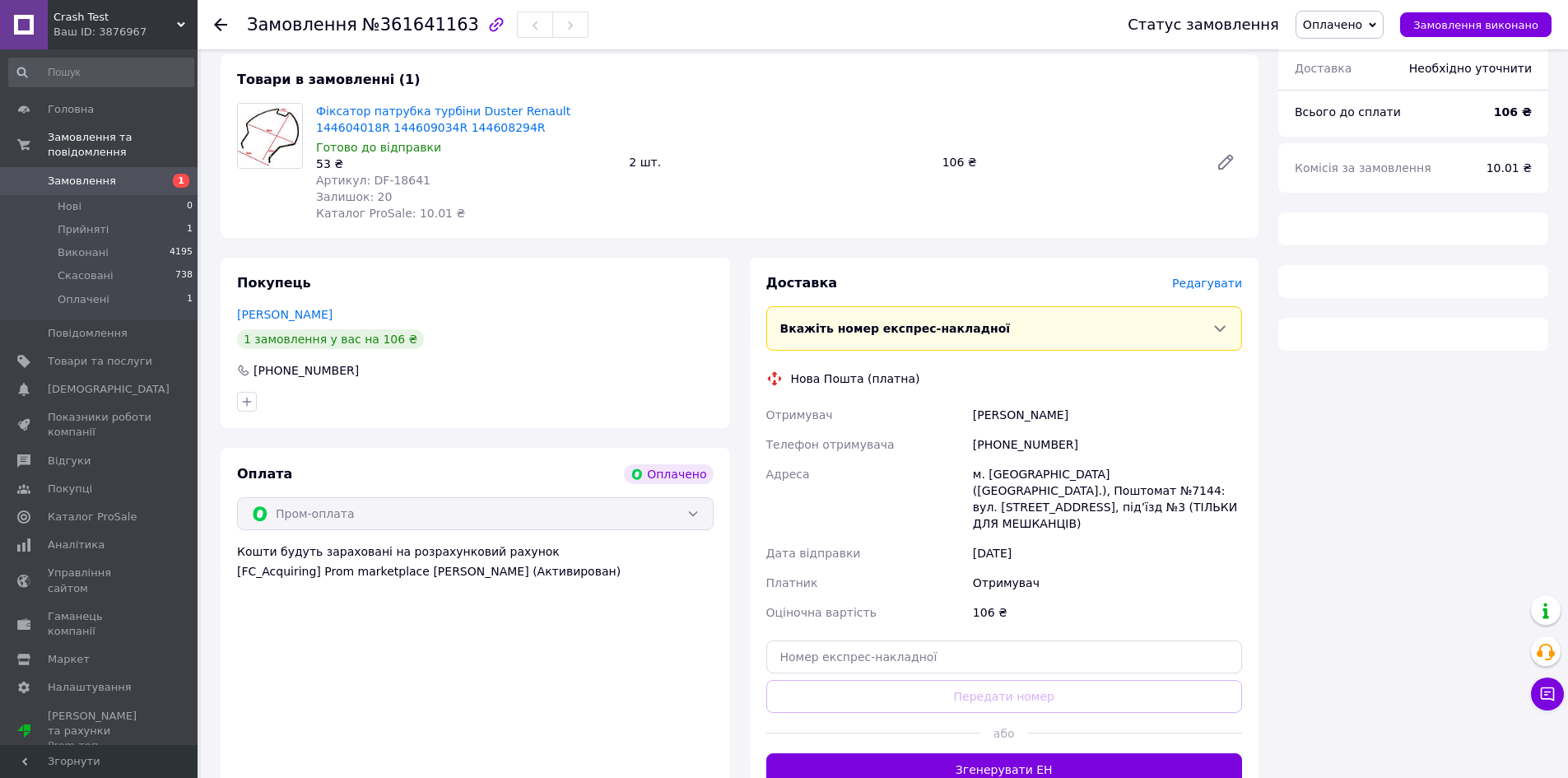
scroll to position [577, 0]
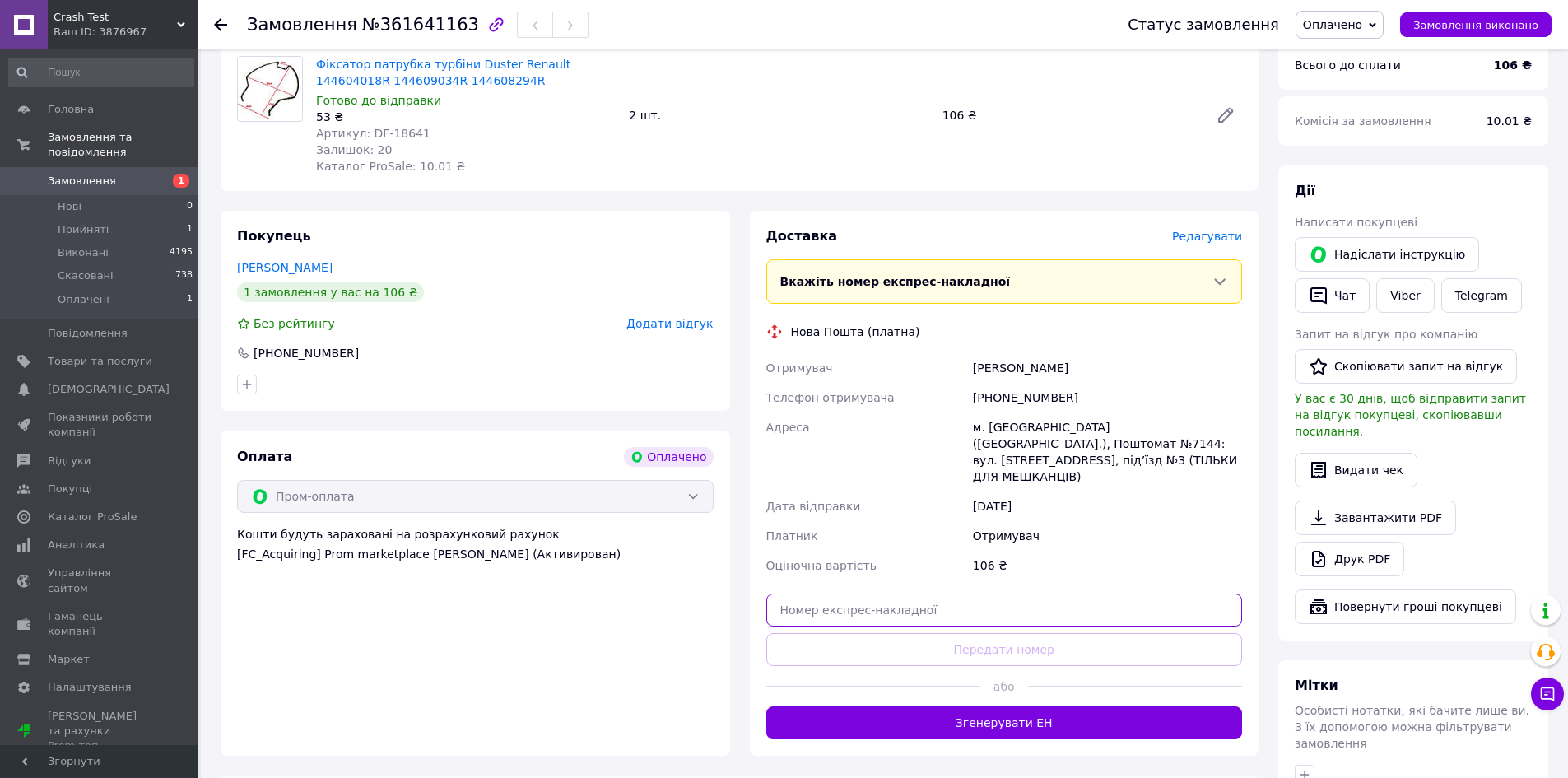
drag, startPoint x: 1038, startPoint y: 560, endPoint x: 1041, endPoint y: 576, distance: 16.3
click at [1036, 593] on input "text" at bounding box center [1004, 610] width 476 height 33
paste input "20451247340146"
type input "20451247340146"
click at [1049, 633] on button "Передати номер" at bounding box center [1004, 649] width 476 height 33
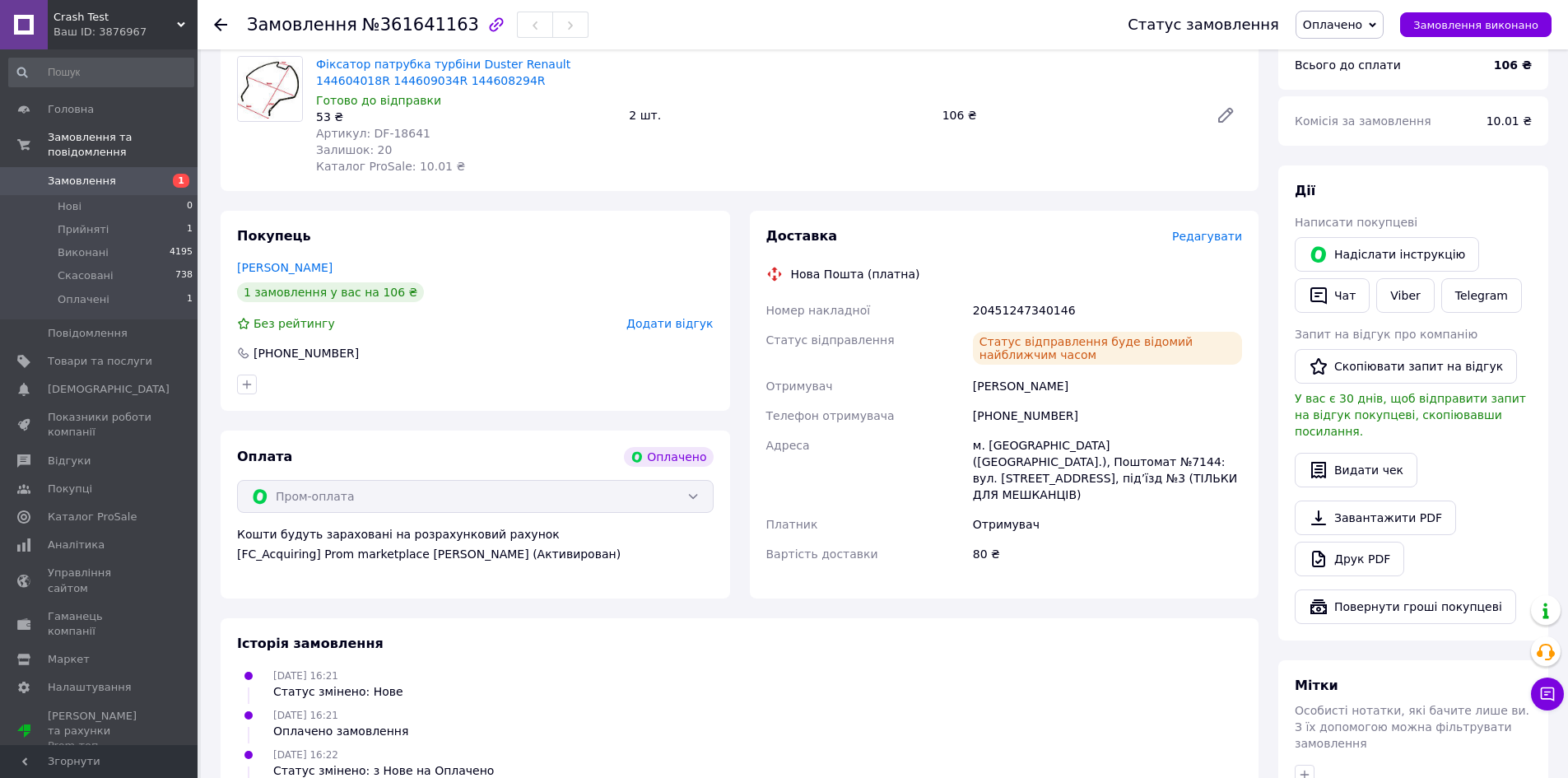
click at [1362, 30] on span "Оплачено" at bounding box center [1333, 25] width 59 height 13
click at [1363, 74] on li "Виконано" at bounding box center [1340, 82] width 86 height 25
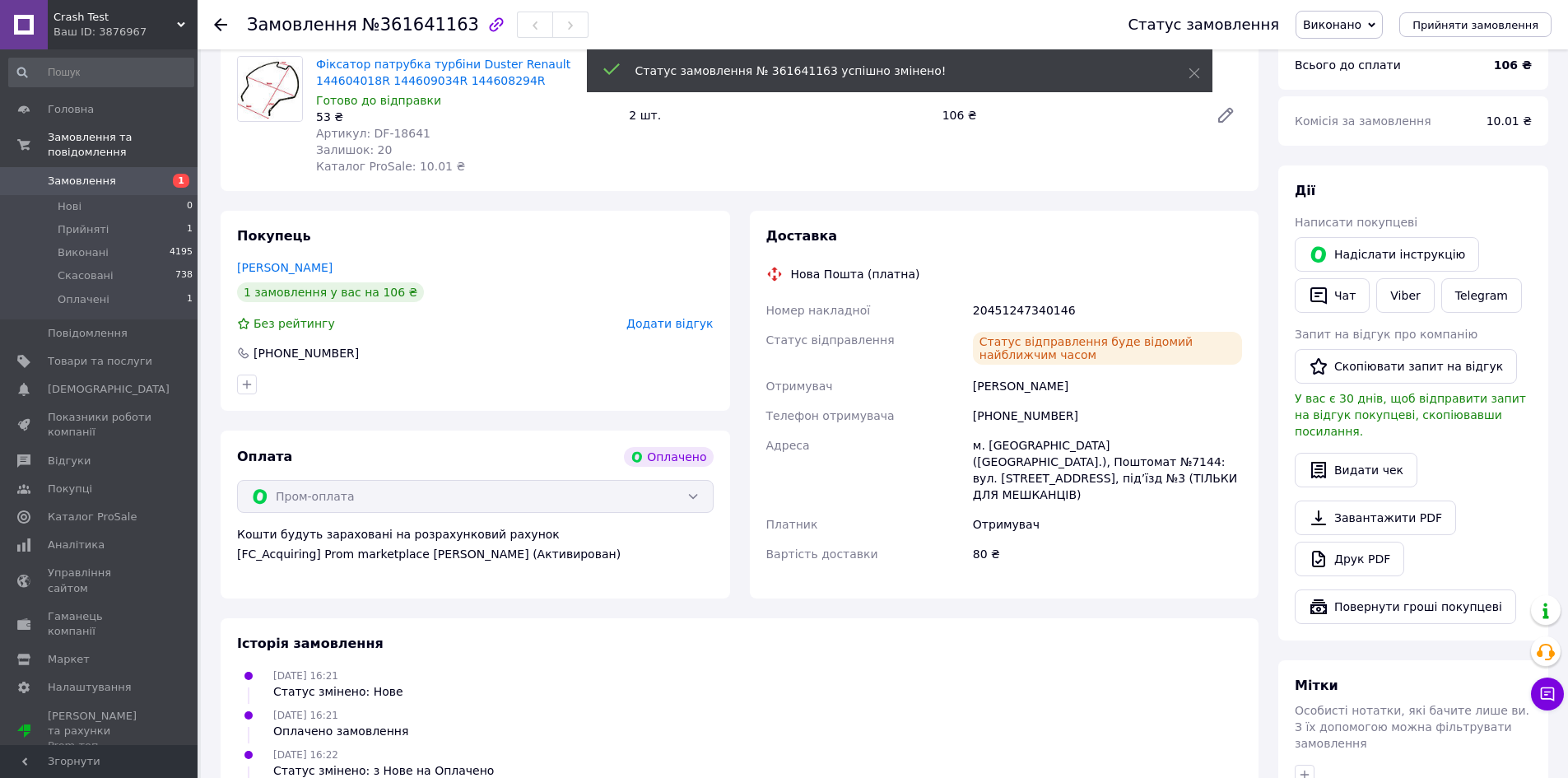
click at [218, 20] on use at bounding box center [221, 25] width 13 height 13
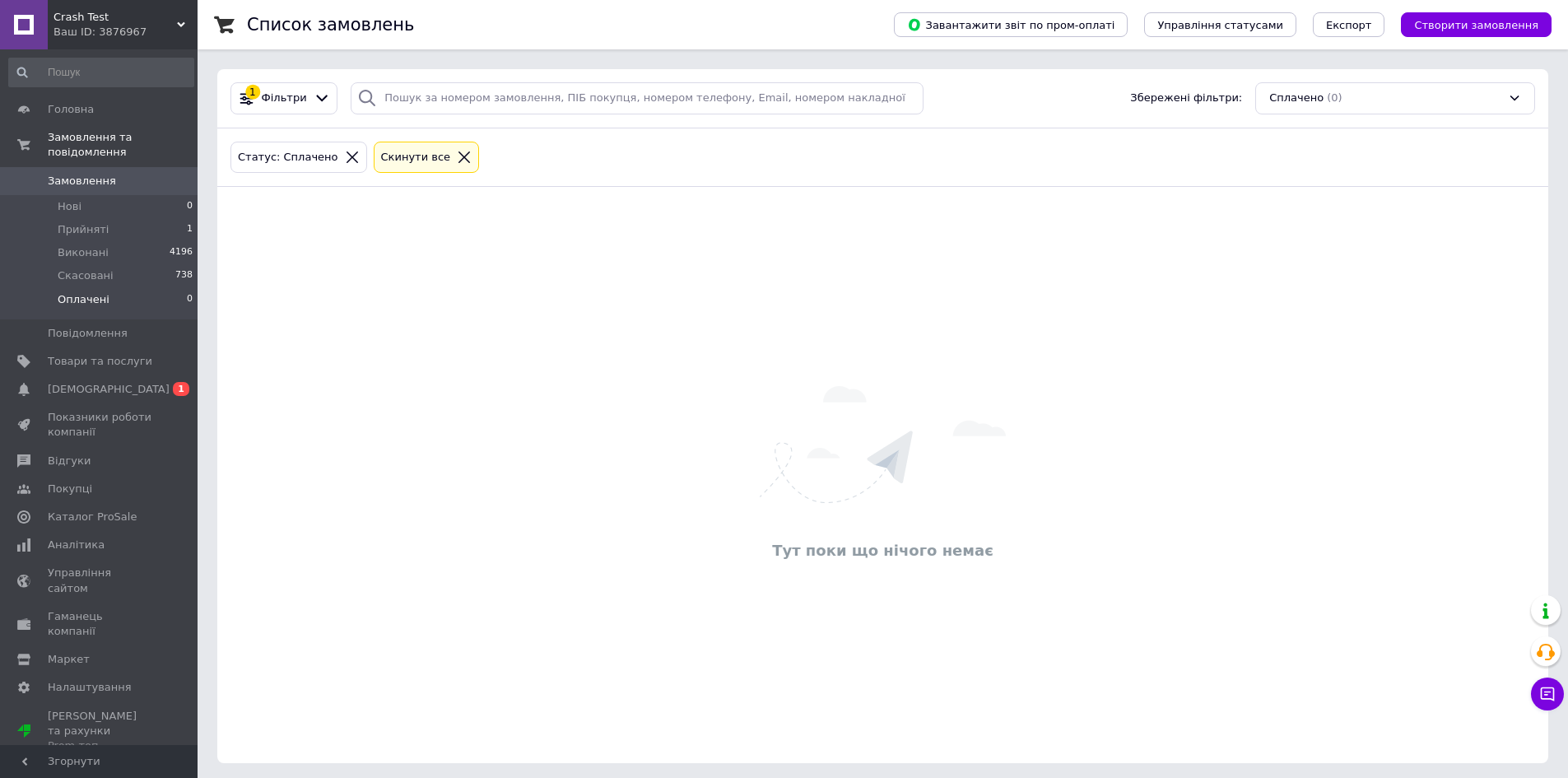
click at [1110, 432] on div "Тут поки що нічого немає" at bounding box center [882, 475] width 1331 height 543
click at [347, 156] on icon at bounding box center [352, 157] width 12 height 12
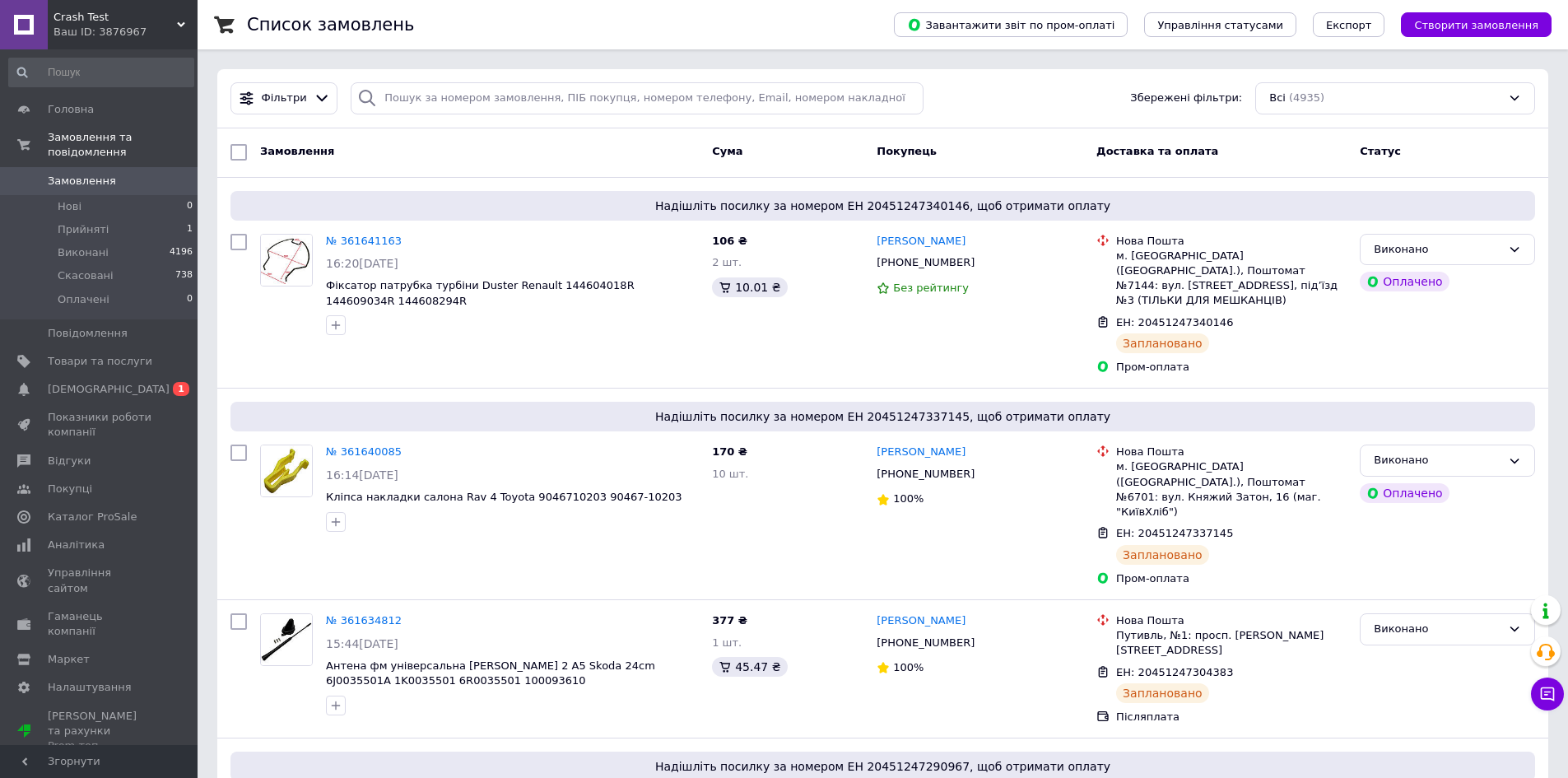
click at [98, 20] on span "Crash Test" at bounding box center [115, 17] width 123 height 15
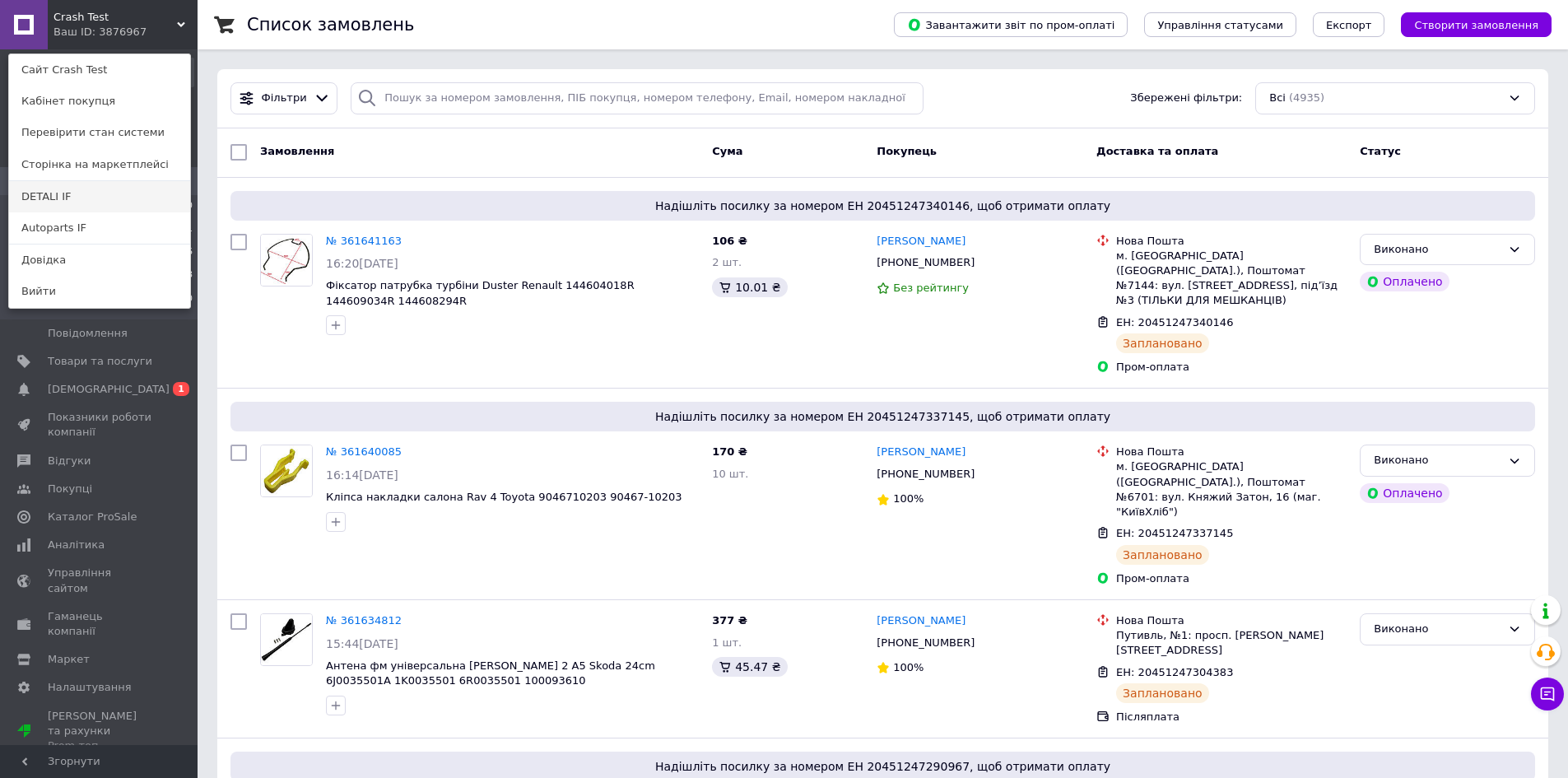
click at [120, 195] on link "DETALI IF" at bounding box center [99, 197] width 181 height 31
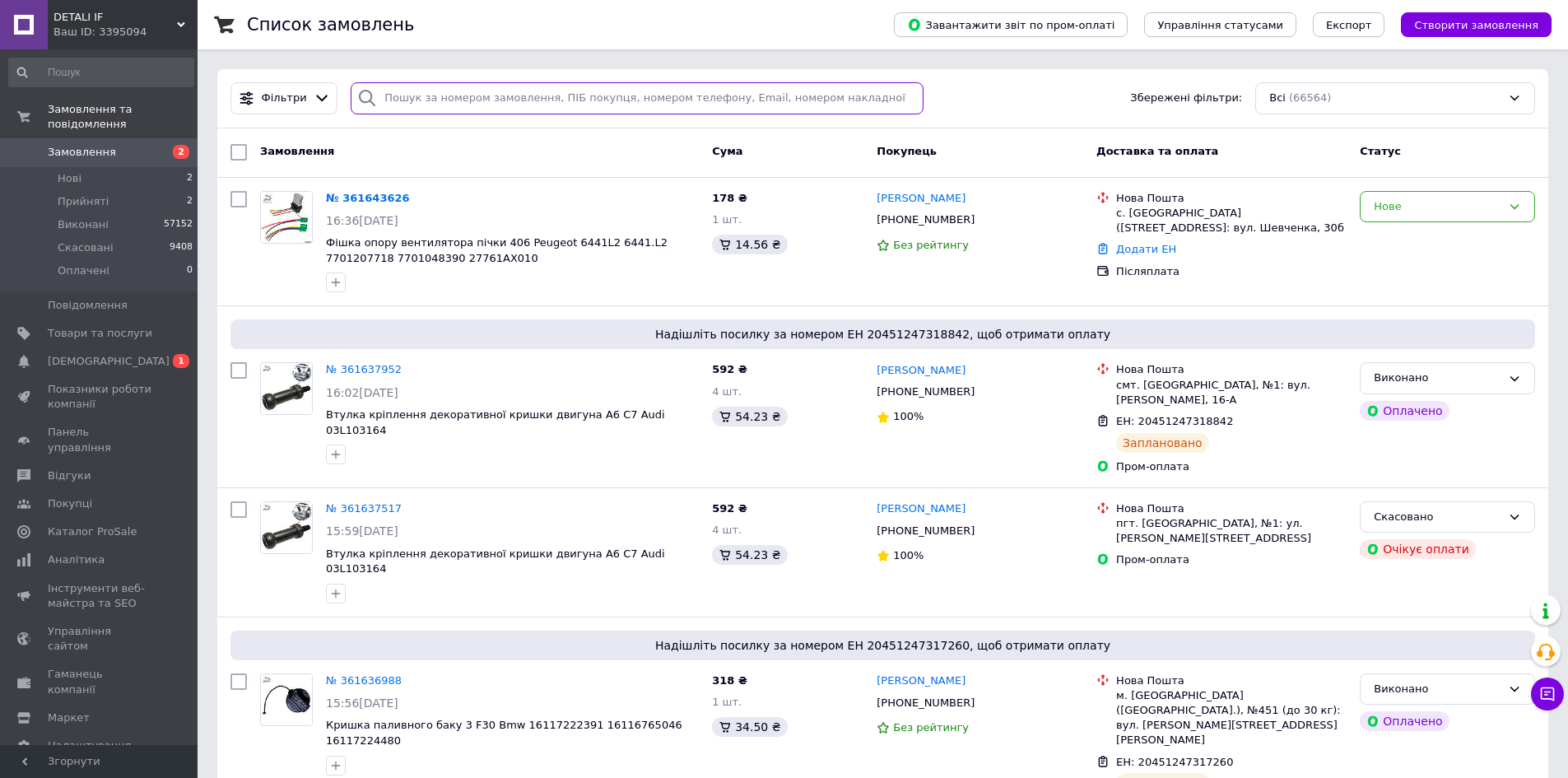
click at [448, 104] on input "search" at bounding box center [636, 98] width 573 height 32
paste input "0972385414"
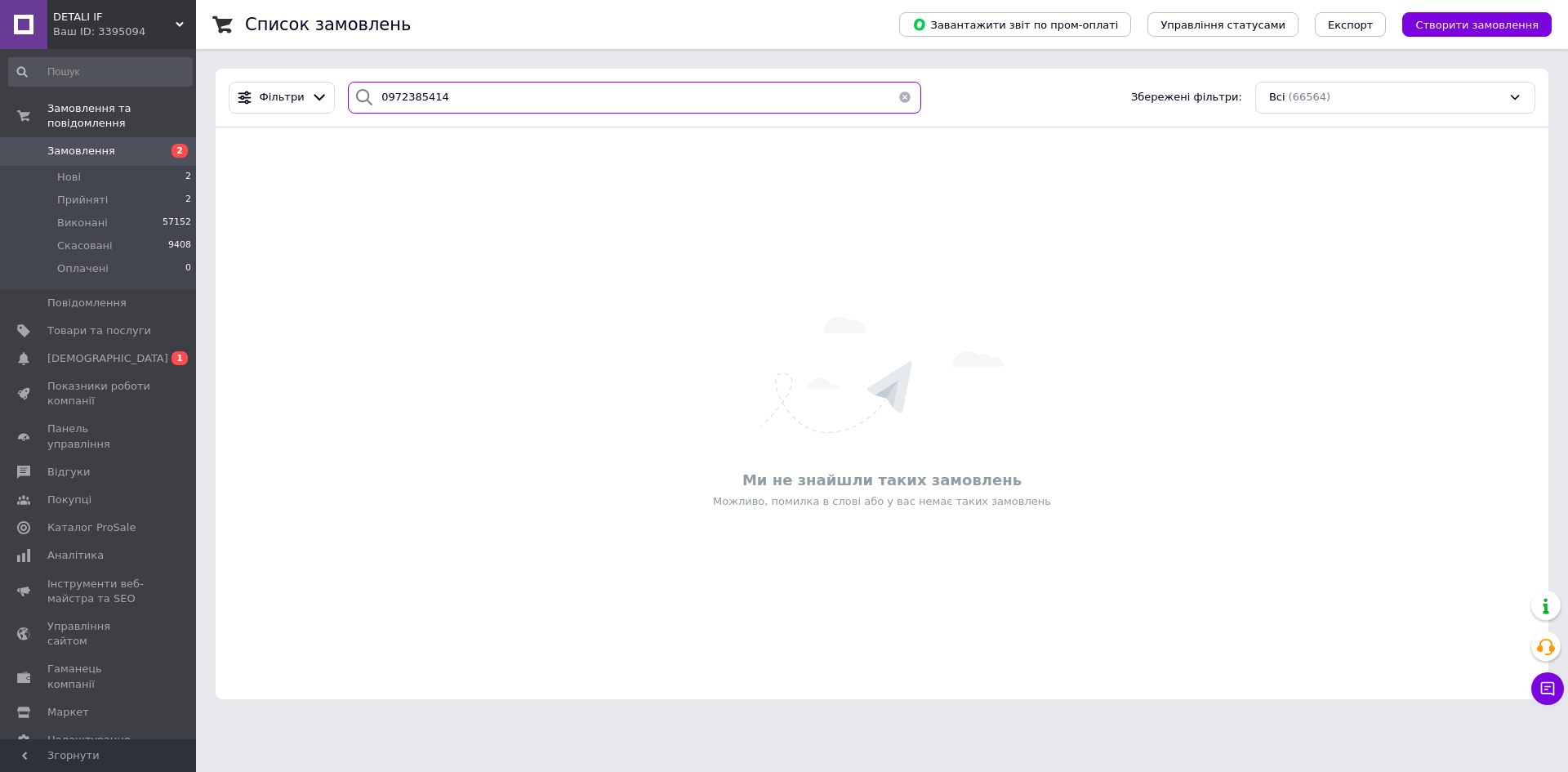
drag, startPoint x: 455, startPoint y: 97, endPoint x: 369, endPoint y: 97, distance: 86.0
click at [369, 97] on div "0972385414" at bounding box center [634, 98] width 573 height 32
type input "0972385414"
click at [120, 32] on div "Ваш ID: 3395094" at bounding box center [124, 32] width 143 height 15
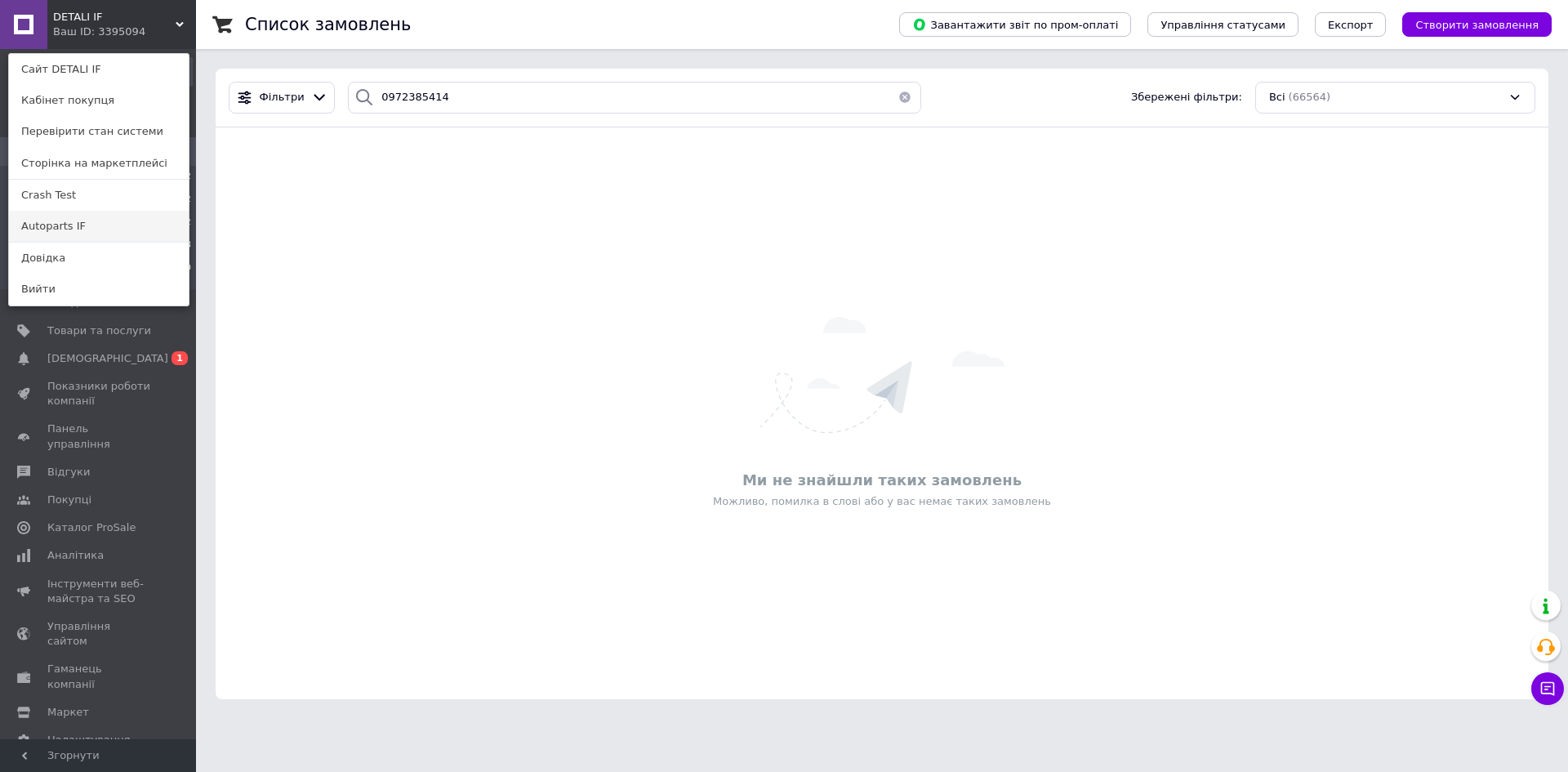
click at [92, 225] on link "Autoparts IF" at bounding box center [99, 226] width 180 height 31
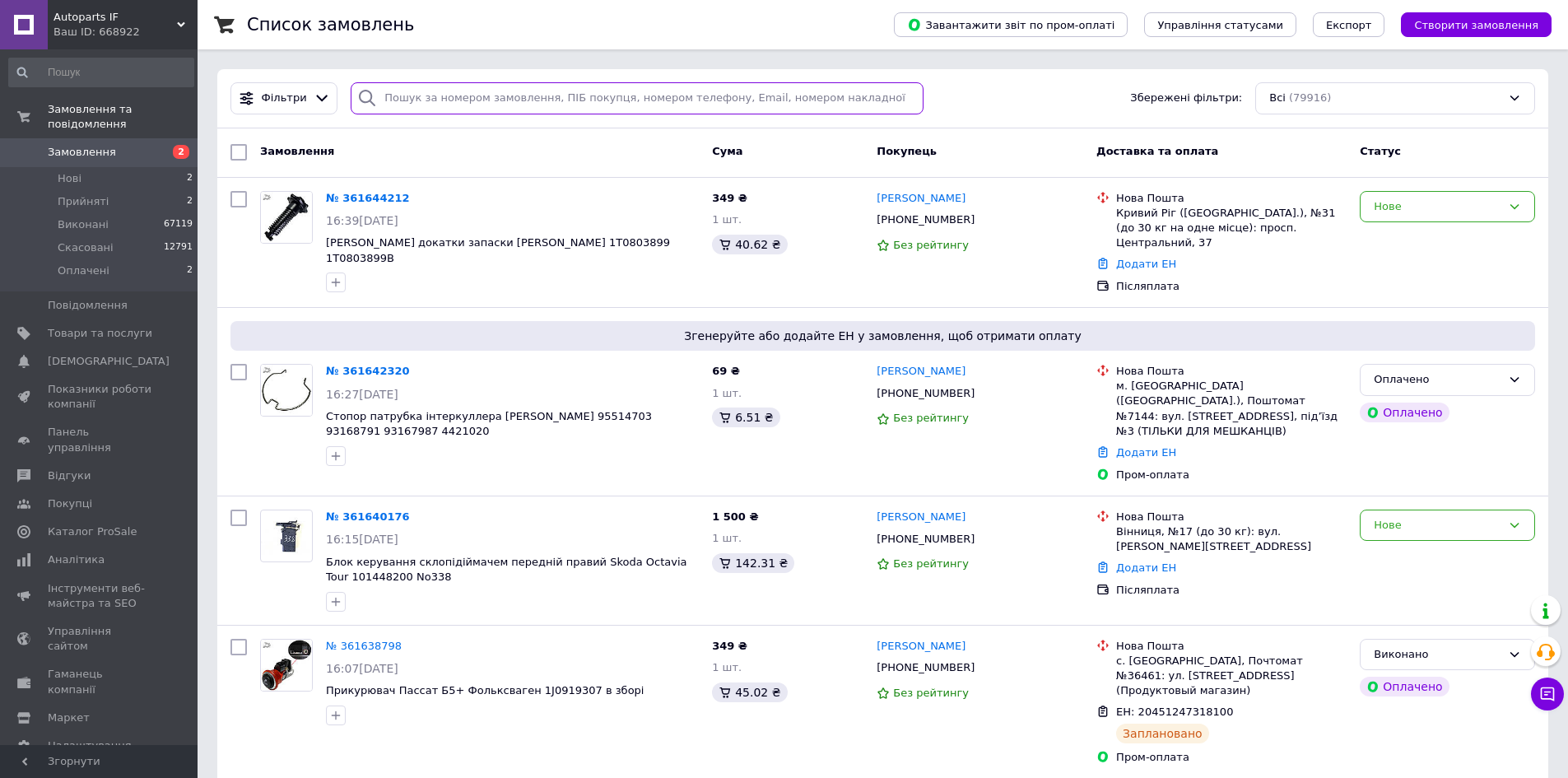
click at [447, 104] on input "search" at bounding box center [636, 98] width 573 height 32
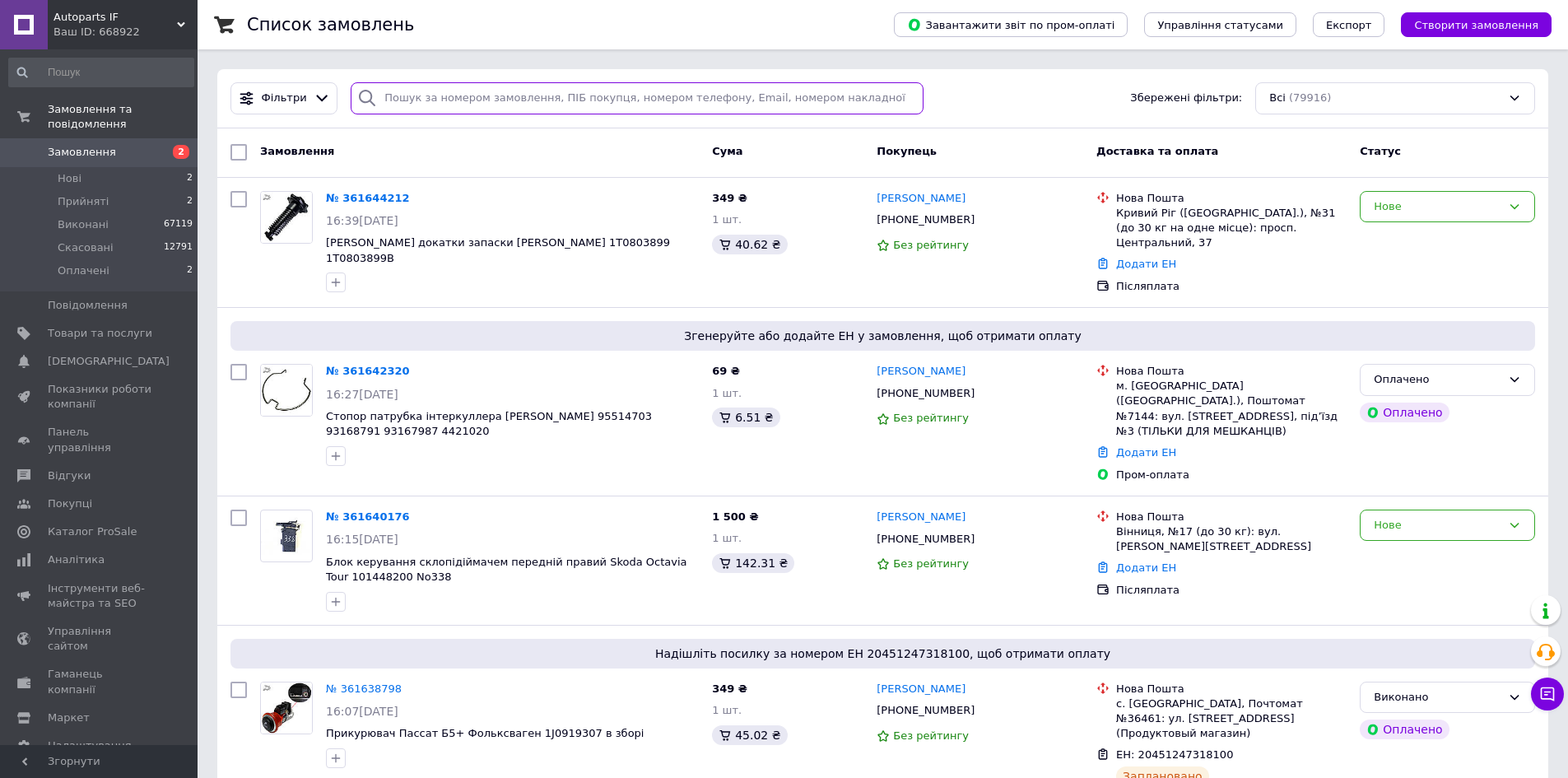
paste input "0972385414"
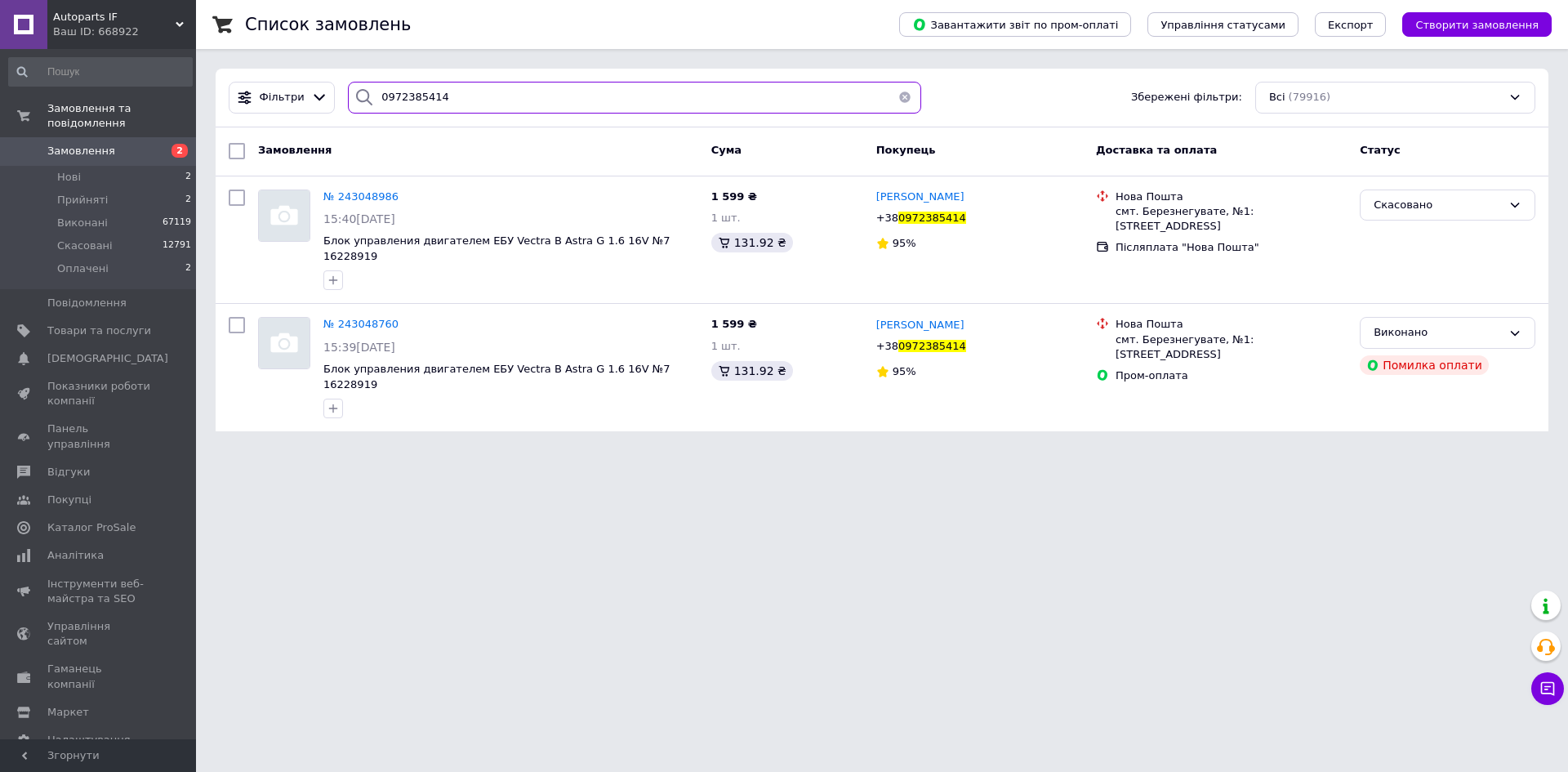
type input "0972385414"
click at [120, 26] on div "Ваш ID: 668922" at bounding box center [124, 32] width 143 height 15
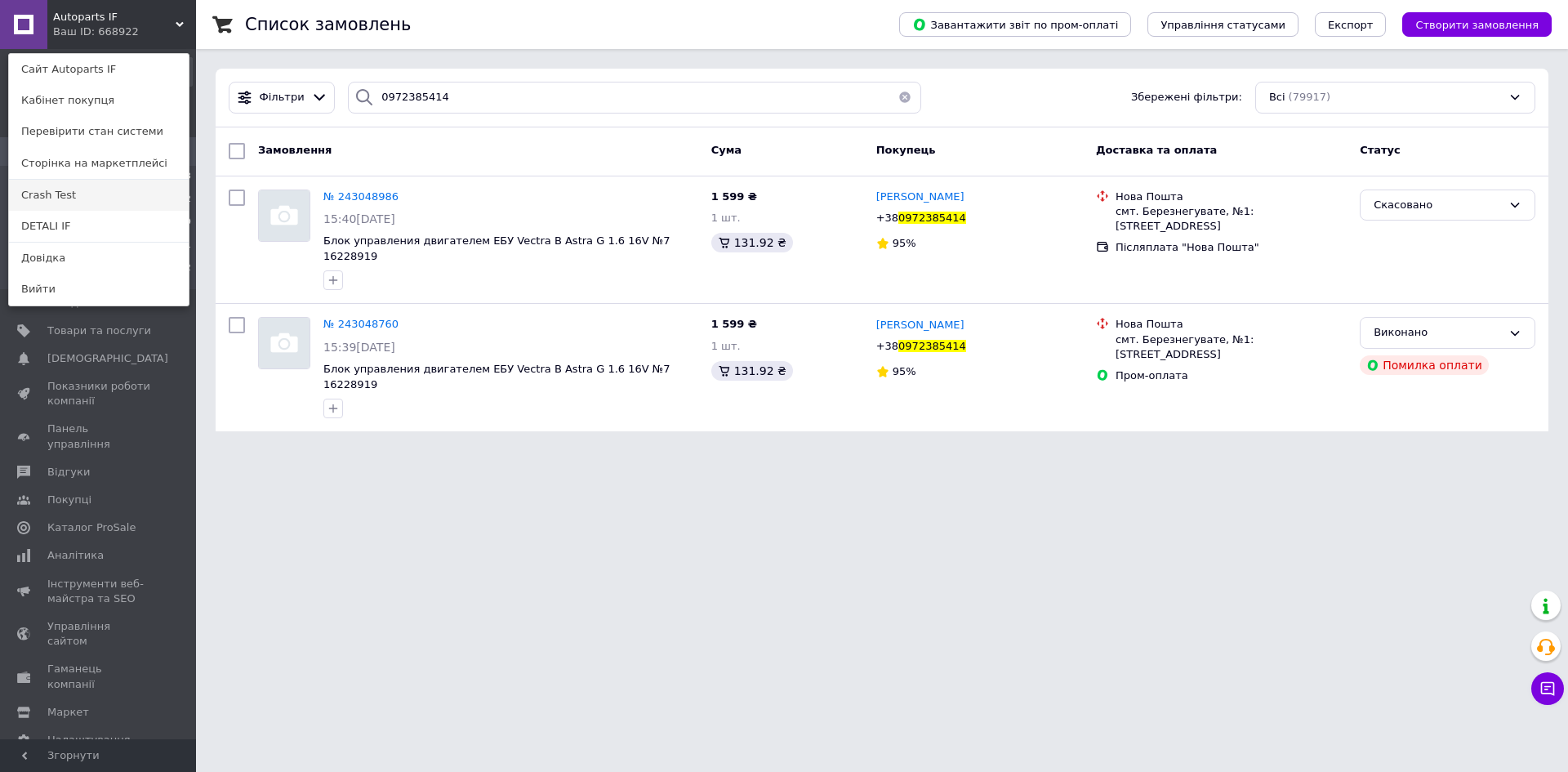
click at [89, 200] on link "Crash Test" at bounding box center [99, 195] width 180 height 31
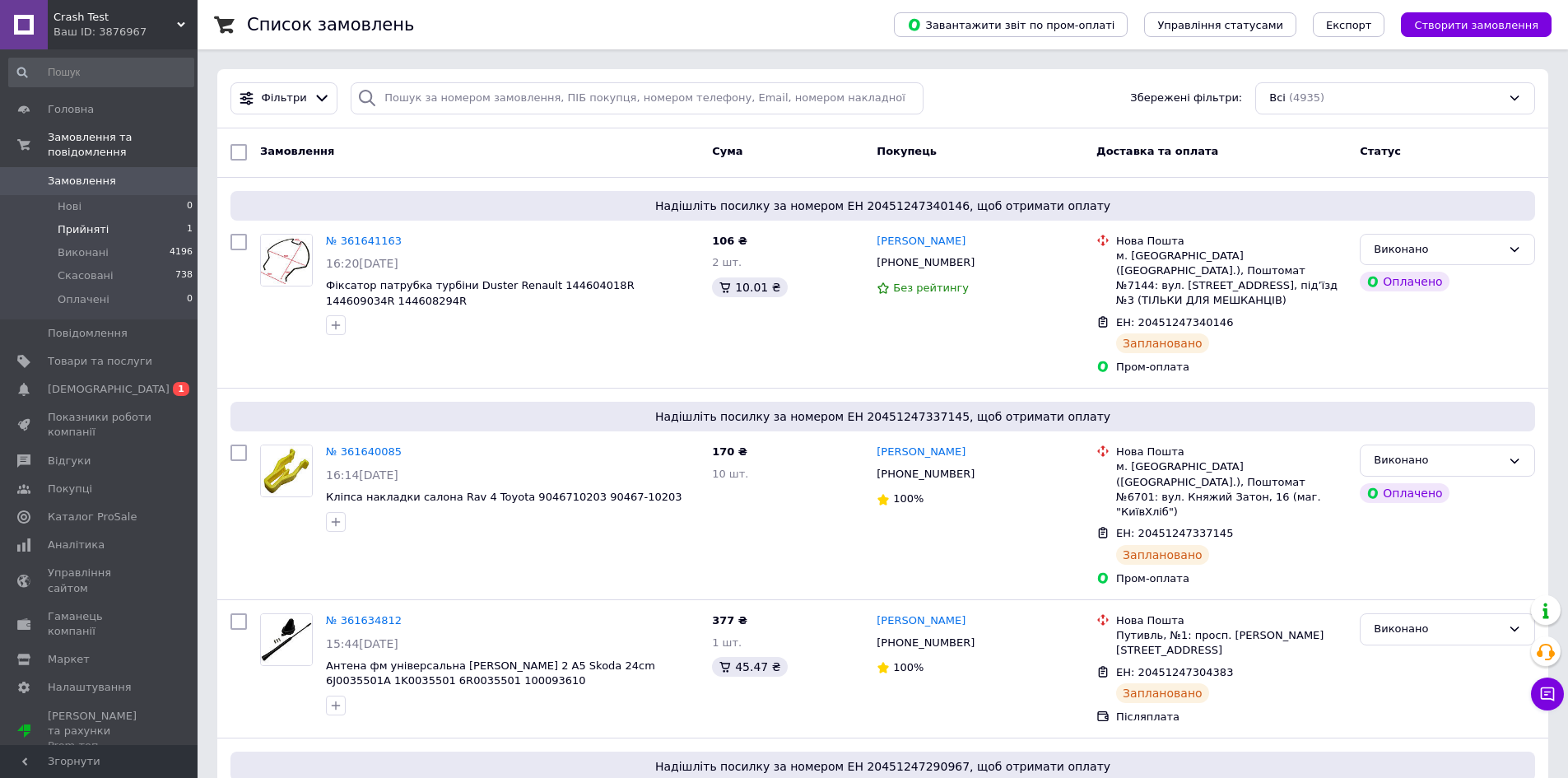
click at [90, 223] on span "Прийняті" at bounding box center [83, 230] width 51 height 15
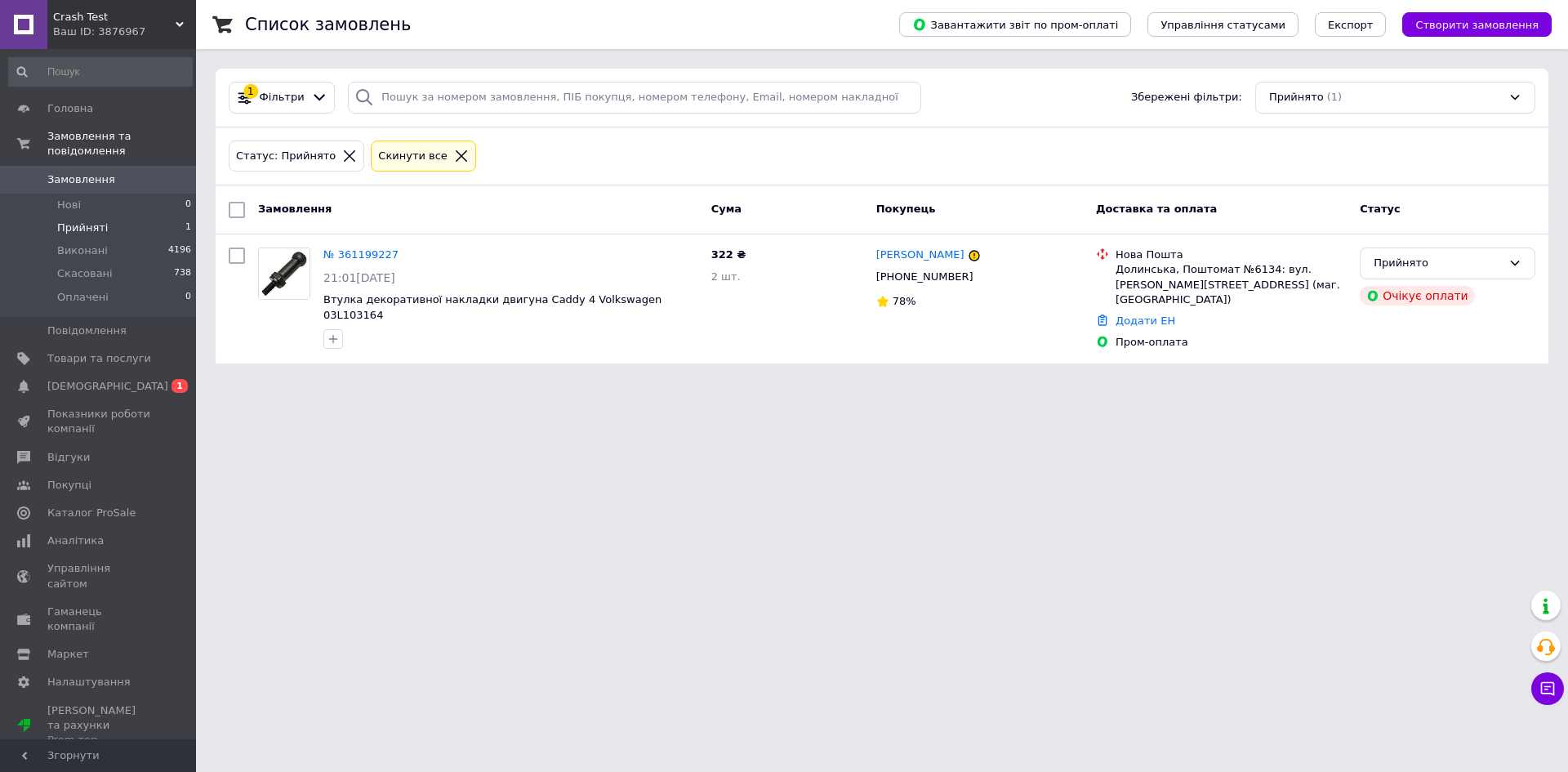
click at [1307, 383] on html "Crash Test Ваш ID: 3876967 Сайт Crash Test Кабінет покупця Перевірити стан сист…" at bounding box center [784, 192] width 1568 height 383
